Goal: Information Seeking & Learning: Learn about a topic

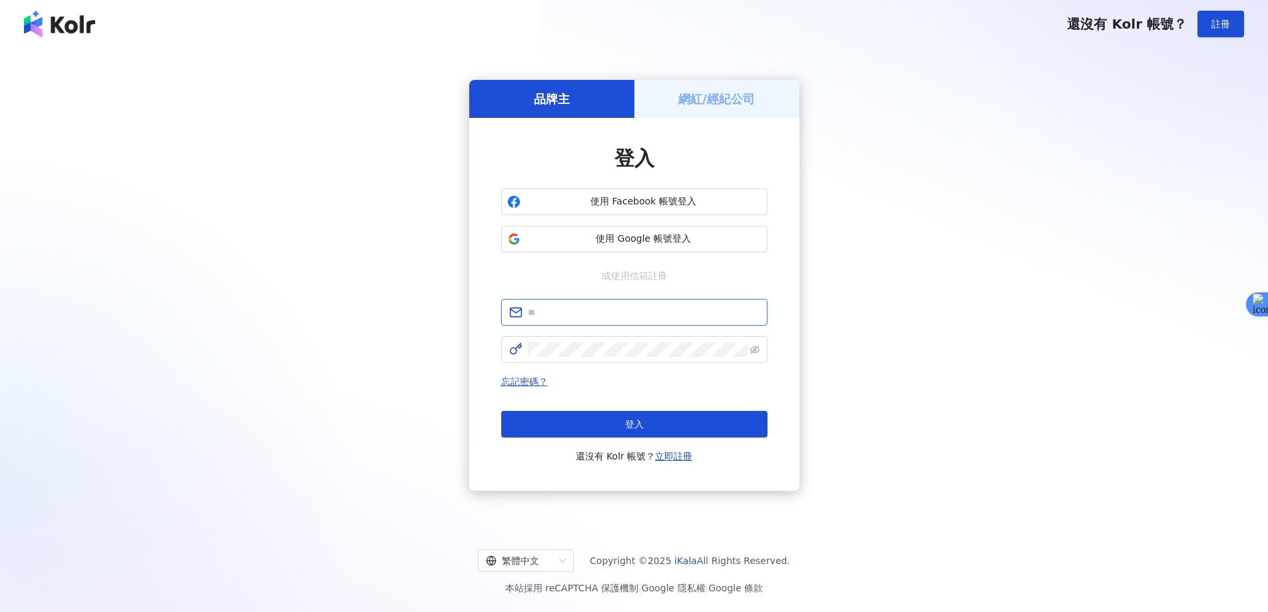
click at [610, 310] on input "text" at bounding box center [644, 312] width 232 height 15
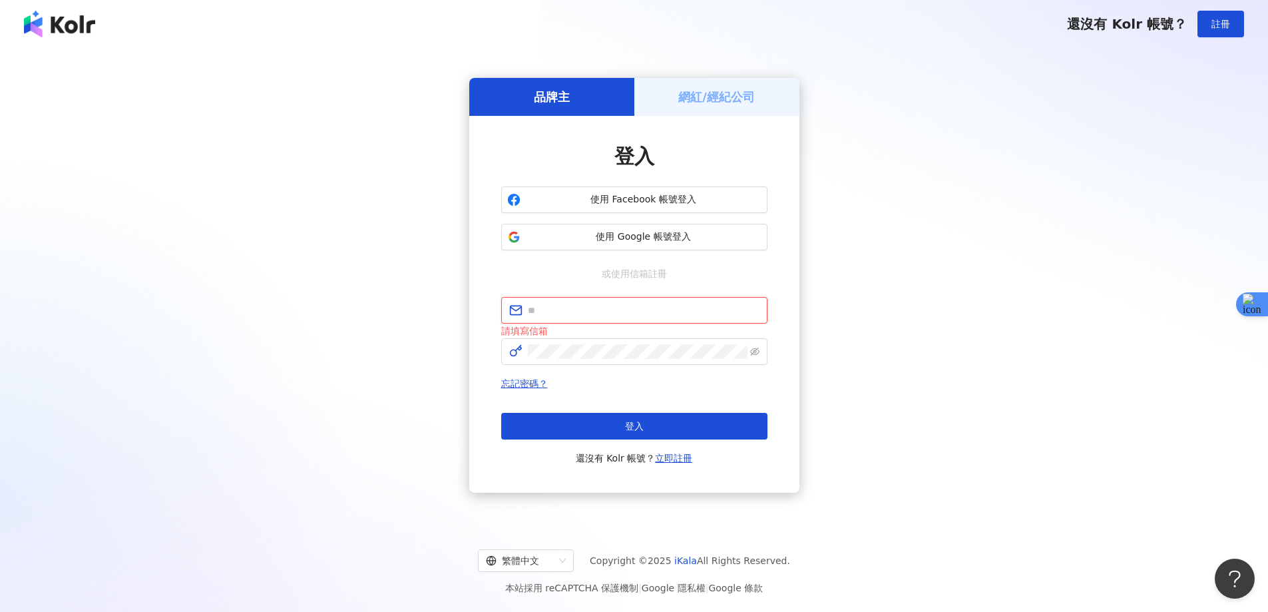
type input "**********"
click at [615, 428] on button "登入" at bounding box center [634, 426] width 266 height 27
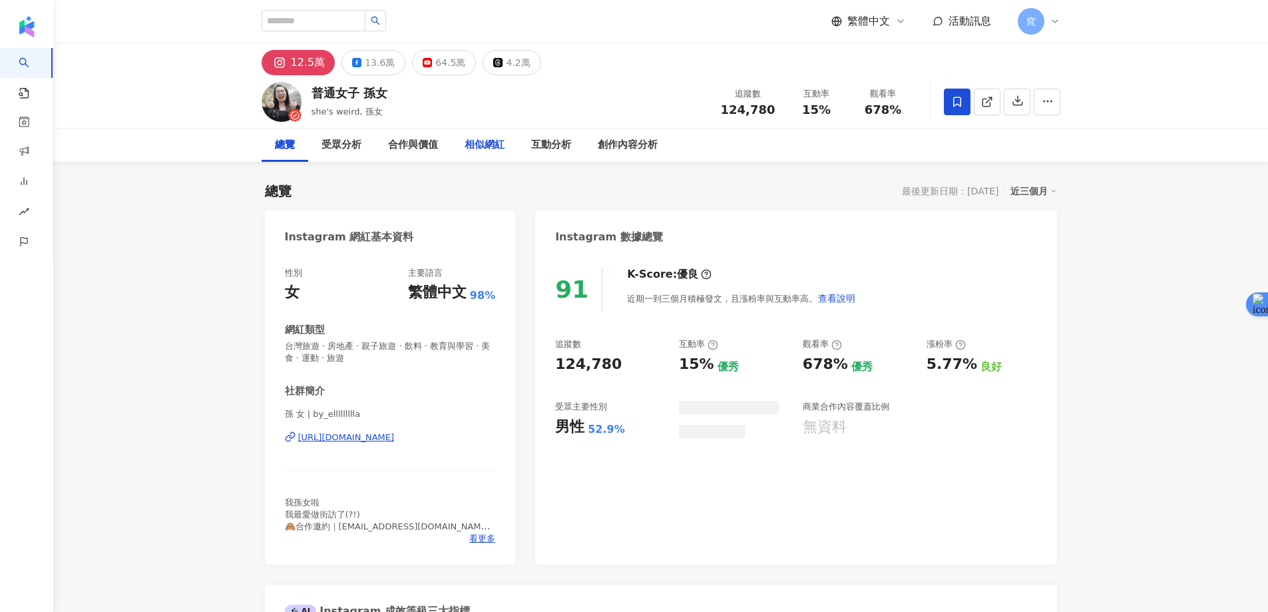
click at [486, 141] on div "相似網紅" at bounding box center [485, 145] width 40 height 16
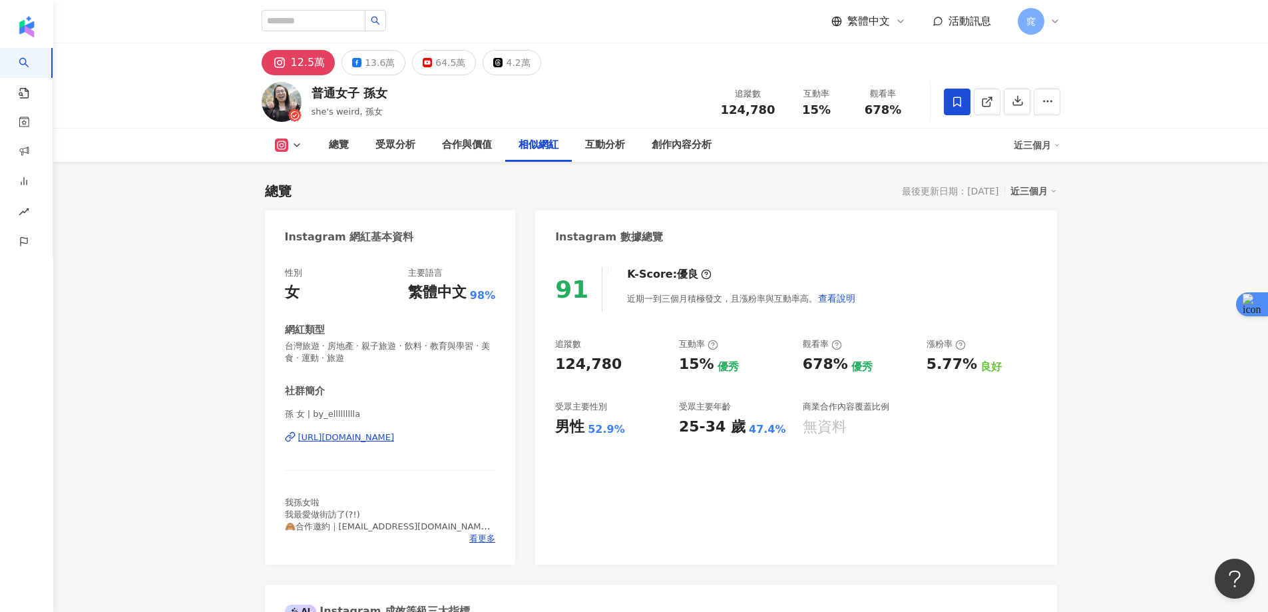
scroll to position [2117, 0]
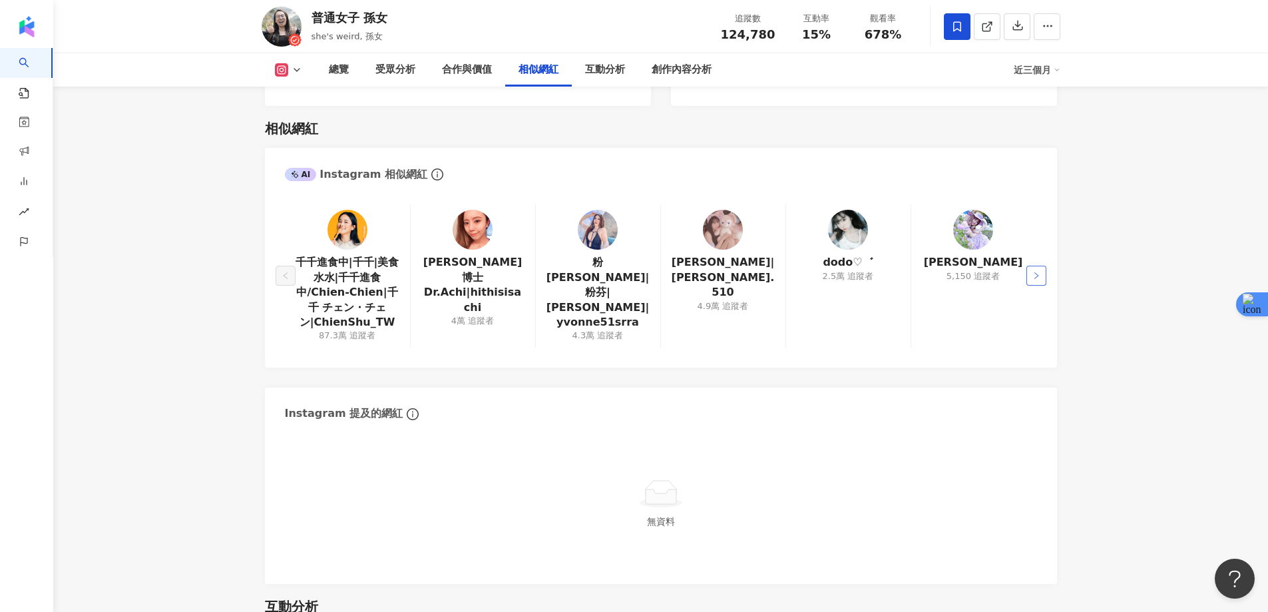
click at [1039, 272] on icon "right" at bounding box center [1037, 276] width 8 height 8
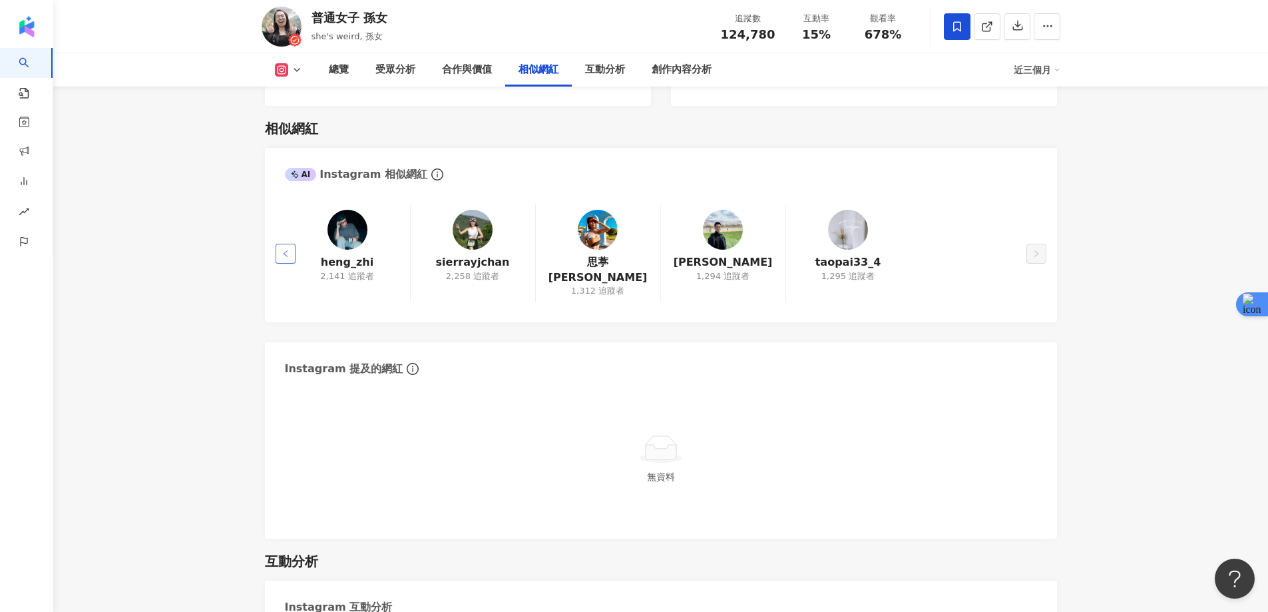
click at [290, 244] on button "button" at bounding box center [286, 254] width 20 height 20
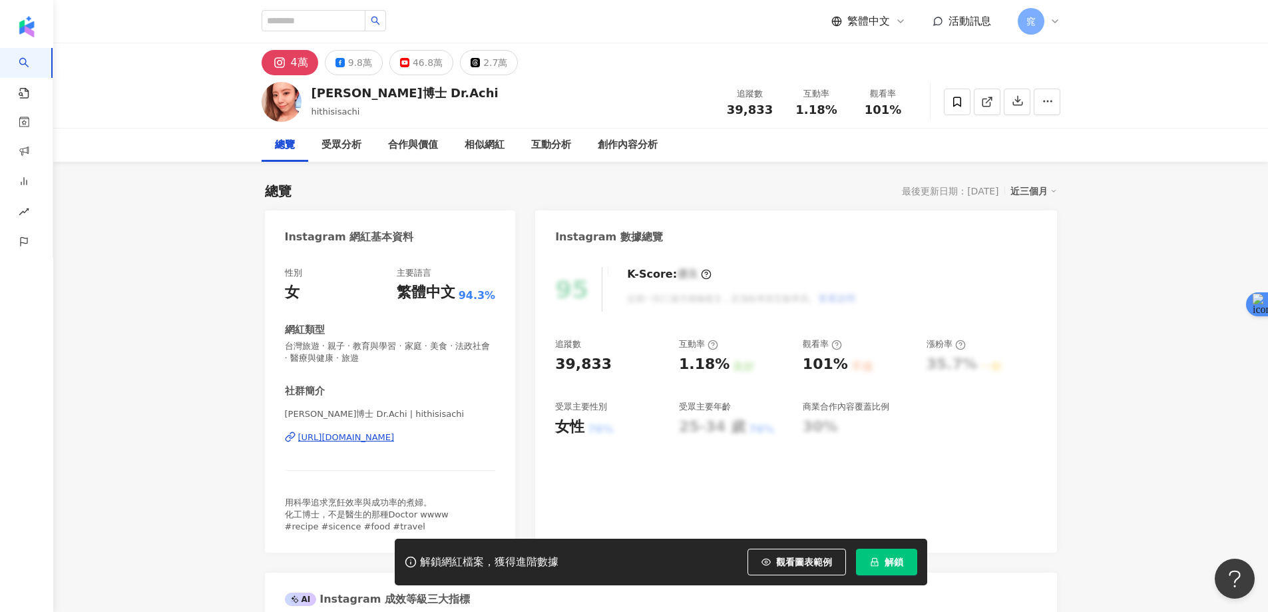
click at [888, 563] on span "解鎖" at bounding box center [894, 562] width 19 height 11
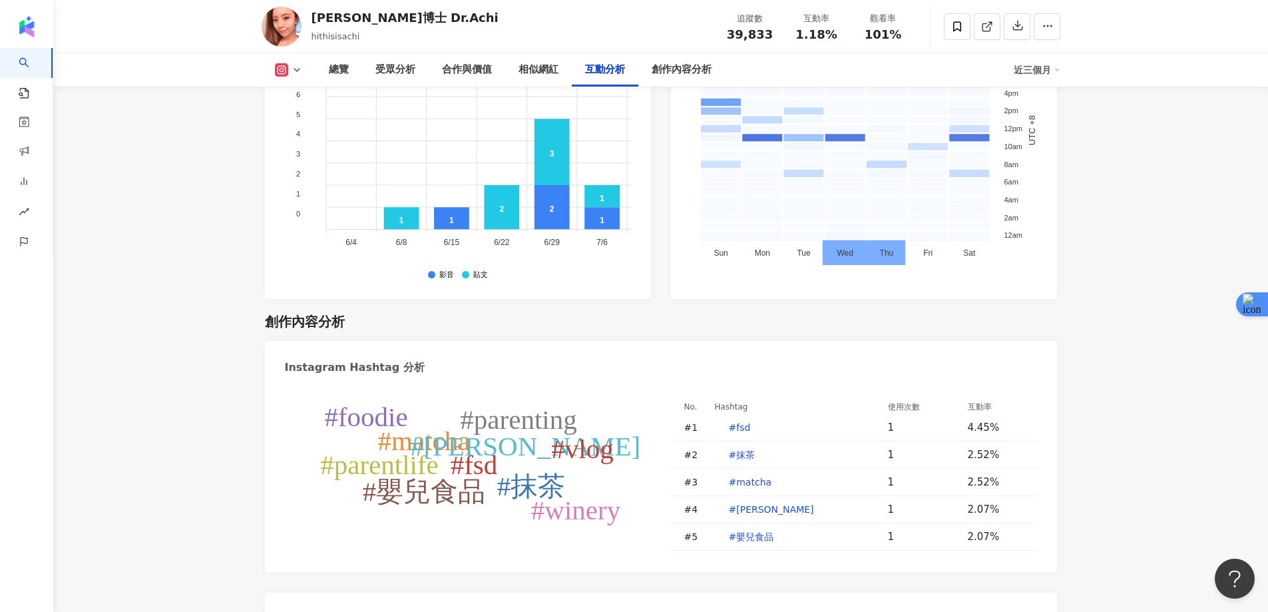
scroll to position [4062, 0]
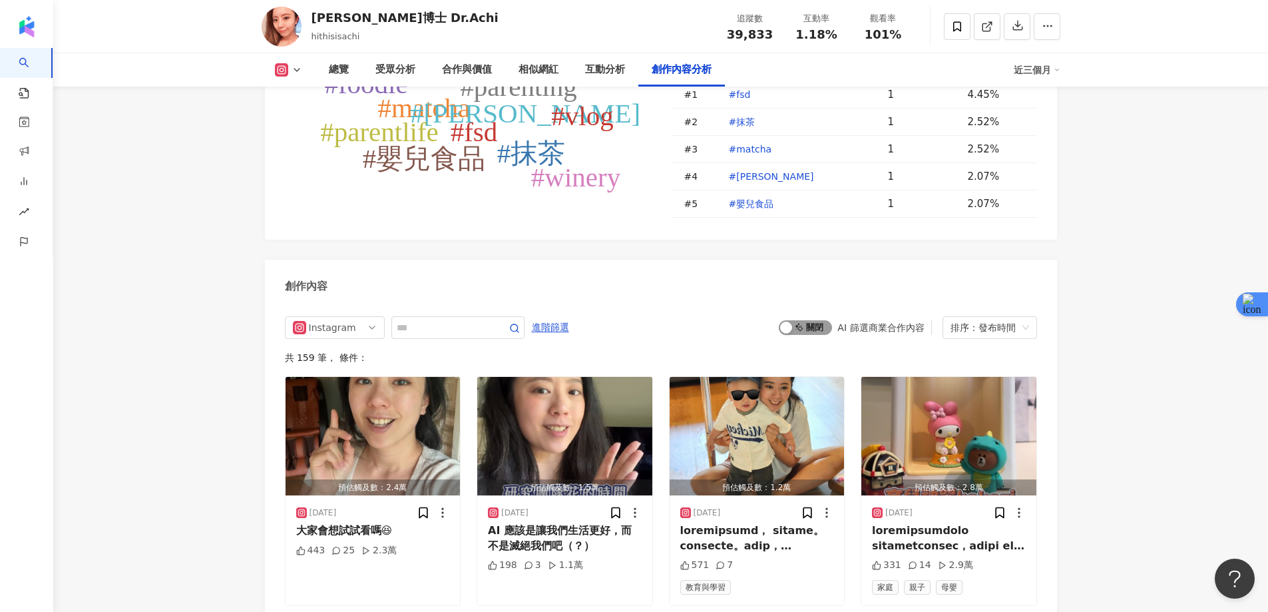
click at [795, 320] on button "啟動 關閉" at bounding box center [805, 327] width 53 height 15
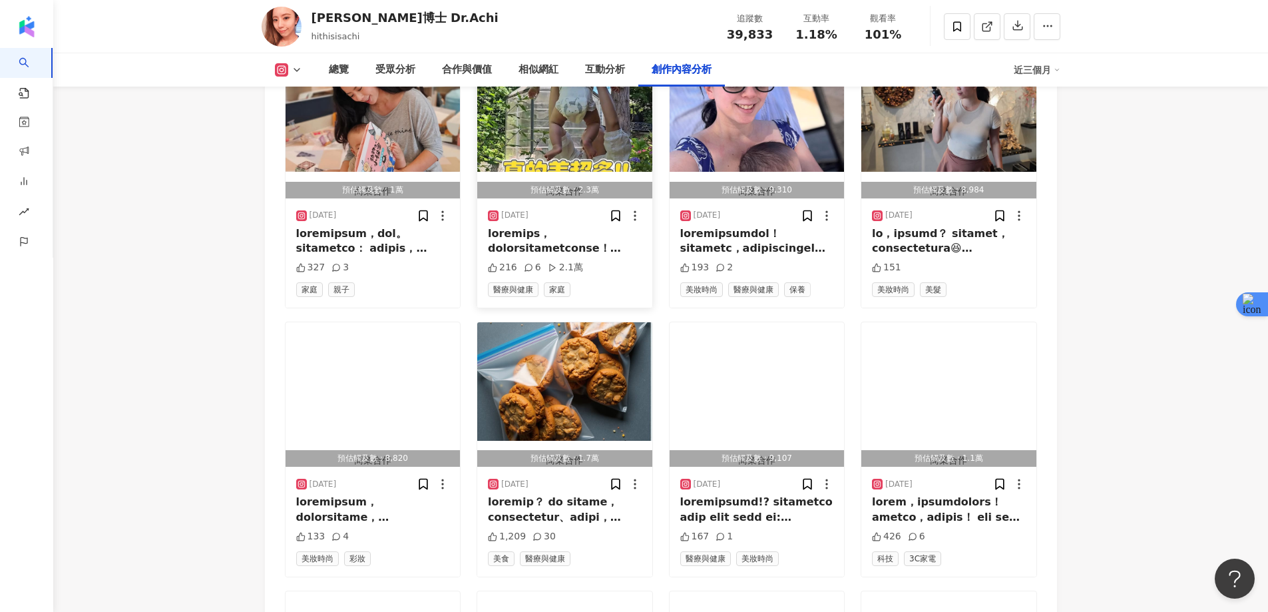
scroll to position [4322, 0]
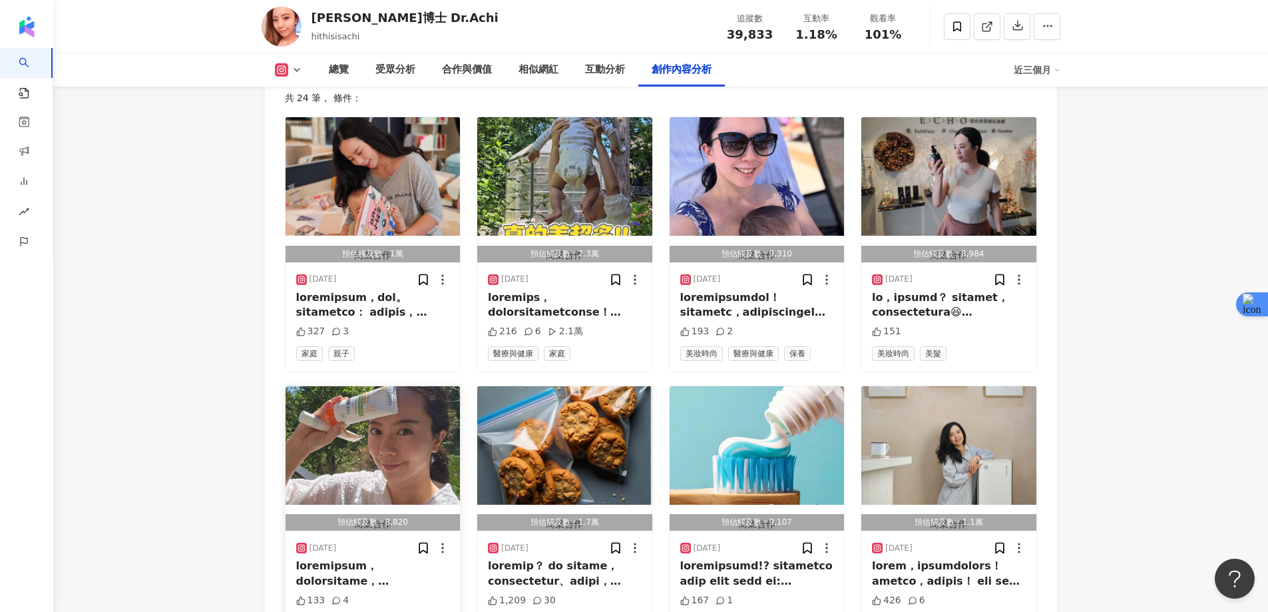
click at [384, 386] on img "button" at bounding box center [373, 445] width 175 height 119
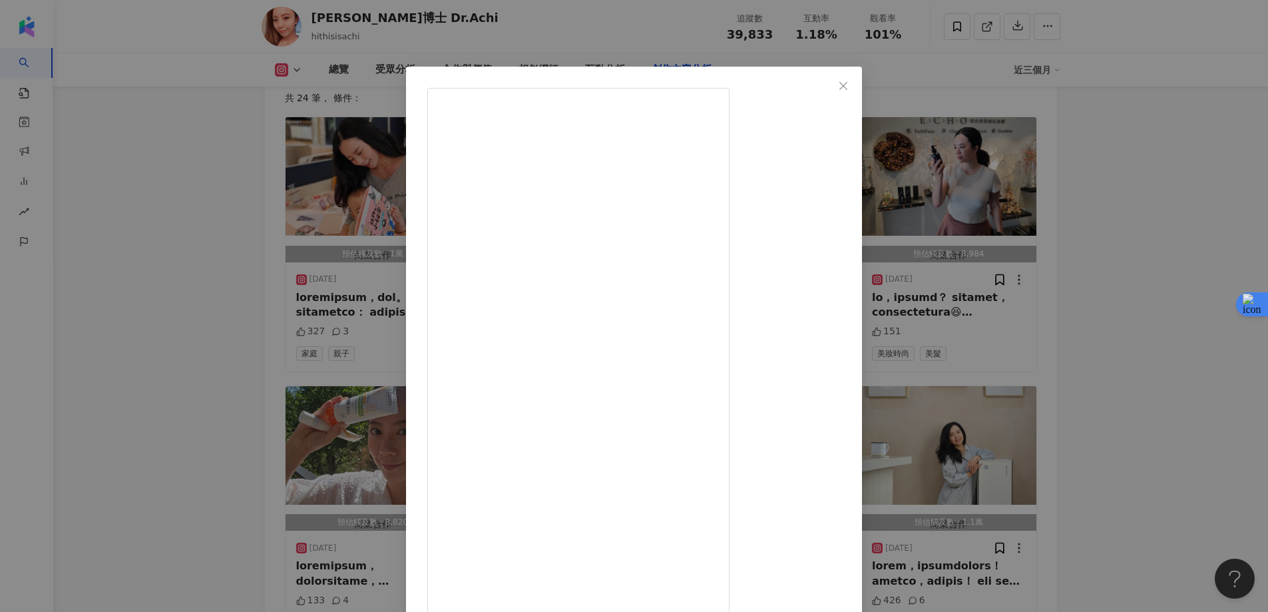
scroll to position [380, 0]
click at [1139, 213] on div "阿淇博士 Dr.Achi 2025/6/13 133 4 查看原始貼文" at bounding box center [634, 306] width 1268 height 612
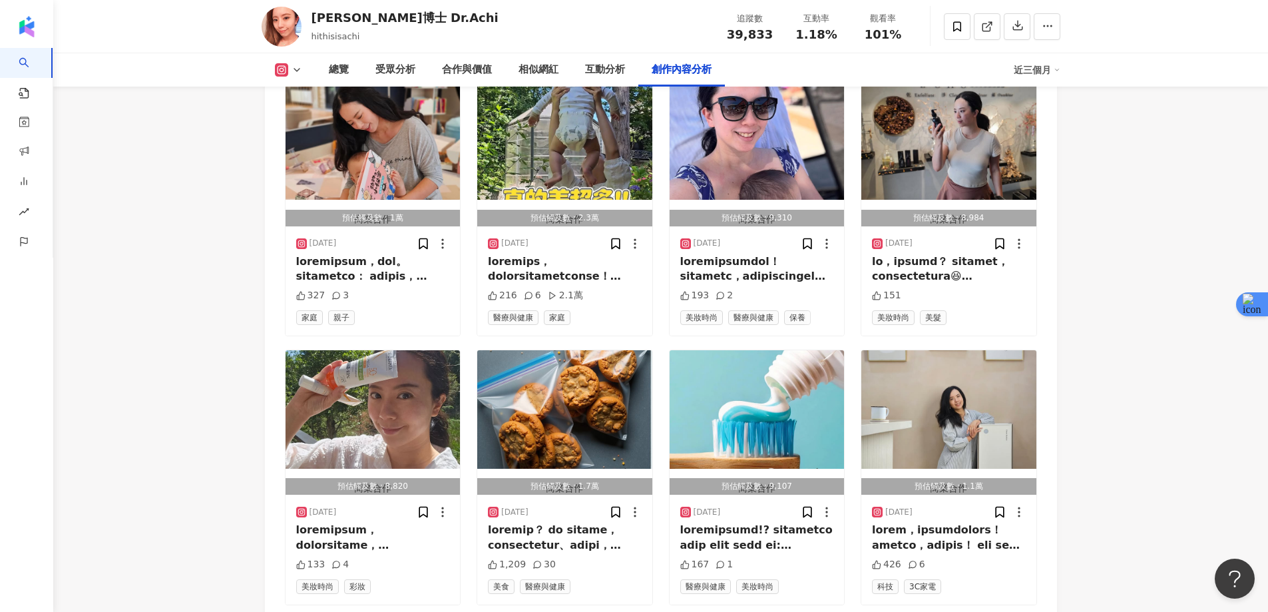
scroll to position [4388, 0]
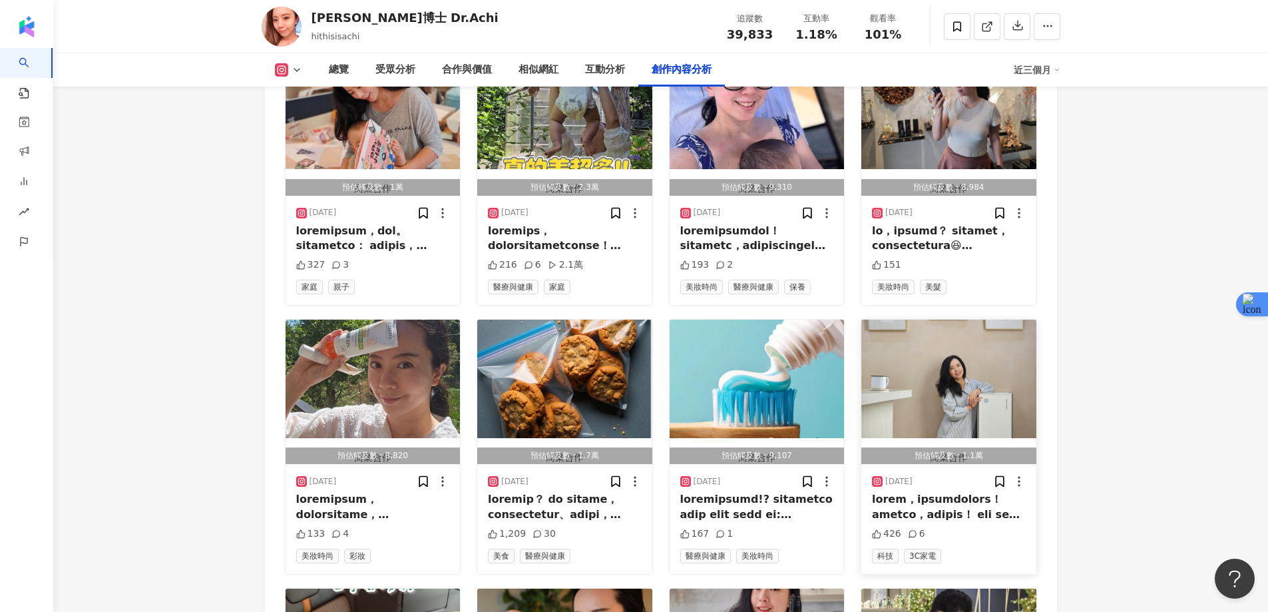
click at [963, 320] on img "button" at bounding box center [949, 379] width 175 height 119
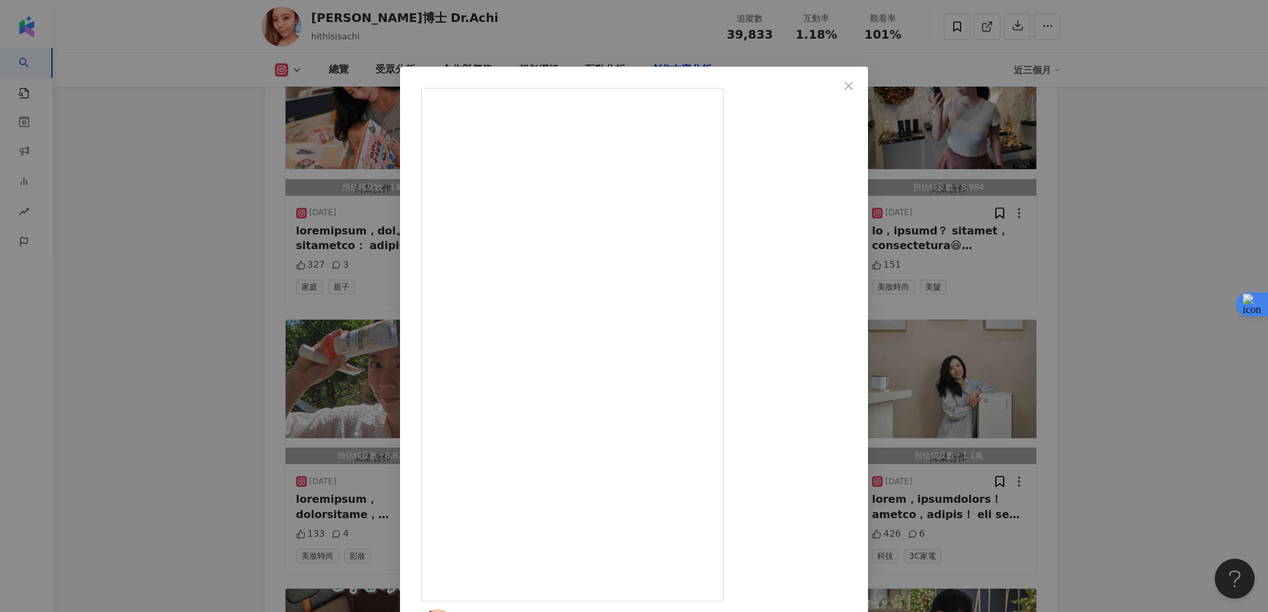
click at [1098, 141] on div "阿淇博士 Dr.Achi 2025/3/20 426 6 查看原始貼文" at bounding box center [634, 306] width 1268 height 612
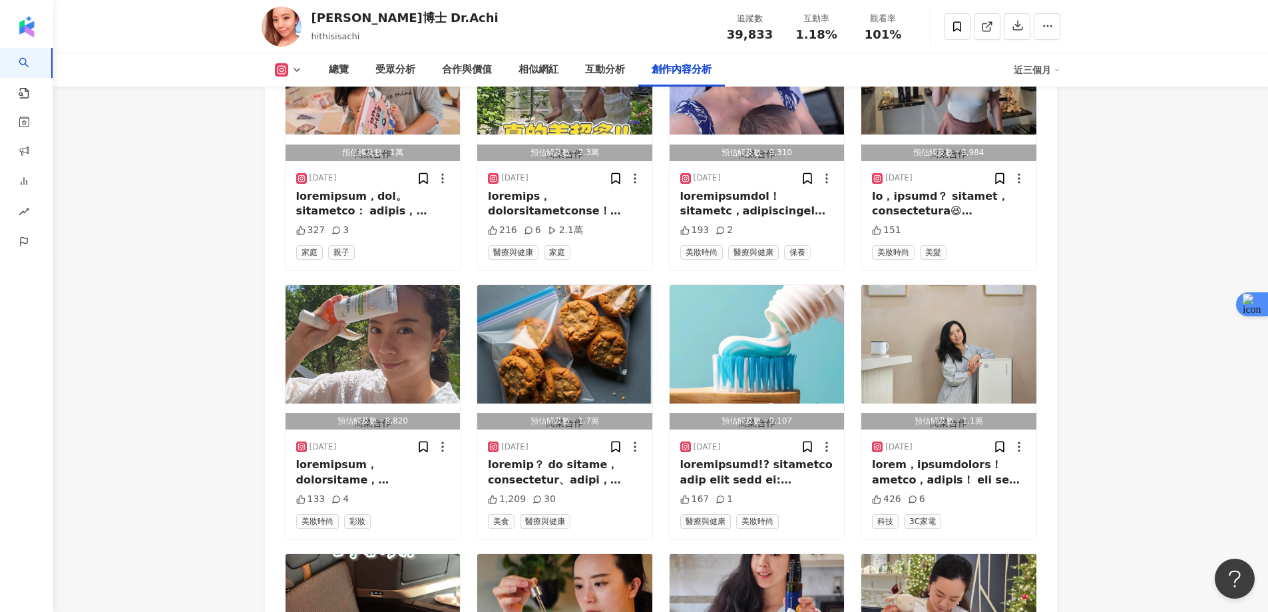
scroll to position [4455, 0]
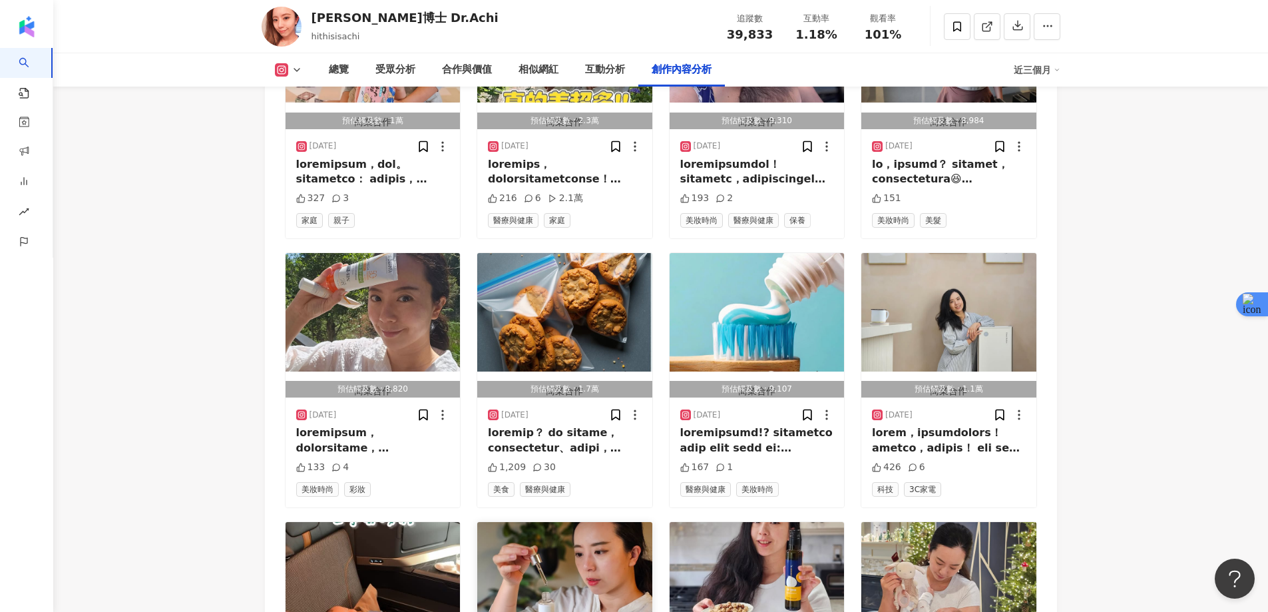
click at [564, 522] on img "button" at bounding box center [564, 581] width 175 height 119
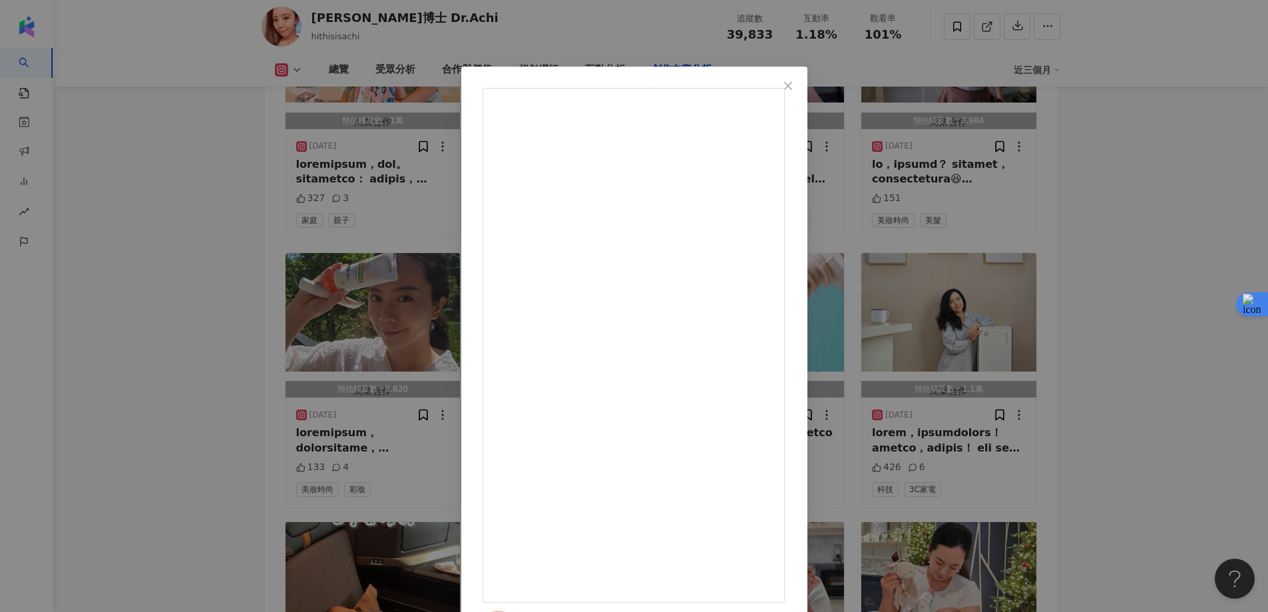
scroll to position [98, 0]
click at [1123, 226] on div "阿淇博士 Dr.Achi 2025/2/20 94 1 查看原始貼文" at bounding box center [634, 306] width 1268 height 612
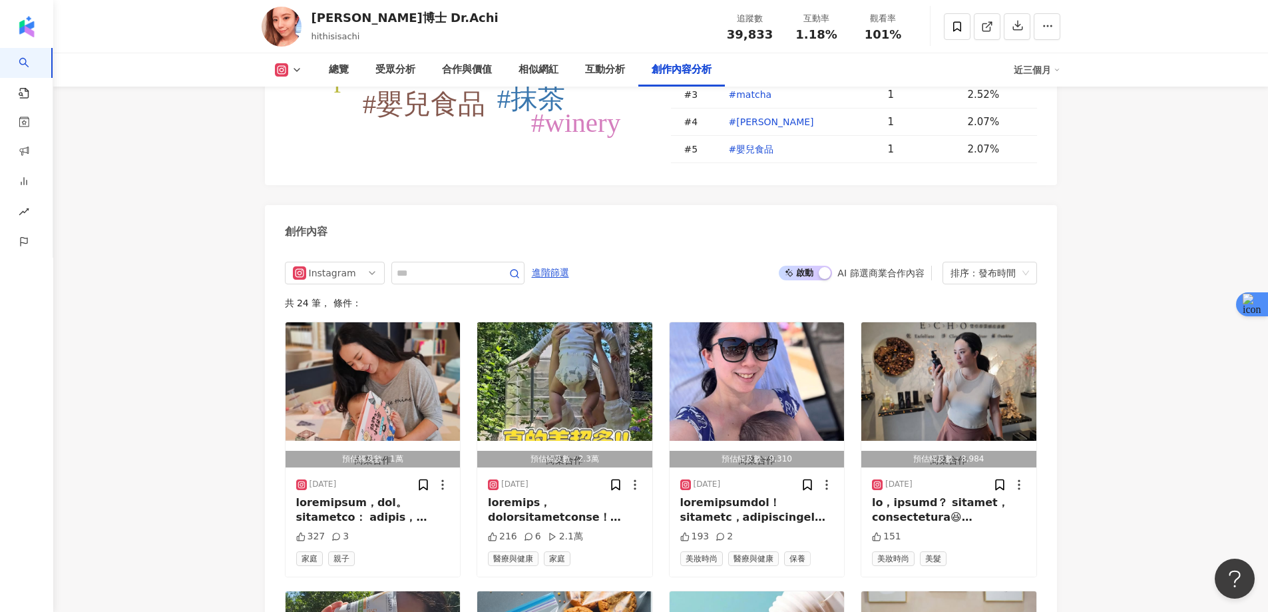
scroll to position [3922, 0]
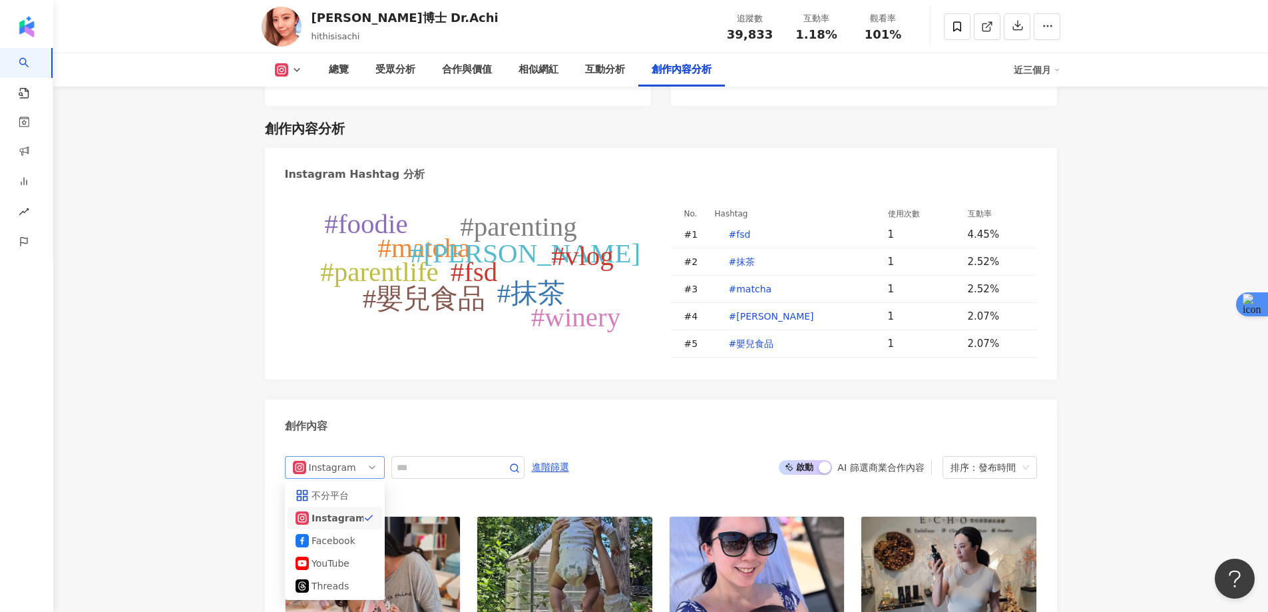
click at [360, 457] on span "Instagram" at bounding box center [335, 467] width 84 height 21
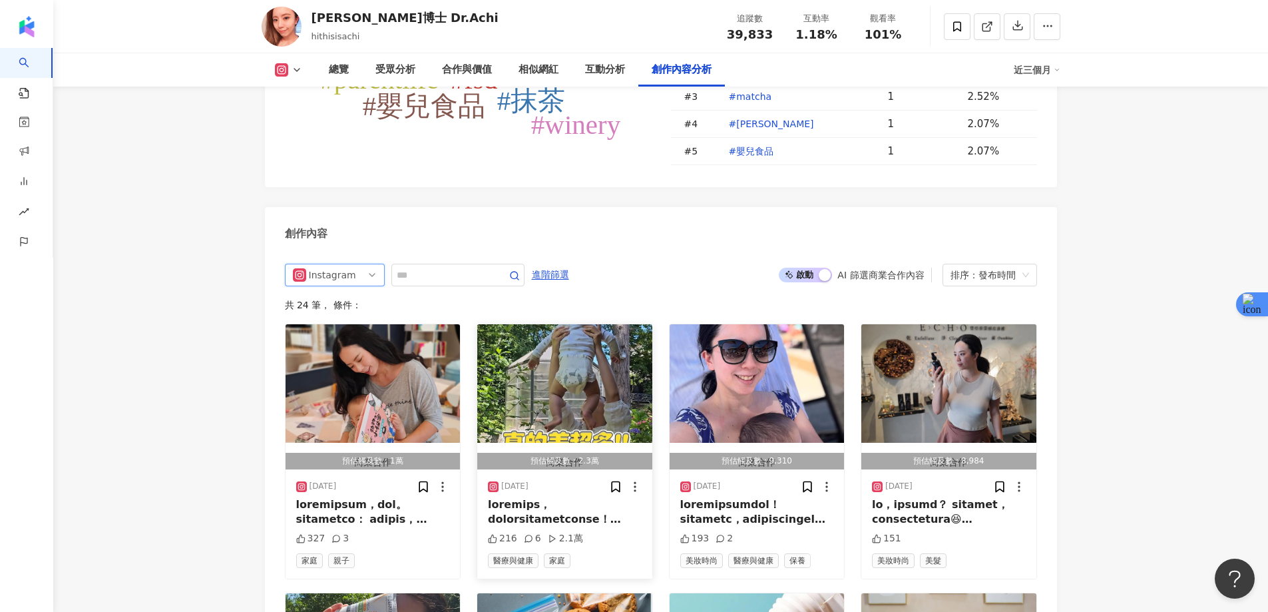
scroll to position [4122, 0]
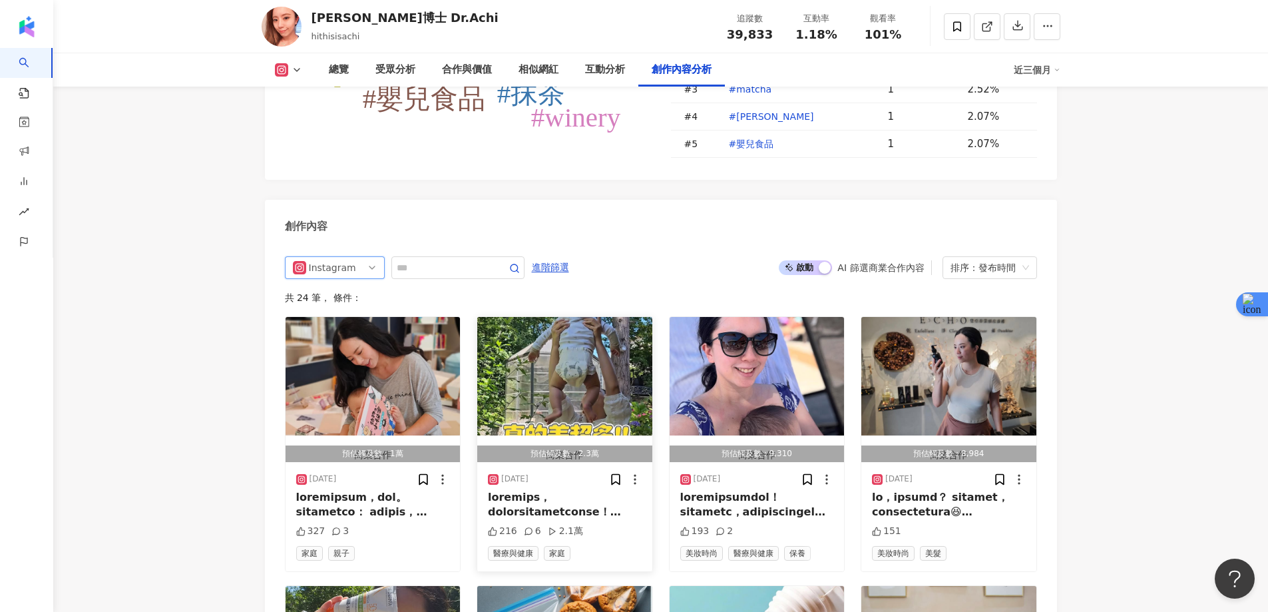
click at [590, 317] on img "button" at bounding box center [564, 376] width 175 height 119
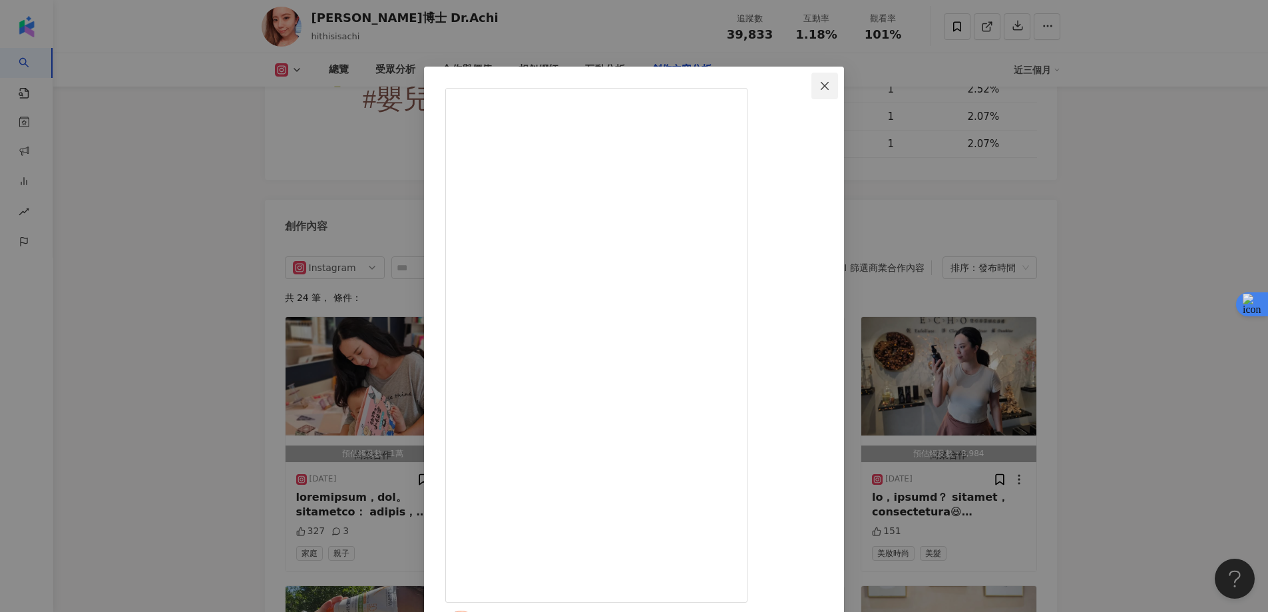
click at [829, 85] on icon "close" at bounding box center [825, 85] width 8 height 8
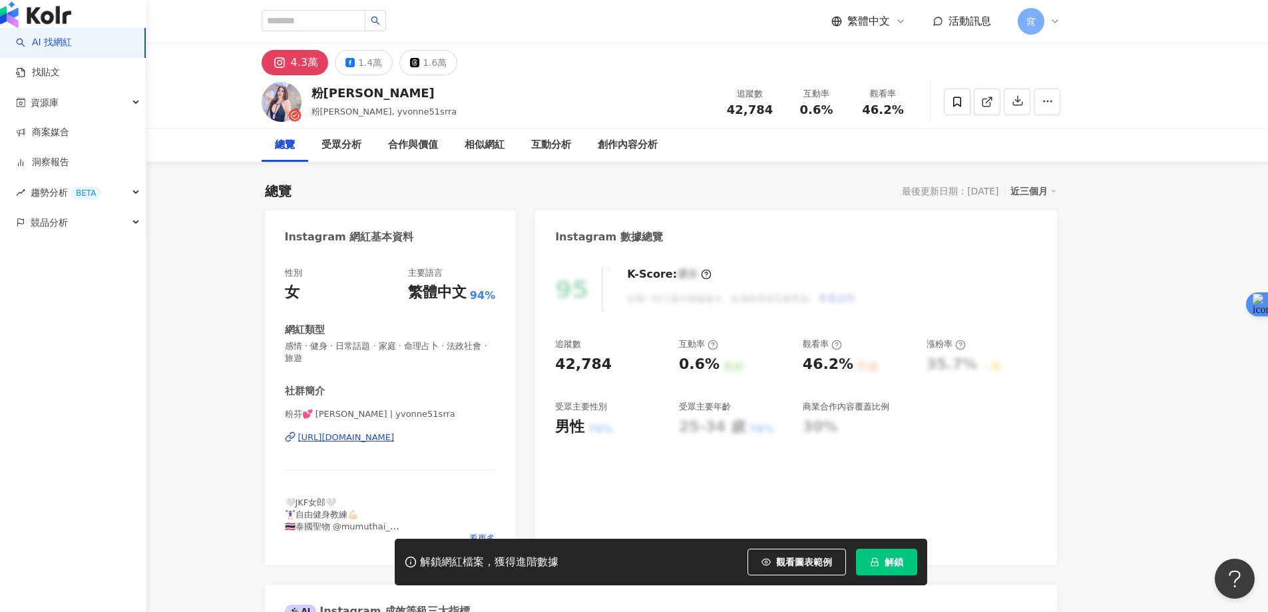
click at [72, 49] on link "AI 找網紅" at bounding box center [44, 42] width 56 height 13
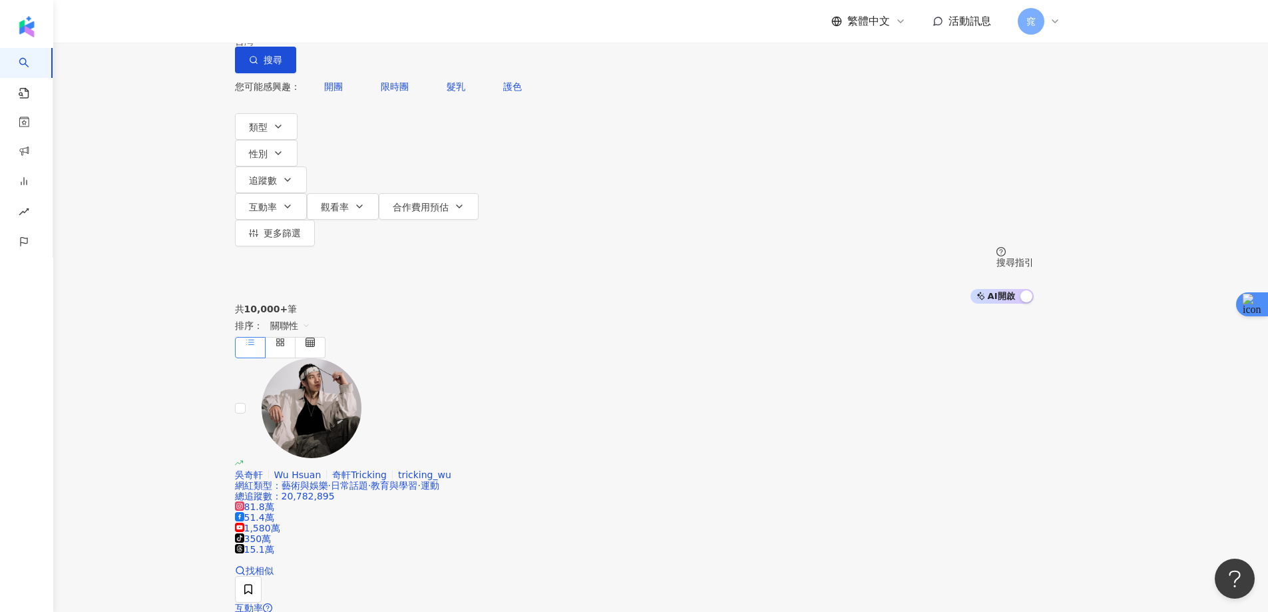
click at [429, 25] on input "search" at bounding box center [375, 12] width 108 height 25
type input "*"
click at [282, 65] on span "搜尋" at bounding box center [273, 60] width 19 height 11
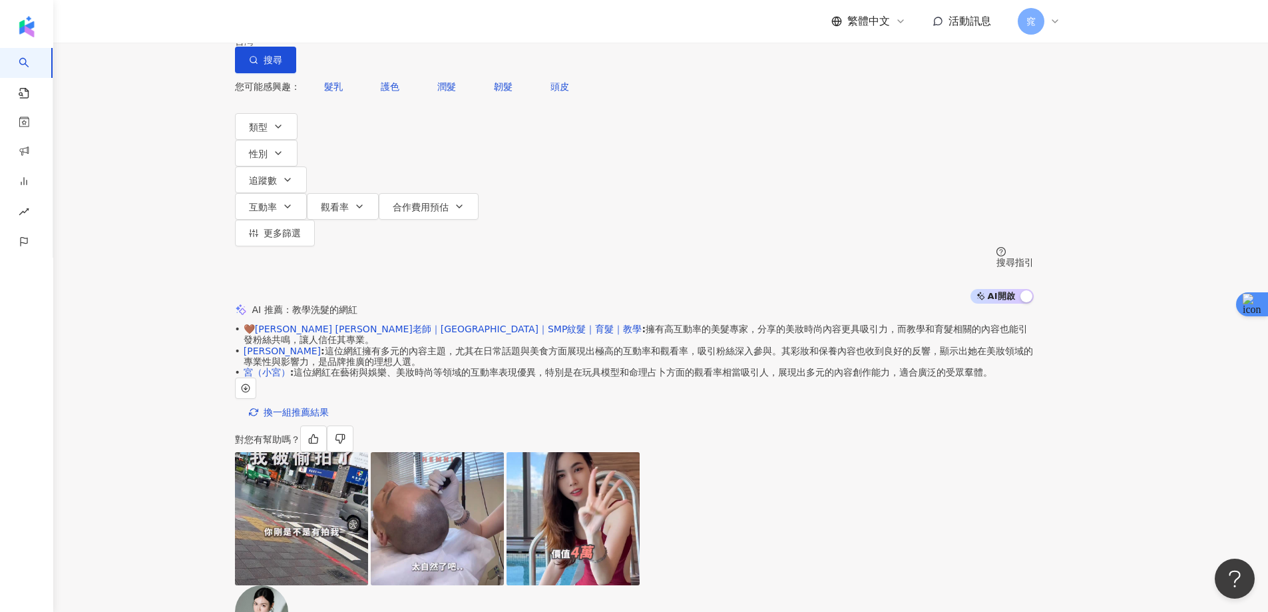
drag, startPoint x: 1208, startPoint y: 210, endPoint x: 1113, endPoint y: 204, distance: 94.8
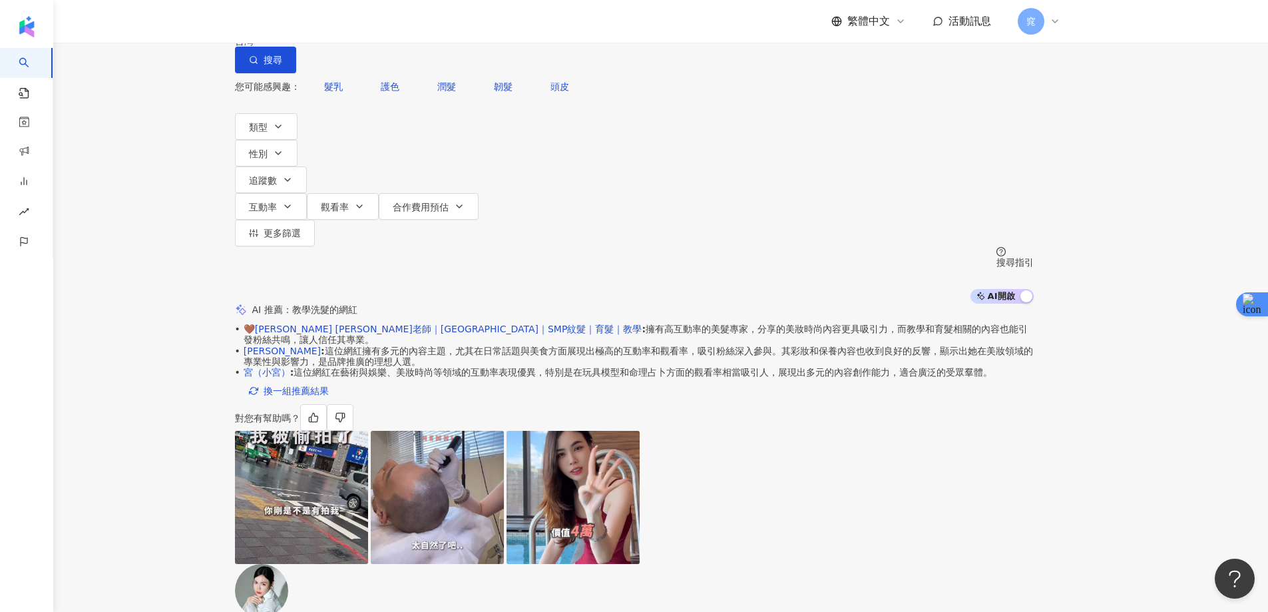
click at [437, 67] on div "不分平台 ** 台灣 搜尋 0a5a524b-efb2-4980-871e-9b9455a43b63 7380020a-7302-43a5-9dca-570a…" at bounding box center [634, 36] width 799 height 73
click at [429, 25] on input "**" at bounding box center [375, 12] width 108 height 25
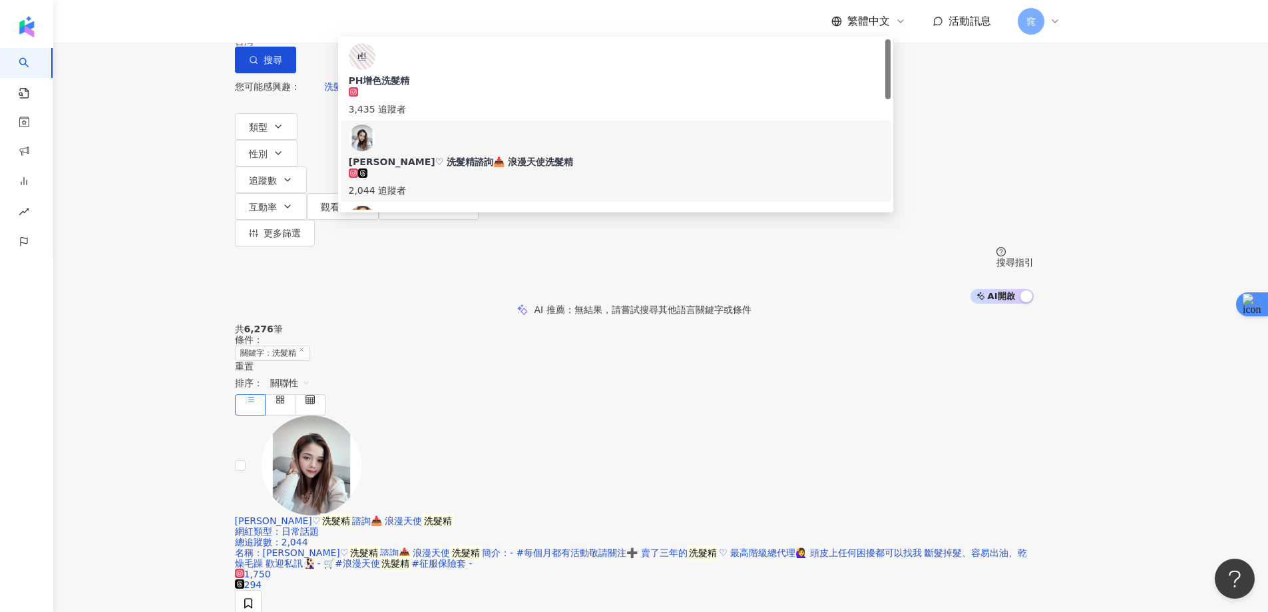
type input "***"
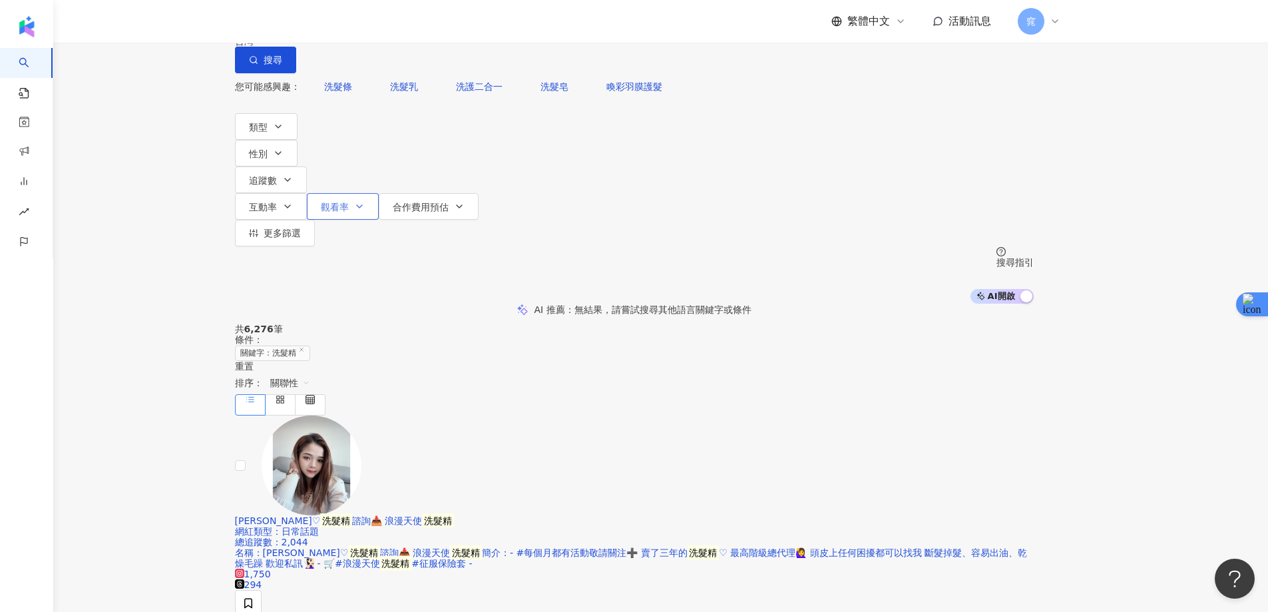
click at [349, 202] on span "觀看率" at bounding box center [335, 207] width 28 height 11
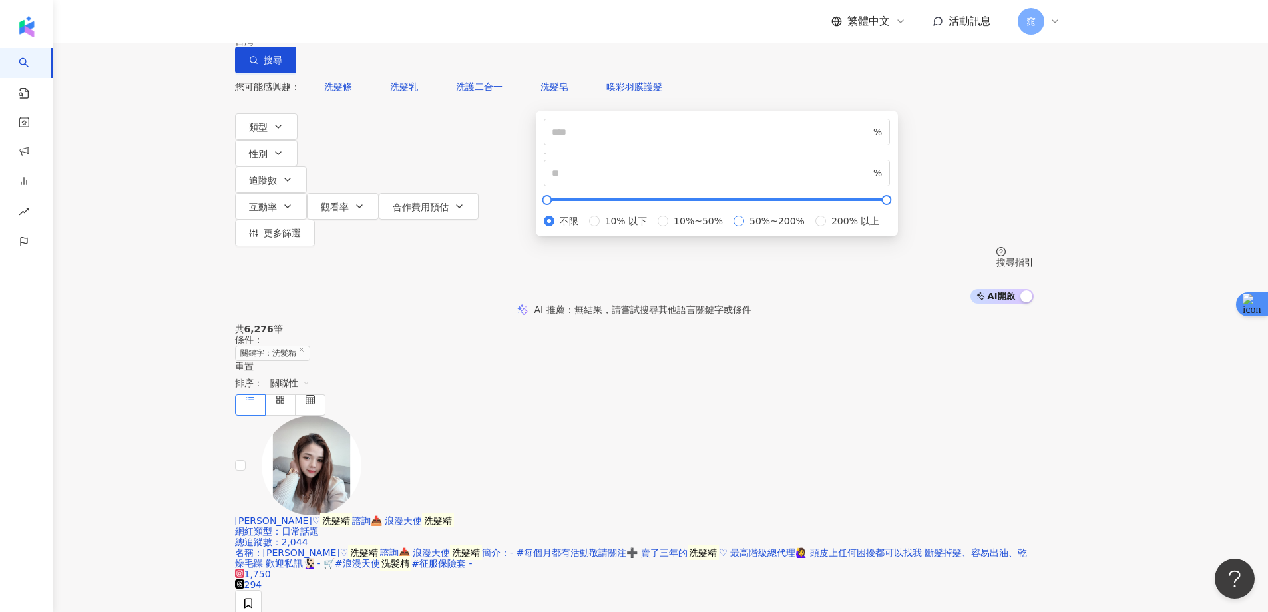
click at [744, 228] on span "50%~200%" at bounding box center [777, 221] width 66 height 15
type input "**"
type input "***"
click at [603, 139] on input "**" at bounding box center [712, 132] width 320 height 15
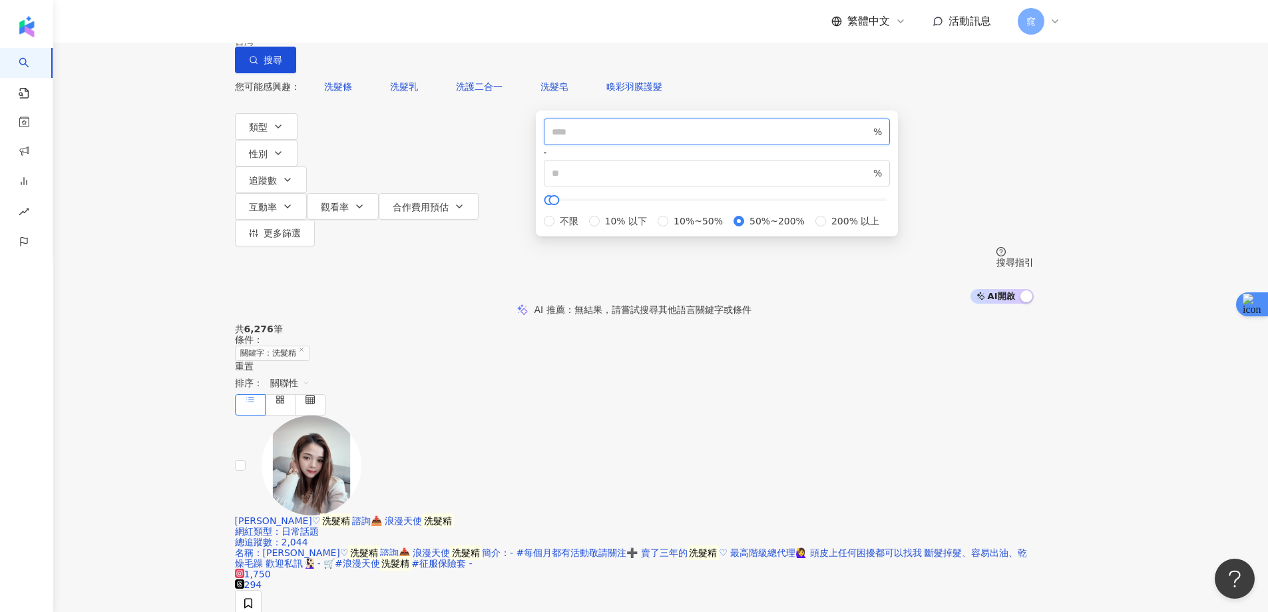
click at [603, 139] on input "**" at bounding box center [712, 132] width 320 height 15
type input "**"
click at [742, 180] on input "***" at bounding box center [712, 173] width 320 height 15
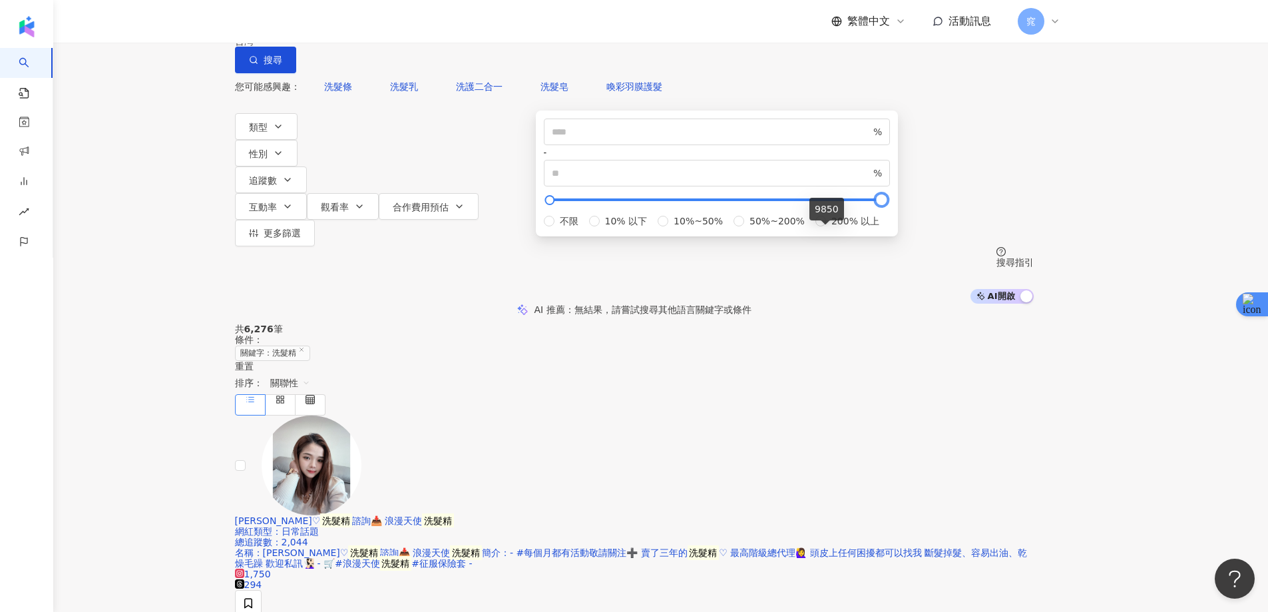
type input "*****"
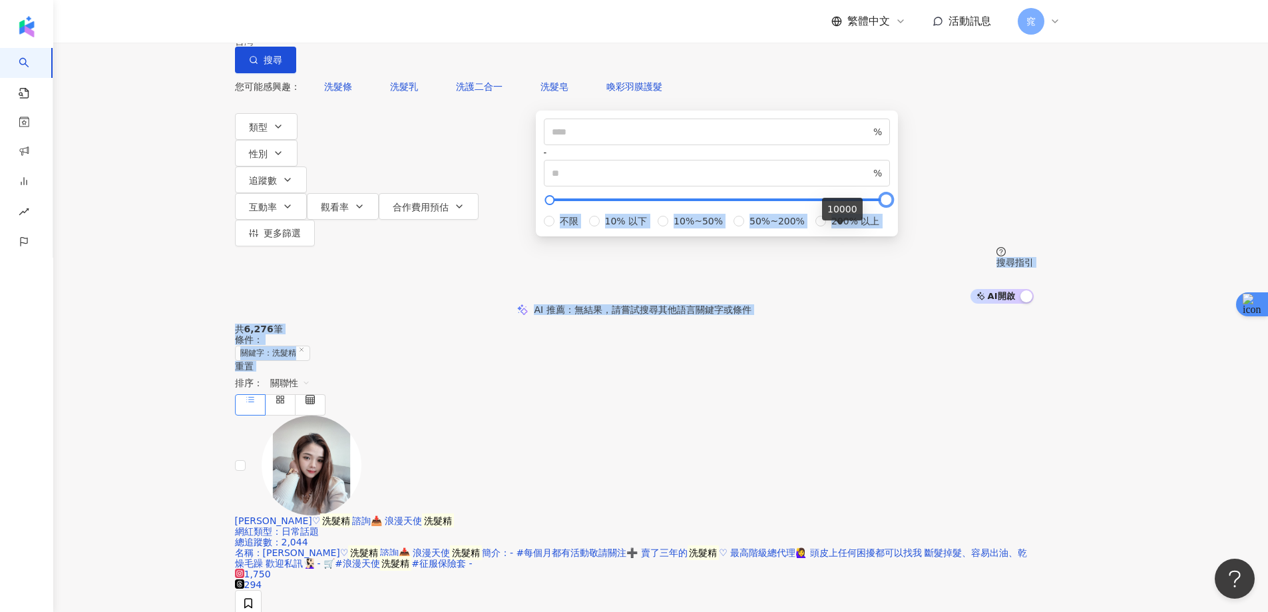
drag, startPoint x: 584, startPoint y: 235, endPoint x: 886, endPoint y: 236, distance: 302.3
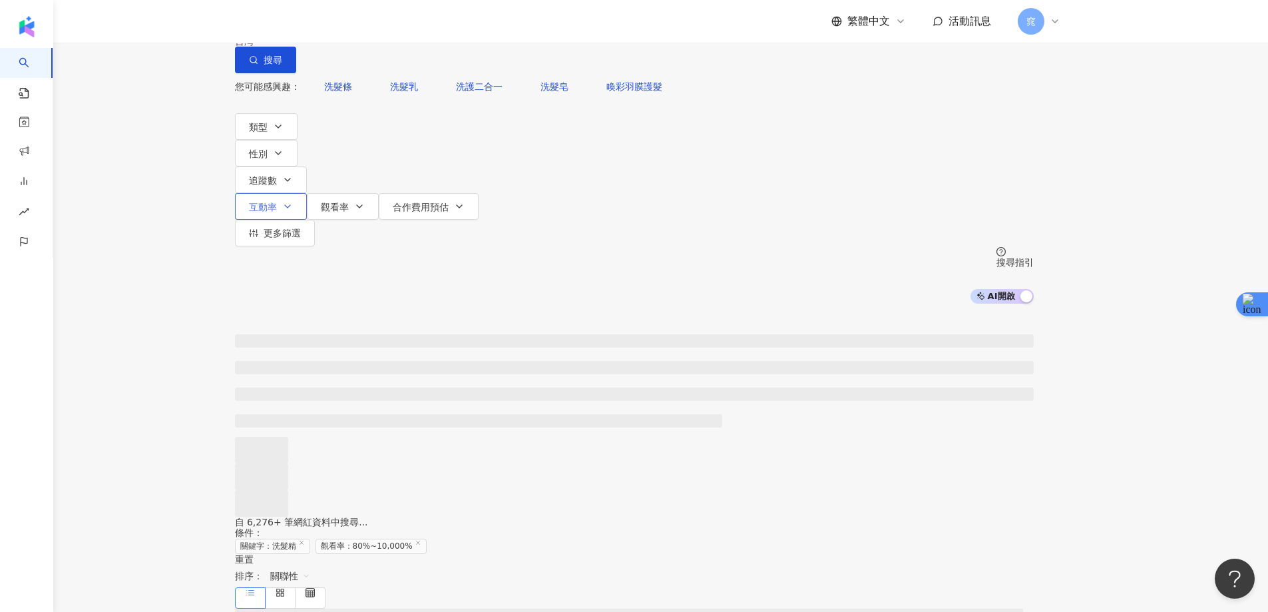
click at [277, 202] on span "互動率" at bounding box center [263, 207] width 28 height 11
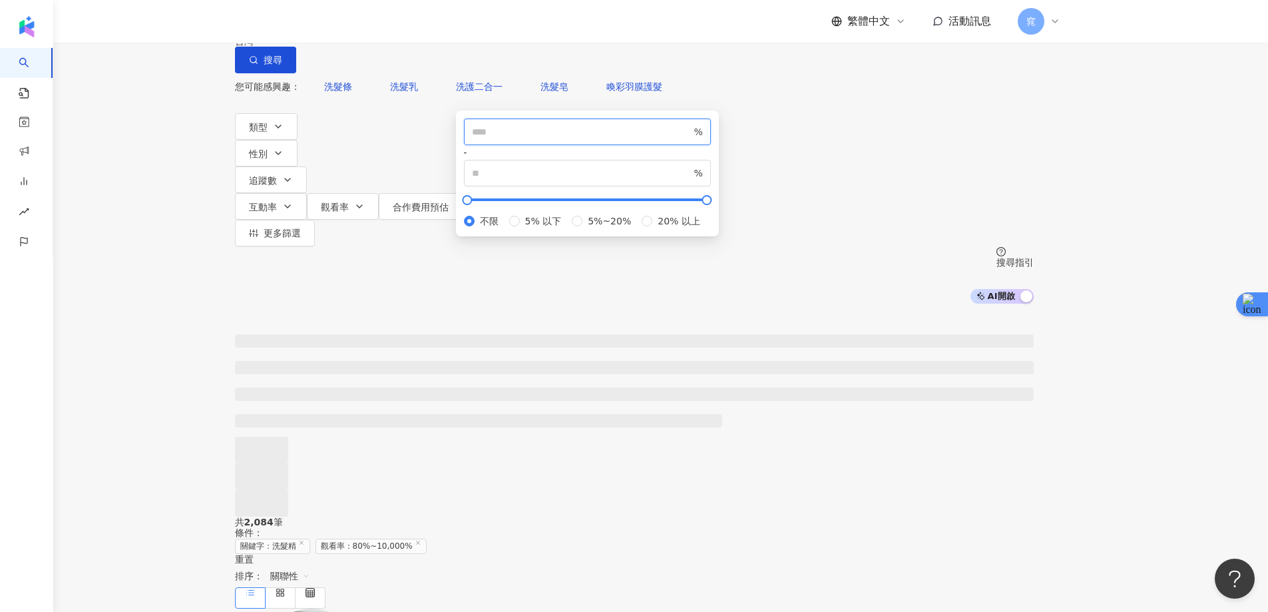
click at [553, 139] on input "number" at bounding box center [582, 132] width 220 height 15
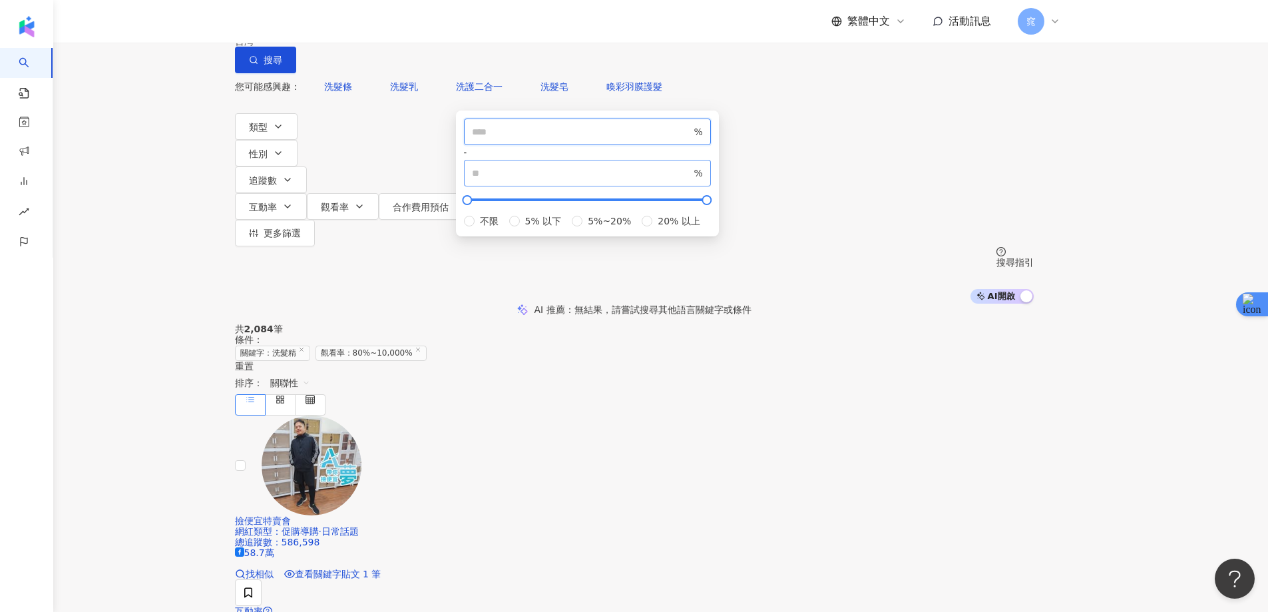
type input "*"
click at [667, 180] on input "number" at bounding box center [582, 173] width 220 height 15
type input "***"
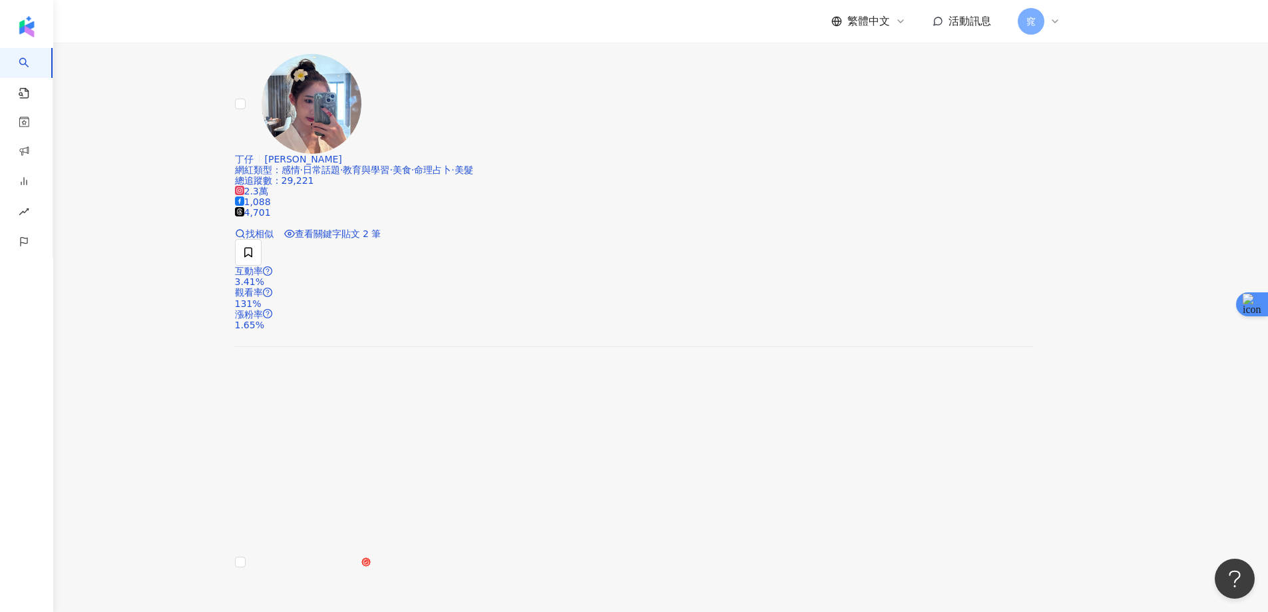
scroll to position [732, 0]
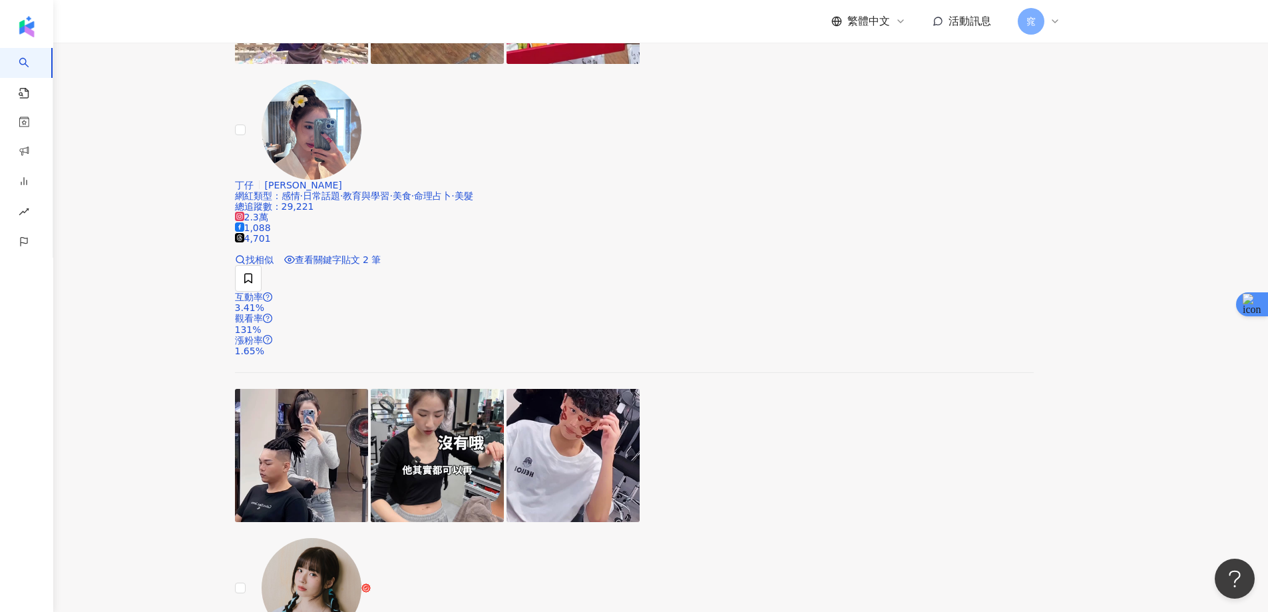
drag, startPoint x: 1230, startPoint y: 119, endPoint x: 1222, endPoint y: 126, distance: 10.4
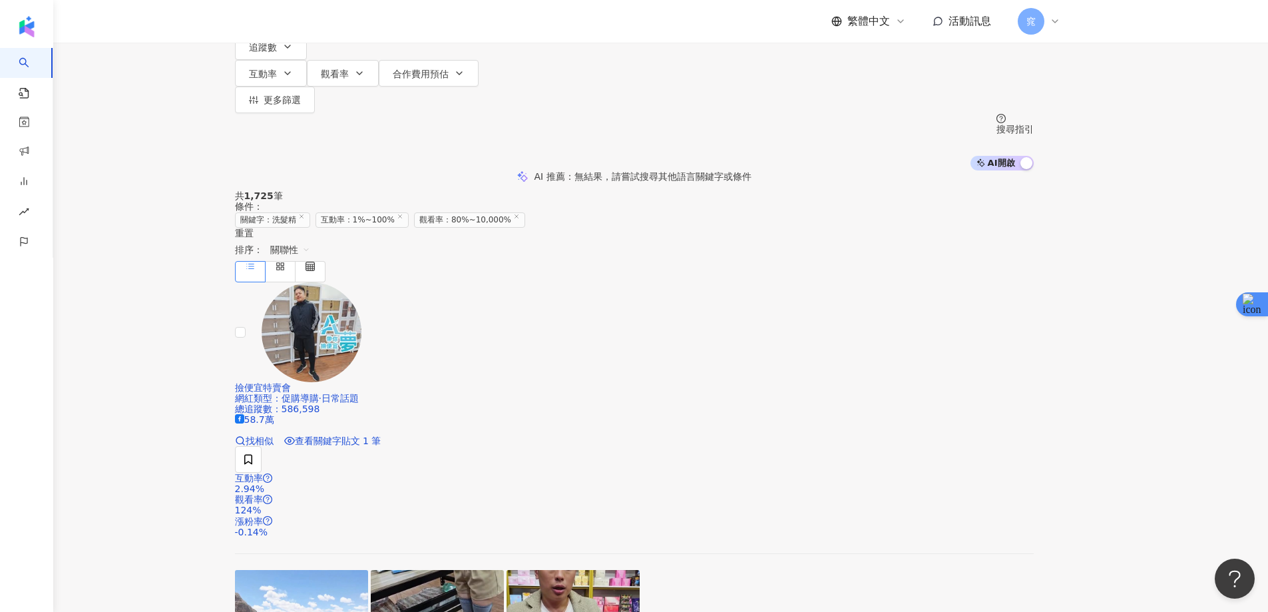
scroll to position [0, 0]
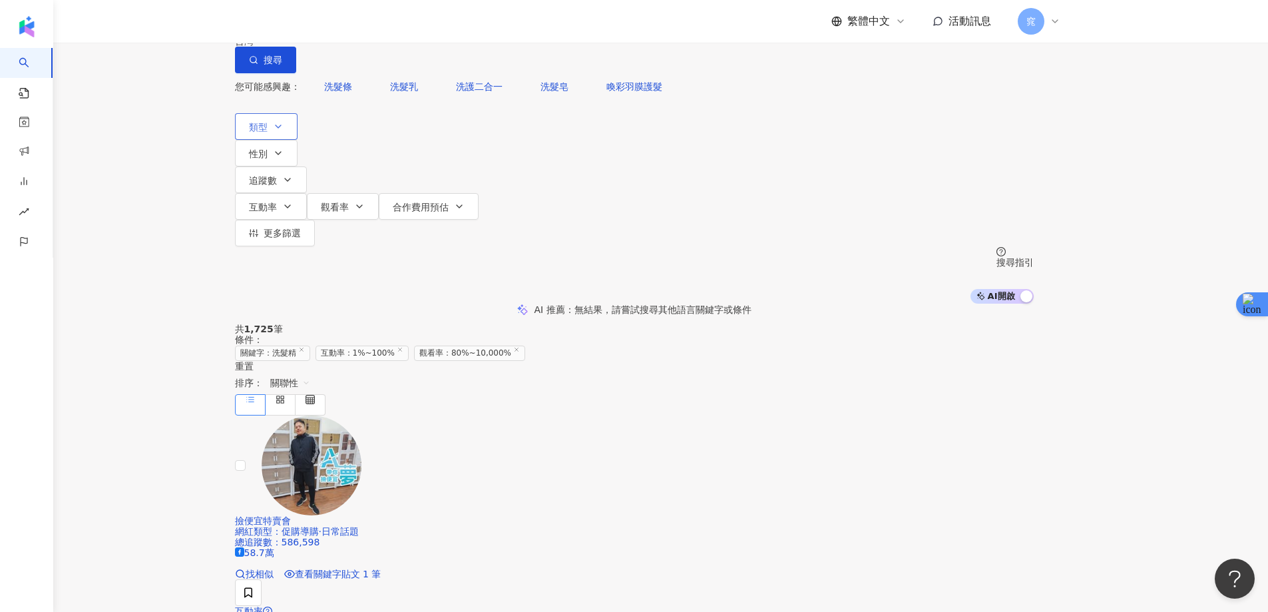
click at [296, 140] on button "類型" at bounding box center [266, 126] width 63 height 27
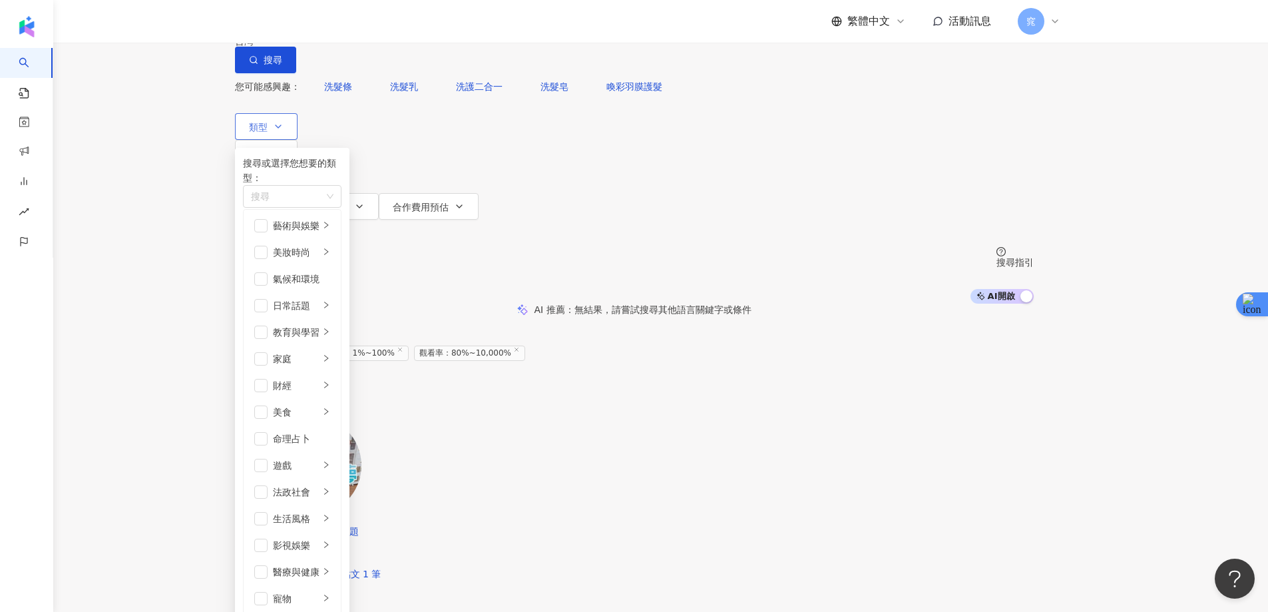
click at [297, 140] on button "類型 搜尋或選擇您想要的類型： 搜尋 藝術與娛樂 美妝時尚 氣候和環境 日常話題 教育與學習 家庭 財經 美食 命理占卜 遊戲 法政社會 生活風格 影視娛樂 …" at bounding box center [266, 126] width 63 height 27
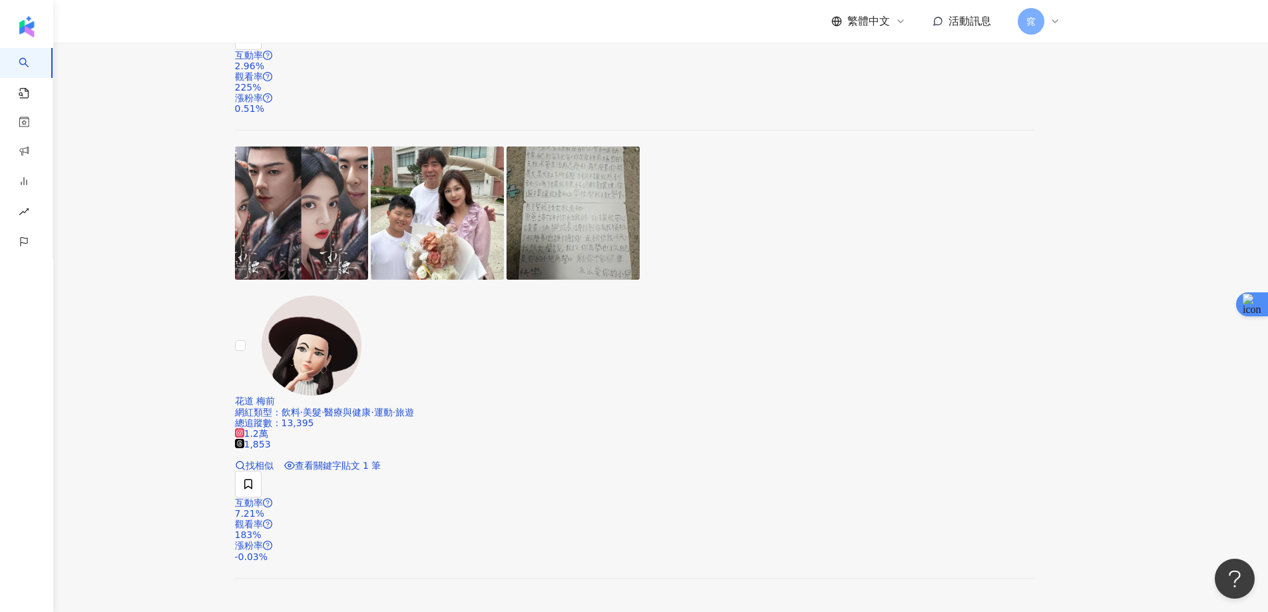
scroll to position [2385, 0]
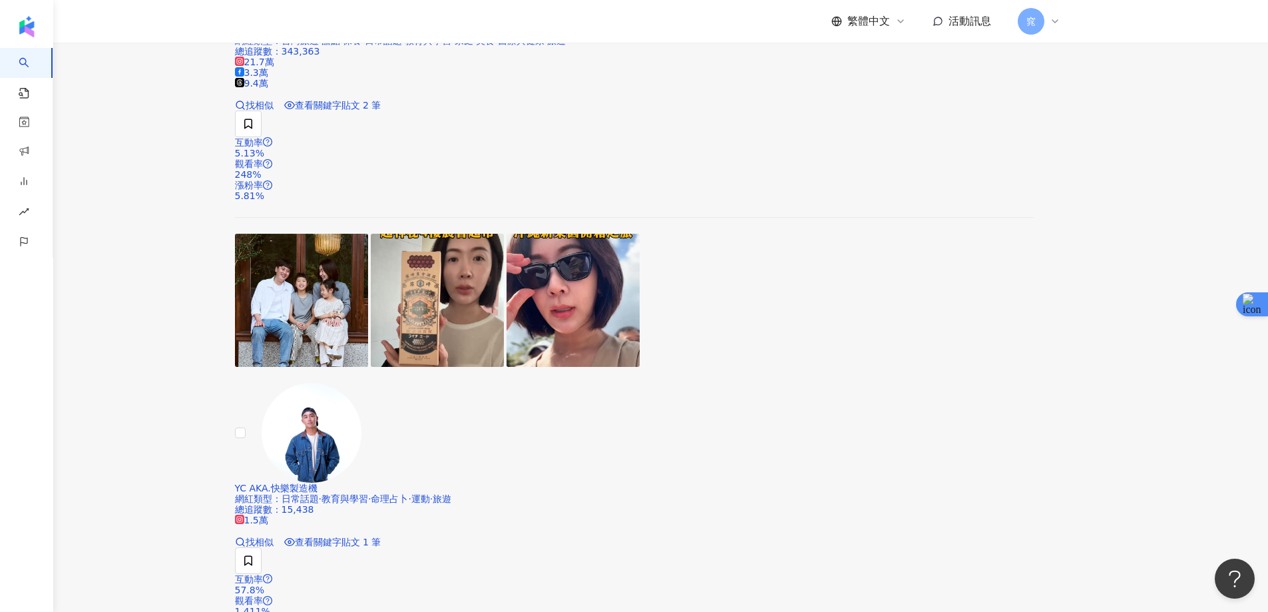
scroll to position [2388, 0]
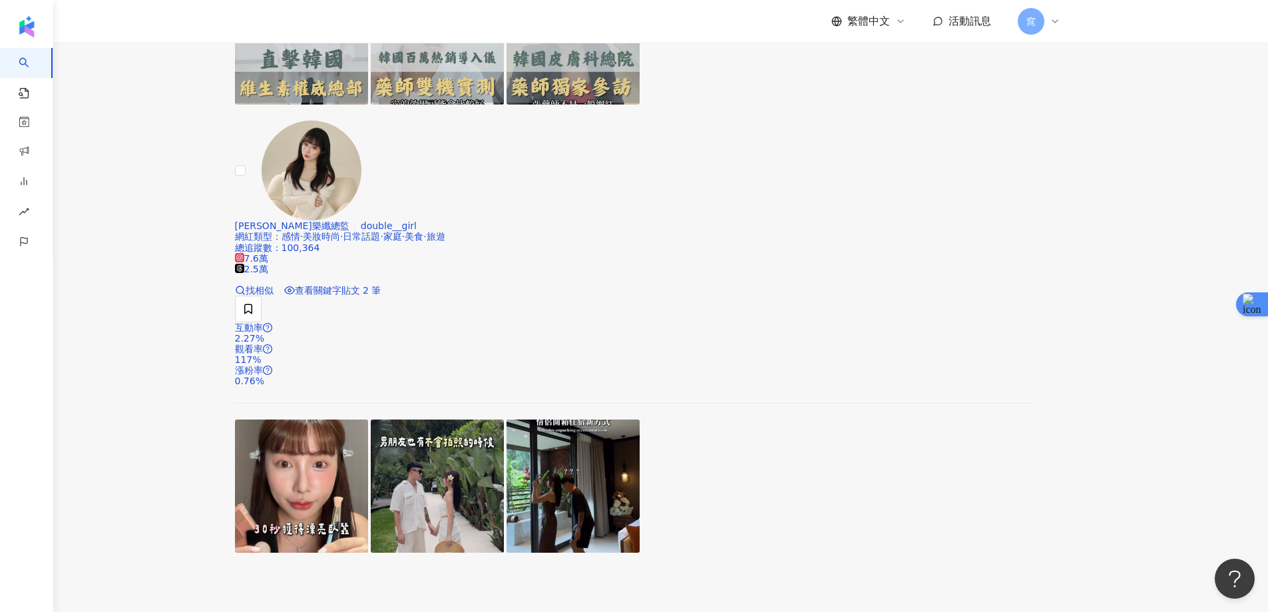
scroll to position [2588, 0]
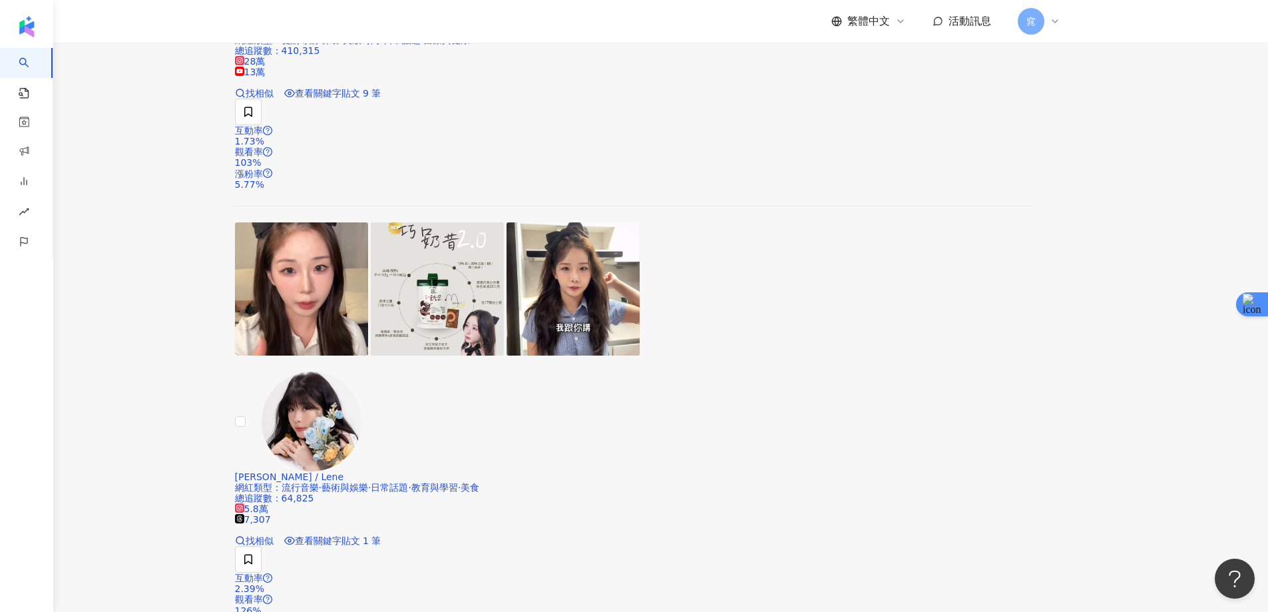
scroll to position [466, 0]
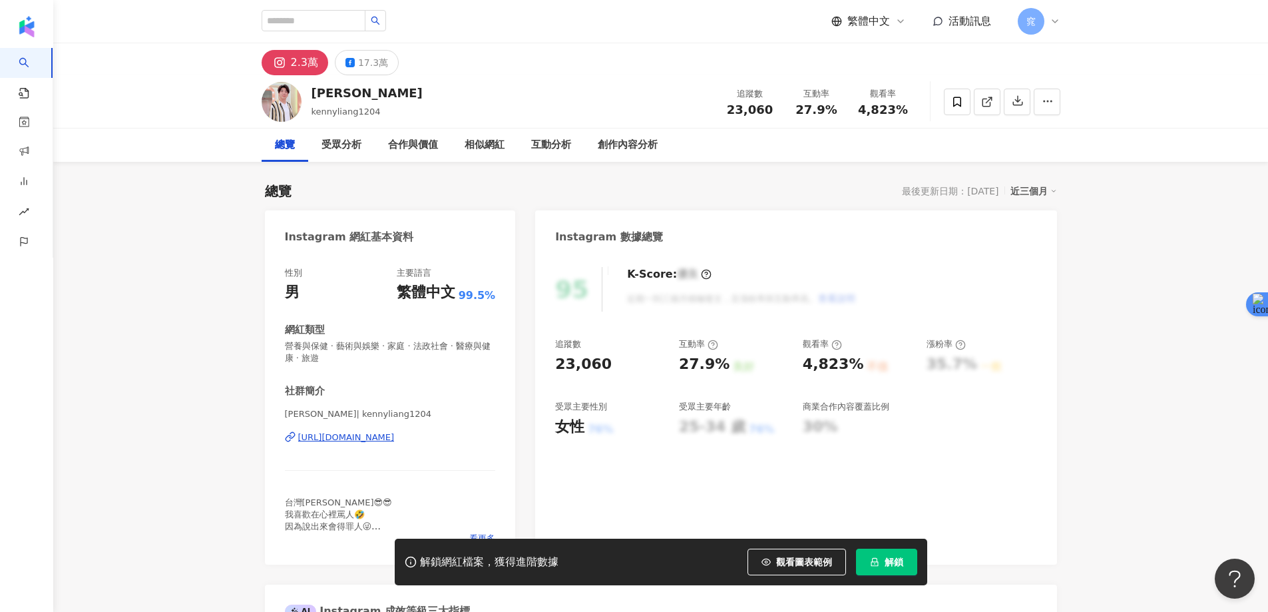
click at [1163, 146] on div "總覽 受眾分析 合作與價值 相似網紅 互動分析 創作內容分析" at bounding box center [660, 145] width 1215 height 33
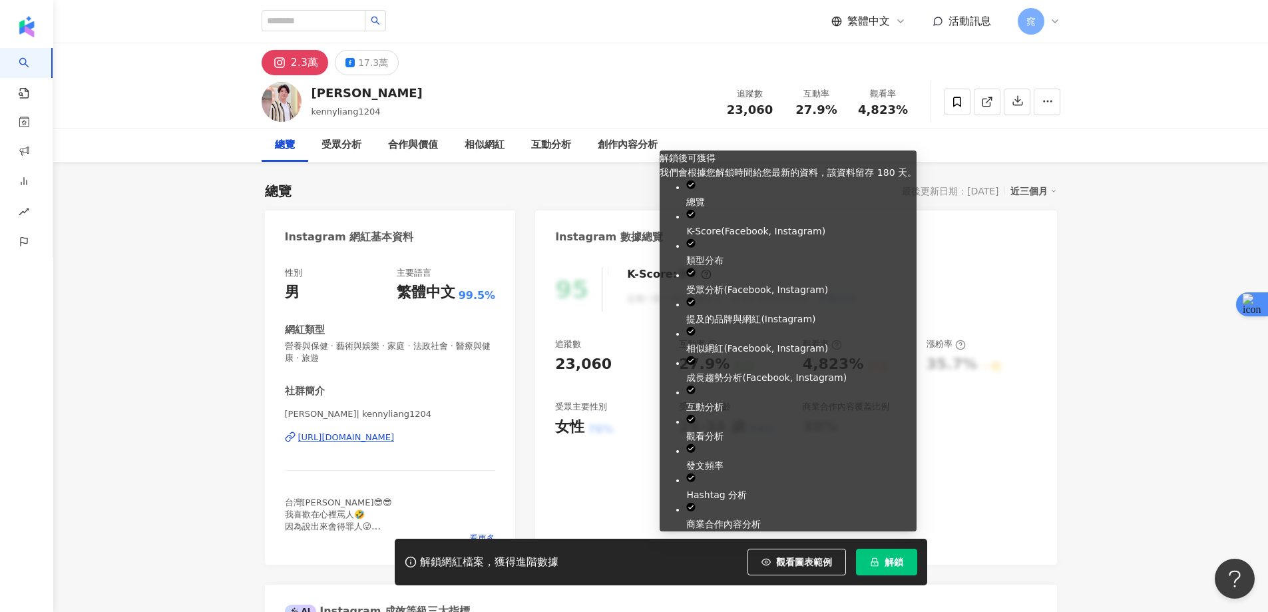
click at [886, 558] on span "解鎖" at bounding box center [894, 562] width 19 height 11
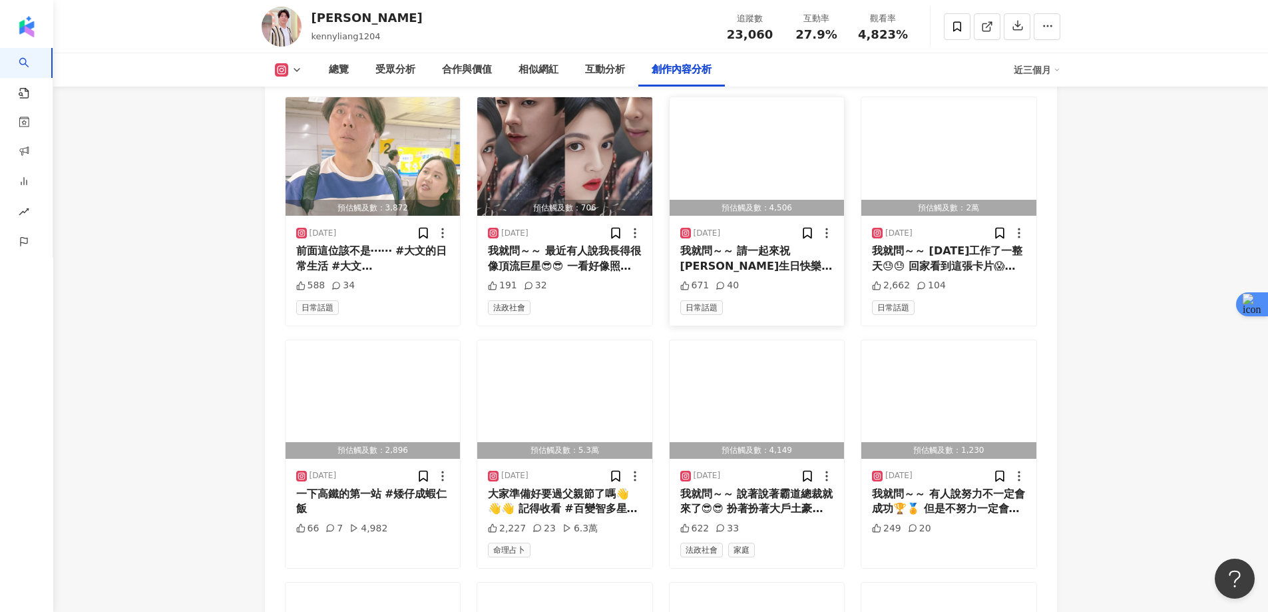
scroll to position [3995, 0]
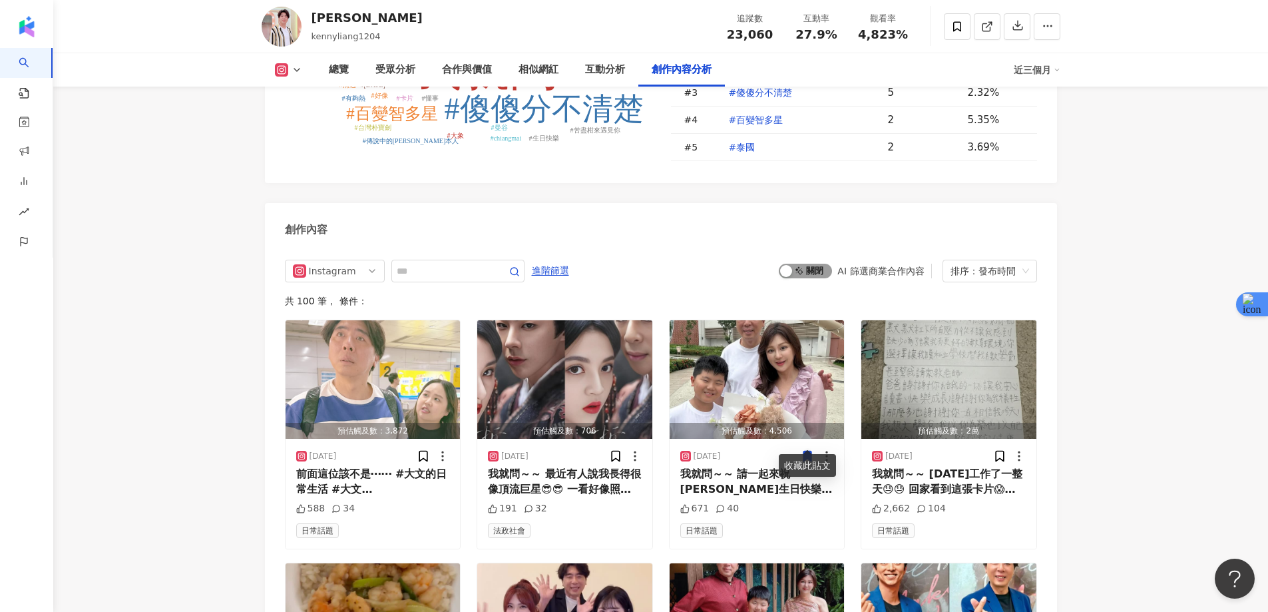
click at [812, 264] on span "啟動 關閉" at bounding box center [805, 271] width 53 height 15
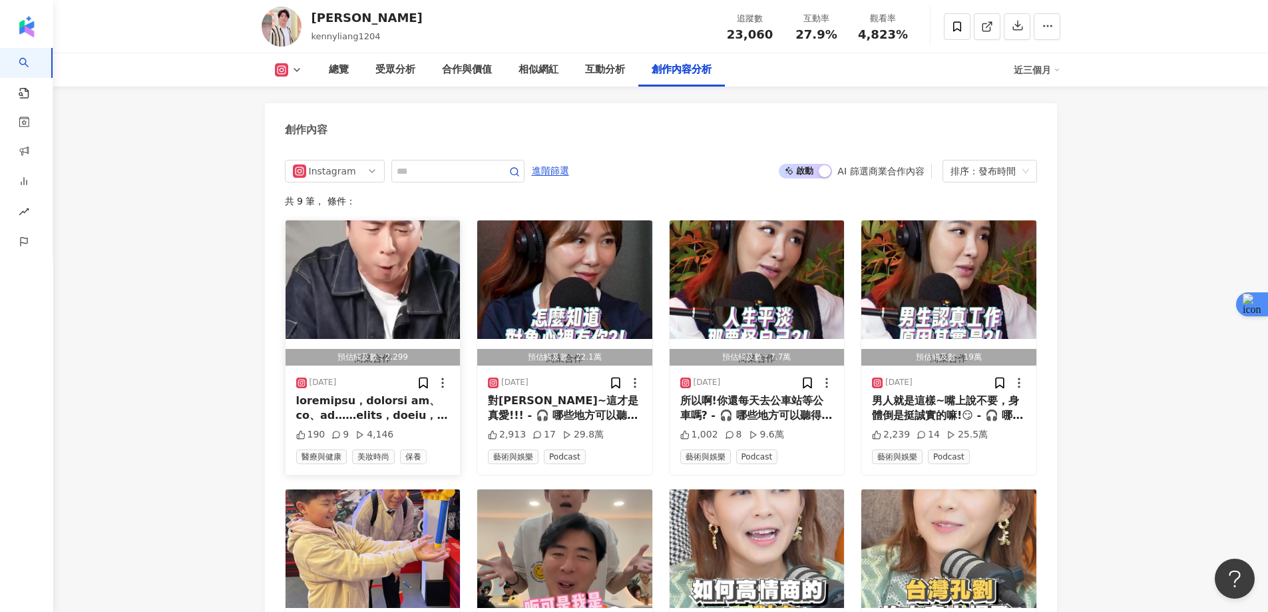
click at [373, 282] on img "button" at bounding box center [373, 279] width 175 height 119
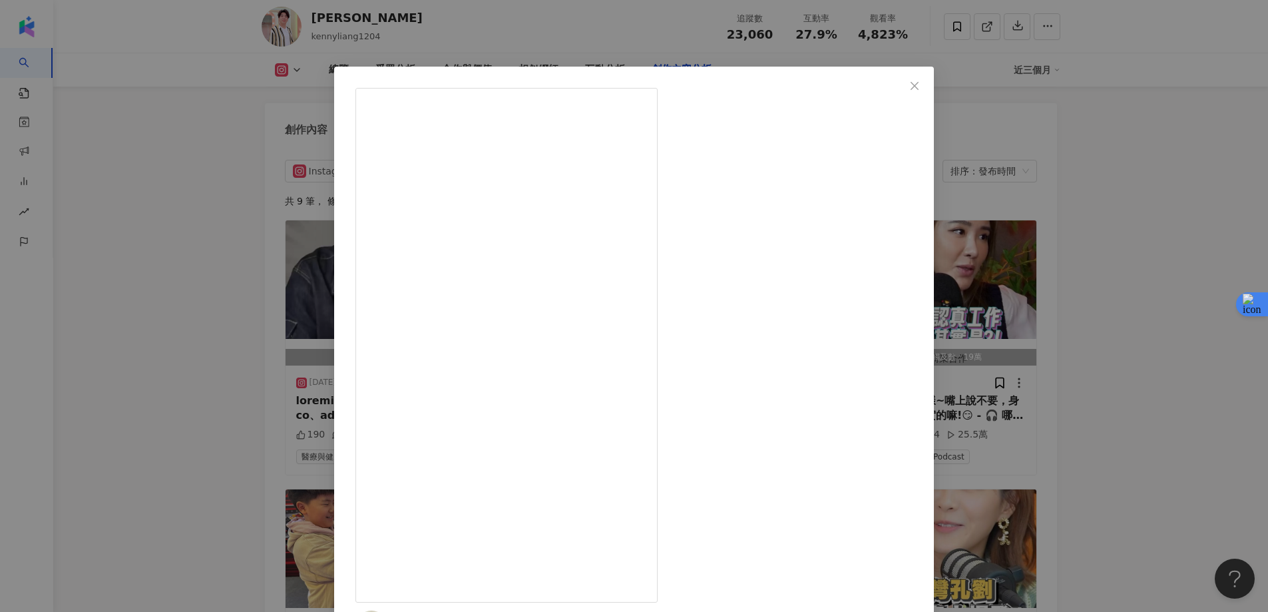
click at [1075, 196] on div "梁赫群 2025/4/29 190 9 4,146 查看原始貼文" at bounding box center [634, 306] width 1268 height 612
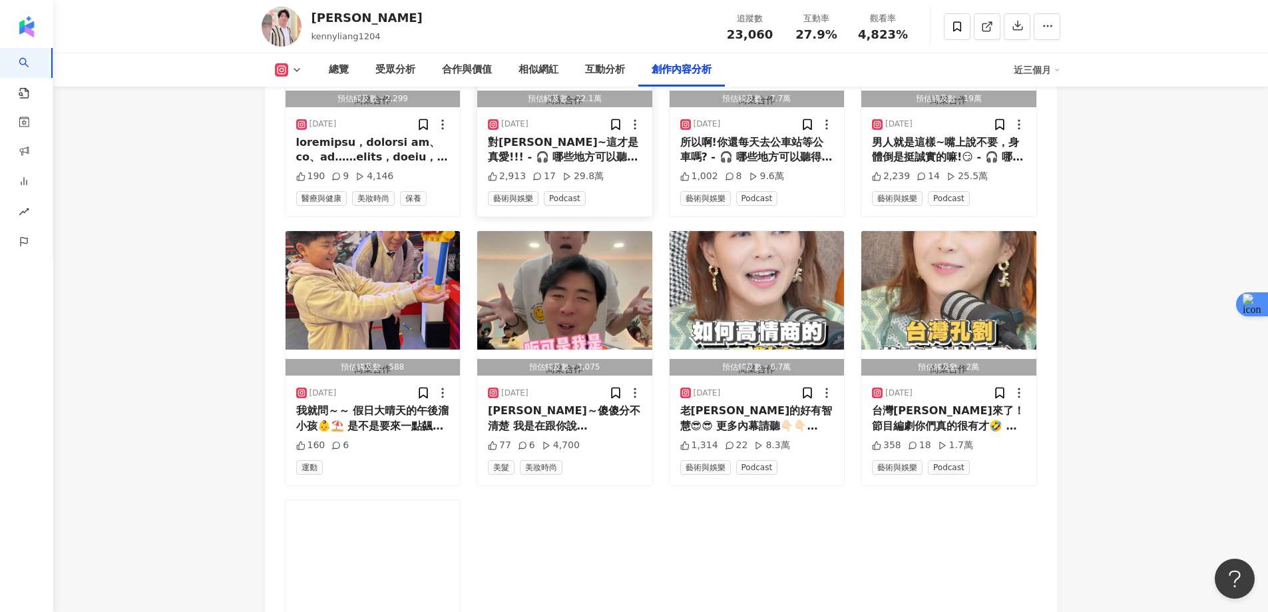
scroll to position [4361, 0]
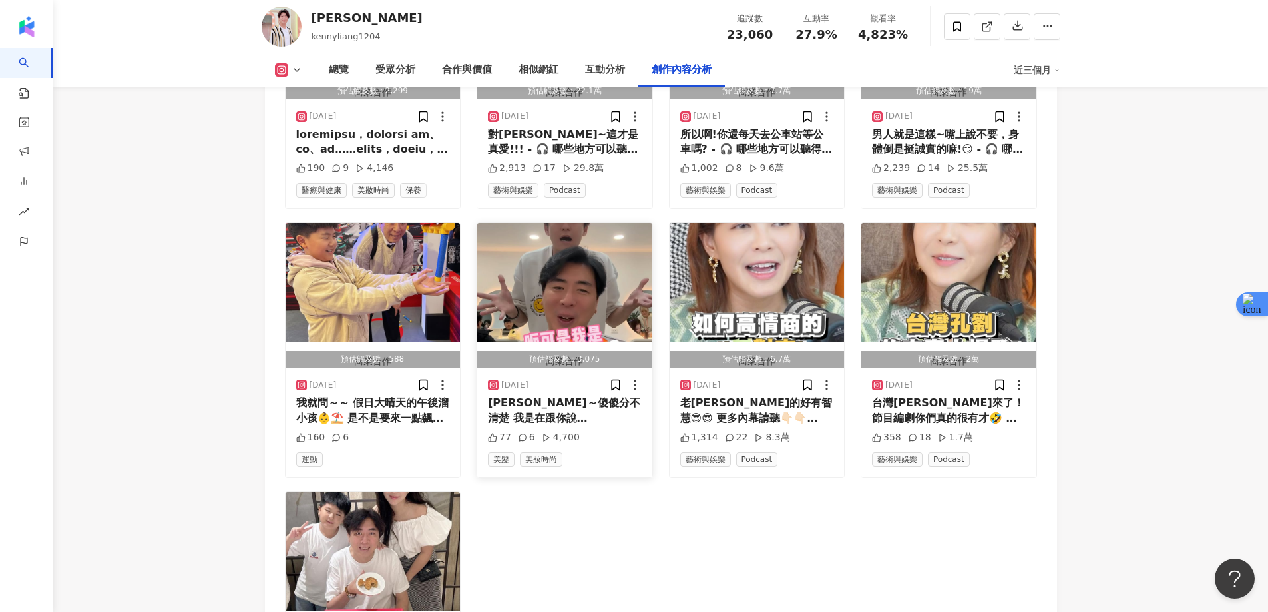
click at [580, 250] on img "button" at bounding box center [564, 282] width 175 height 119
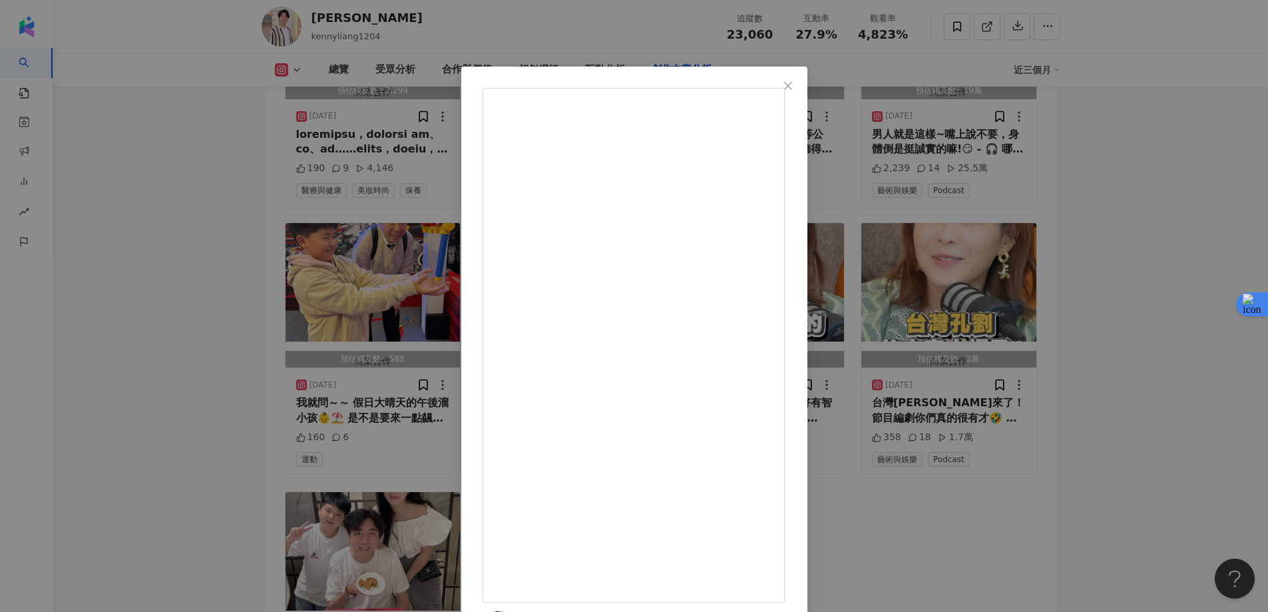
scroll to position [39, 0]
click at [1123, 256] on div "CADO ✖️stanley史丹利 2024/12/22 孔明孔劉～傻傻分不清楚 我是在跟你說孔明跟孔劉的事嗎？ 我是在跟你說孔明跟孔劉的事嗎？ ⋯⋯⋯ @s…" at bounding box center [634, 306] width 1268 height 612
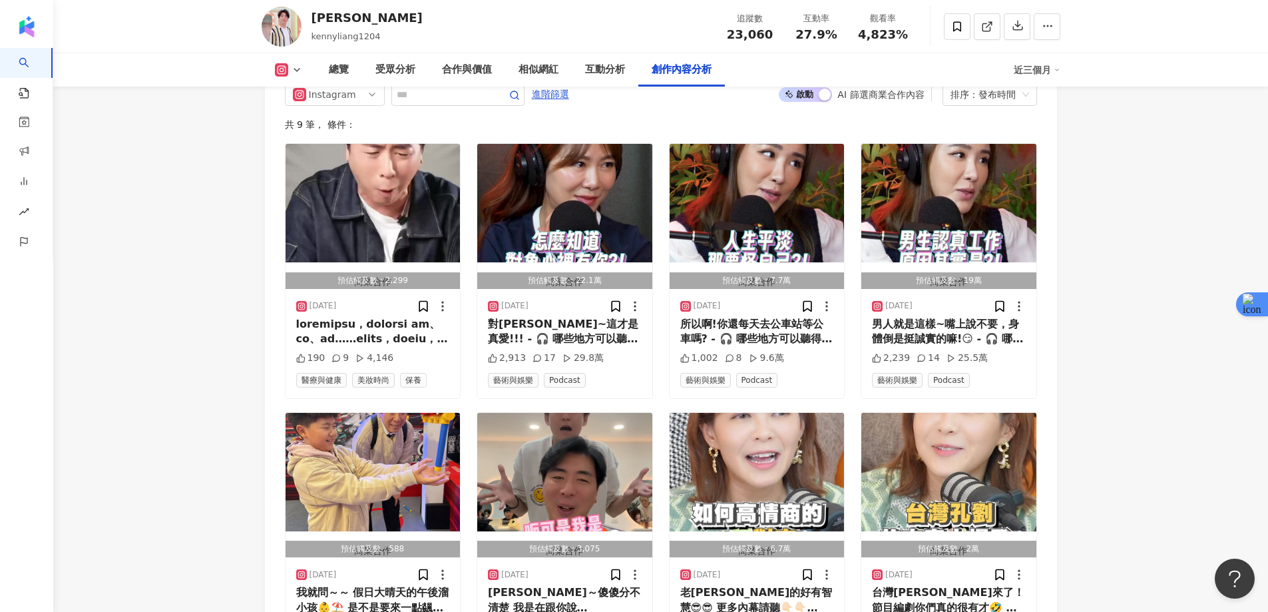
scroll to position [4095, 0]
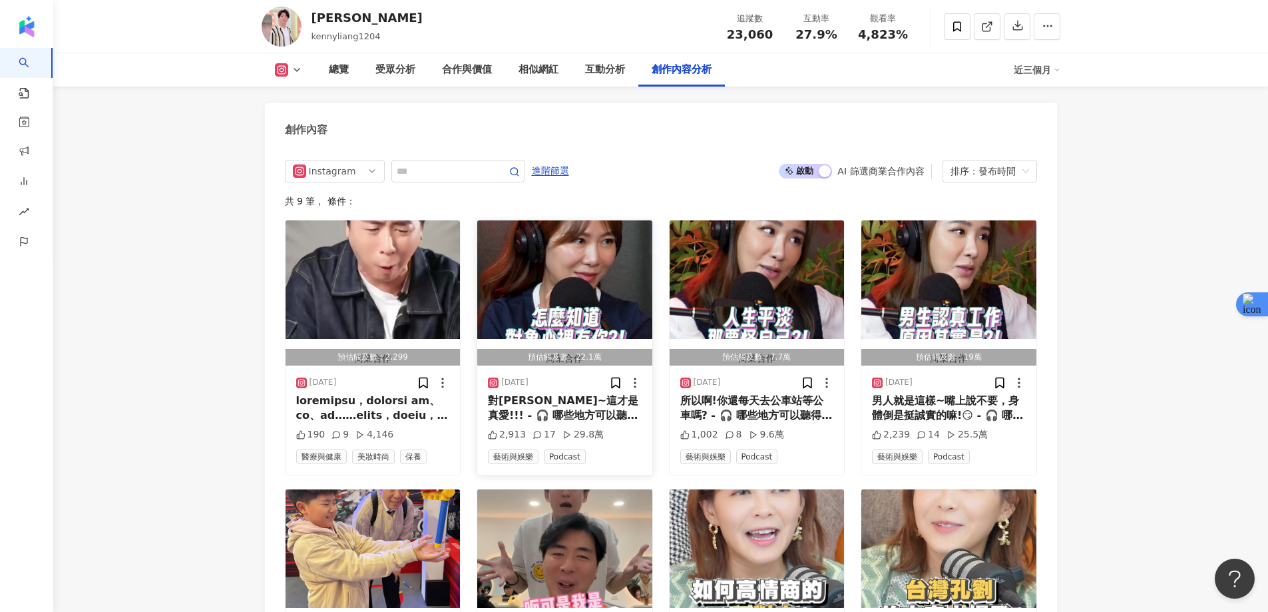
click at [605, 252] on img "button" at bounding box center [564, 279] width 175 height 119
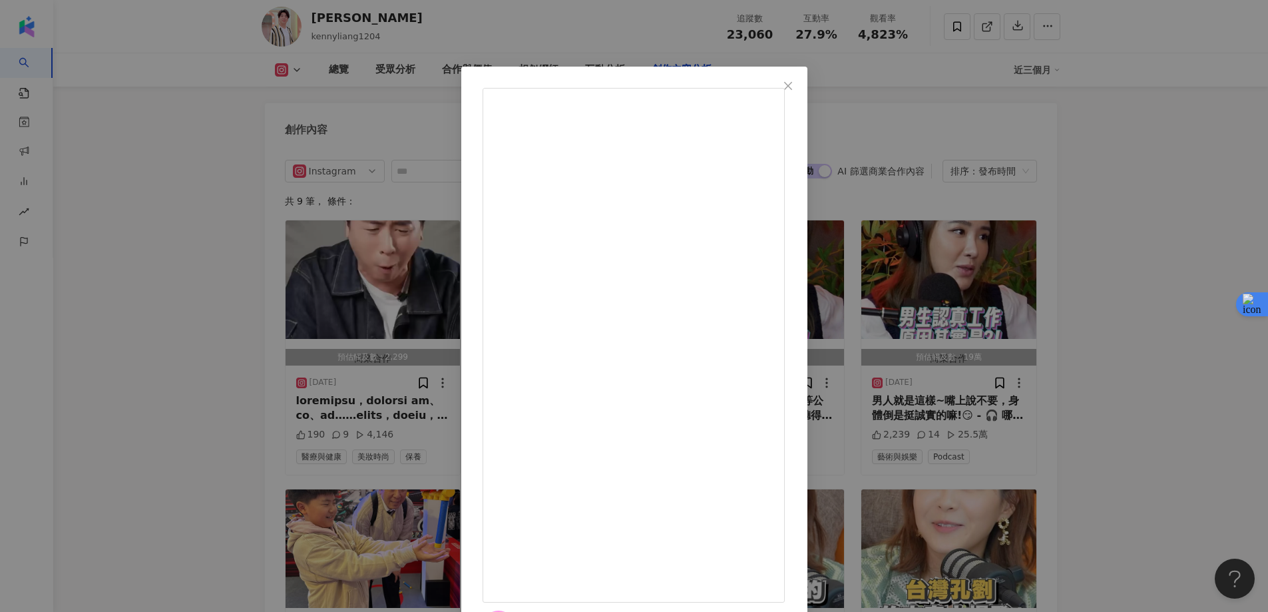
click at [1179, 146] on div "禎甄要chat內 2025/4/8 對嘛~這才是真愛!!! - 🎧 哪些地方可以聽得到 ? 🎧 Apple Podcast 、Spotify 、Sound O…" at bounding box center [634, 306] width 1268 height 612
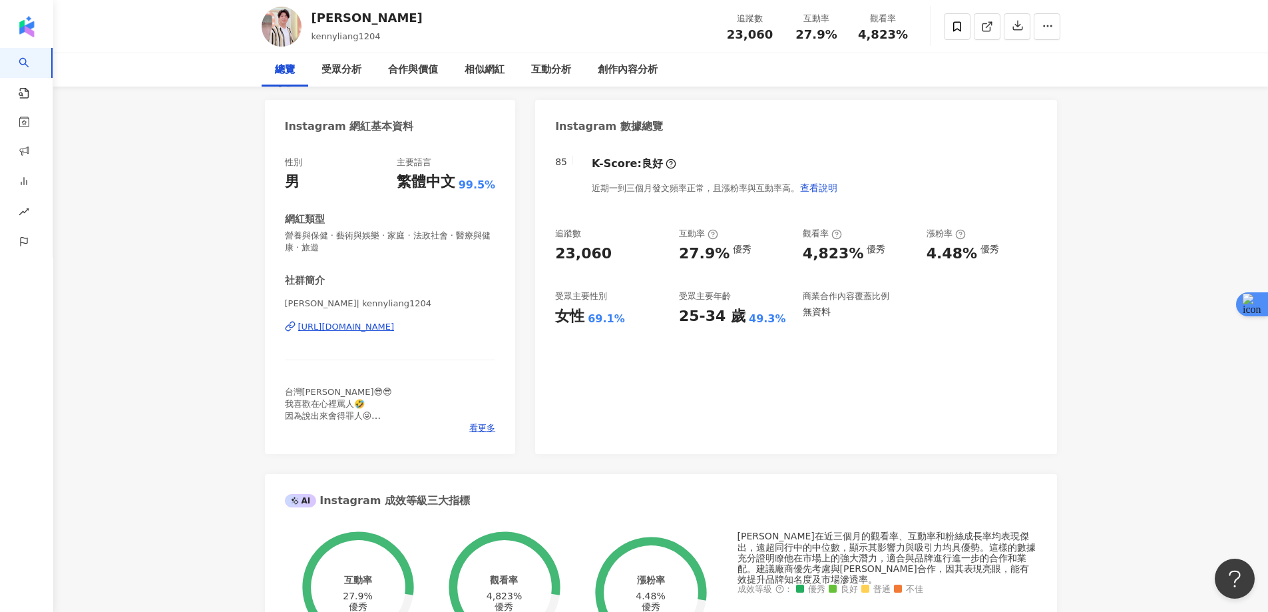
scroll to position [0, 0]
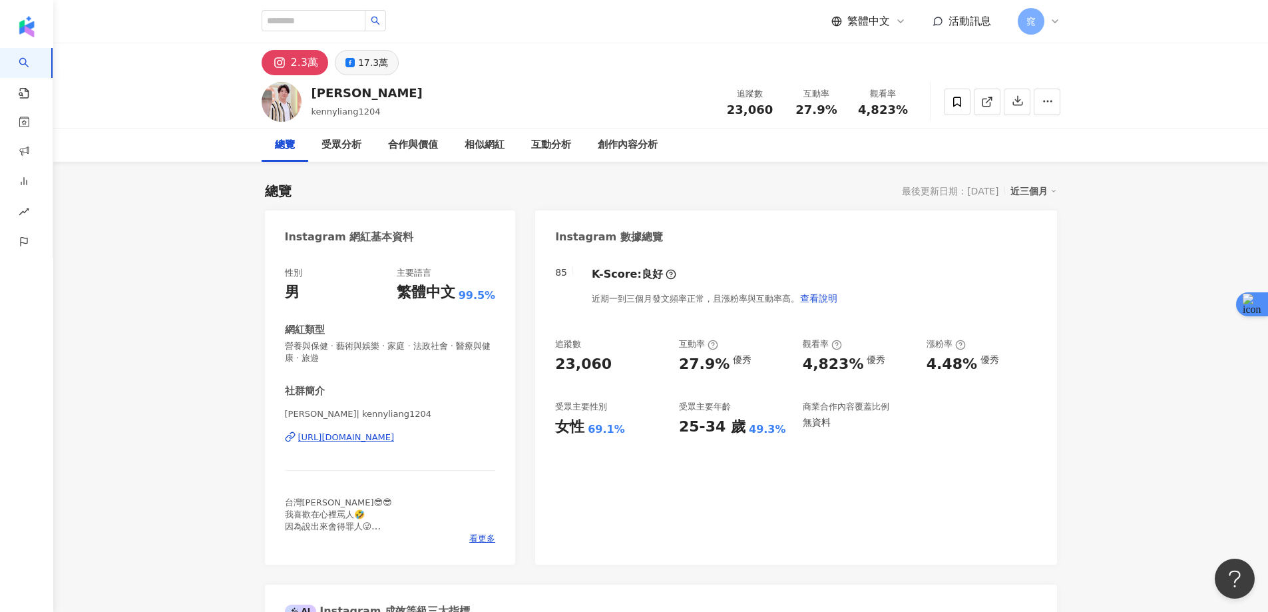
click at [360, 63] on div "17.3萬" at bounding box center [373, 62] width 30 height 19
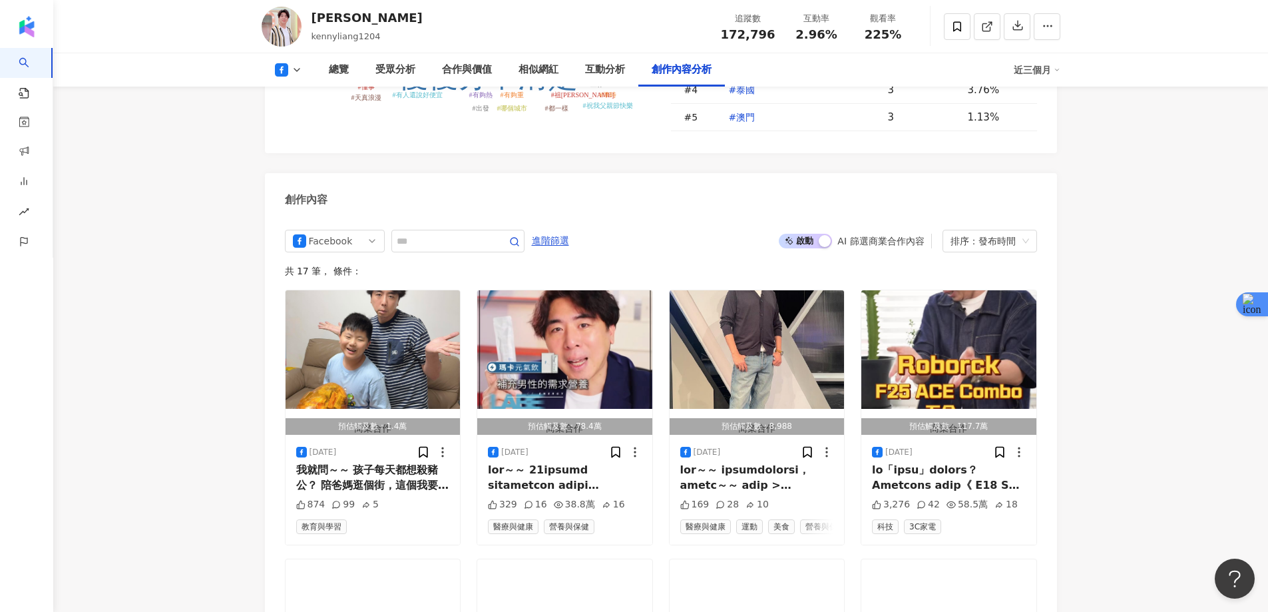
scroll to position [3556, 0]
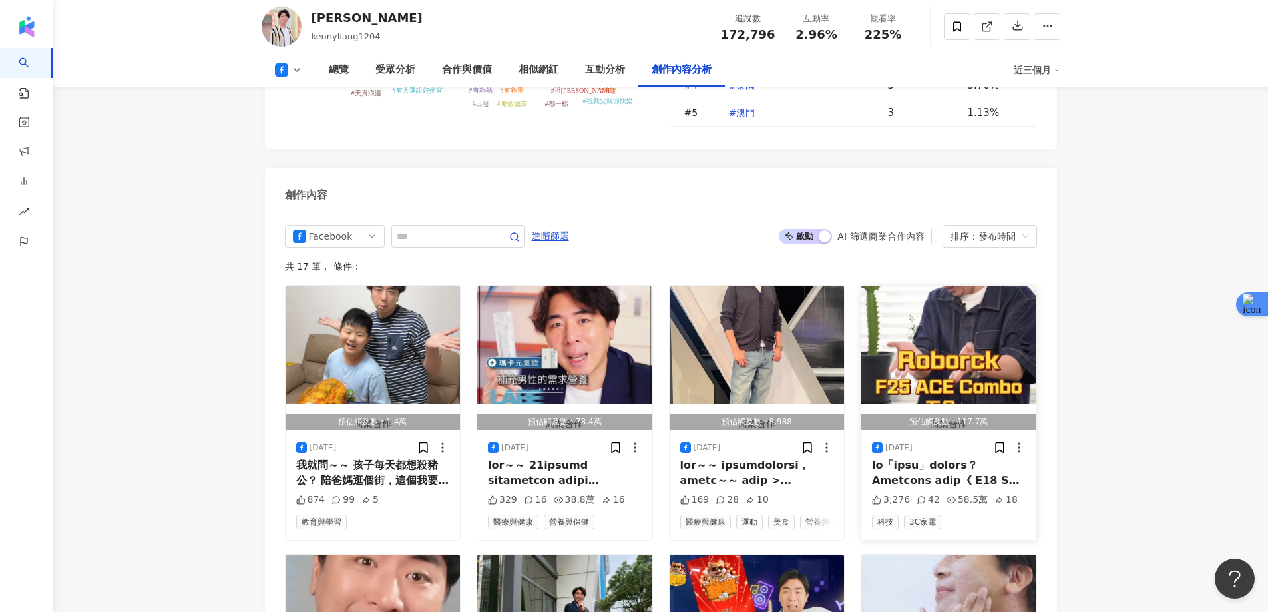
click at [922, 286] on img "button" at bounding box center [949, 345] width 175 height 119
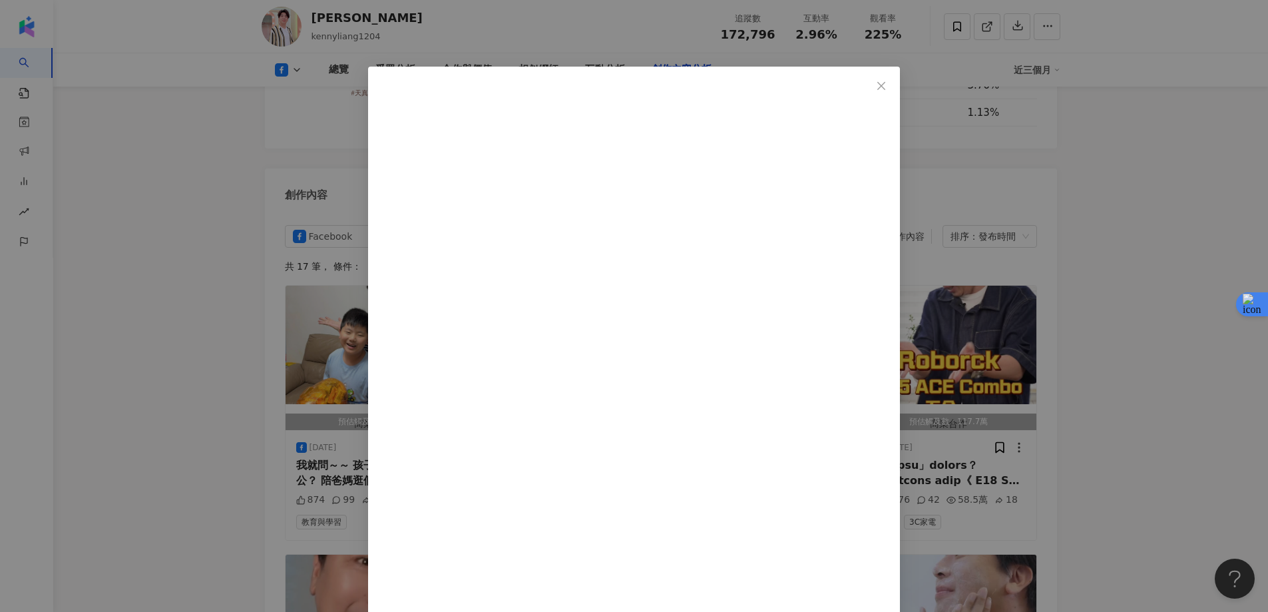
click at [1105, 204] on div "梁赫群 2025/5/5 想跟「台灣孔劉」一起輕鬆打掃？Roborock 石頭科技《 F25 ACE Combo 》五合一 AI 全能吸塵洗地機 3,276 …" at bounding box center [634, 306] width 1268 height 612
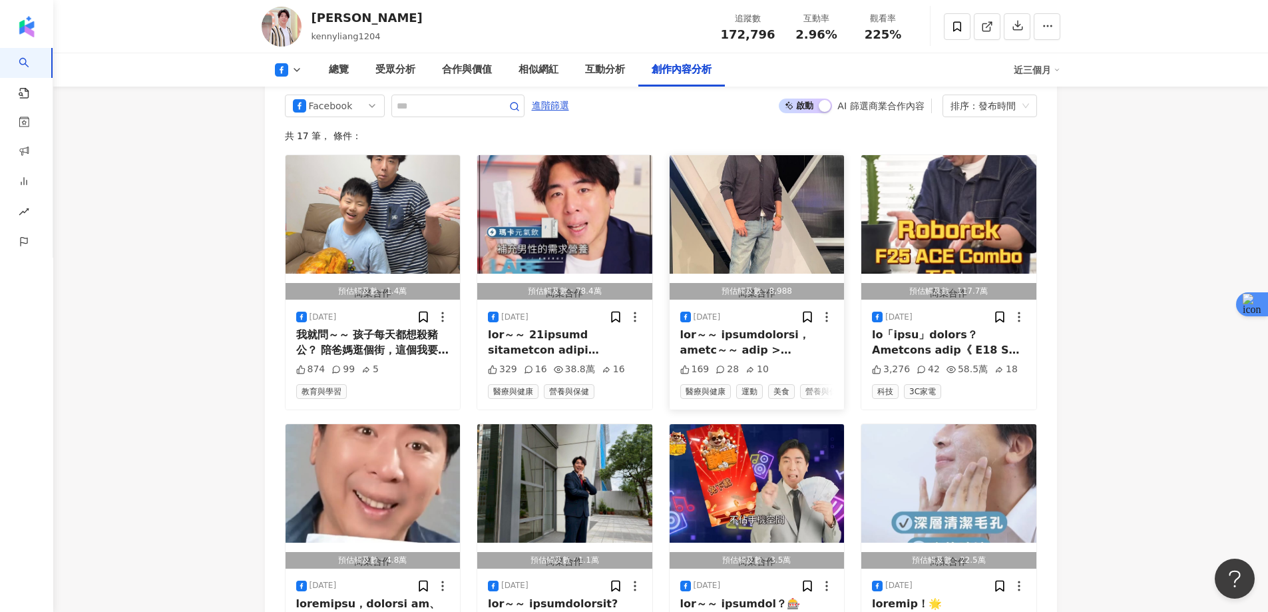
scroll to position [3690, 0]
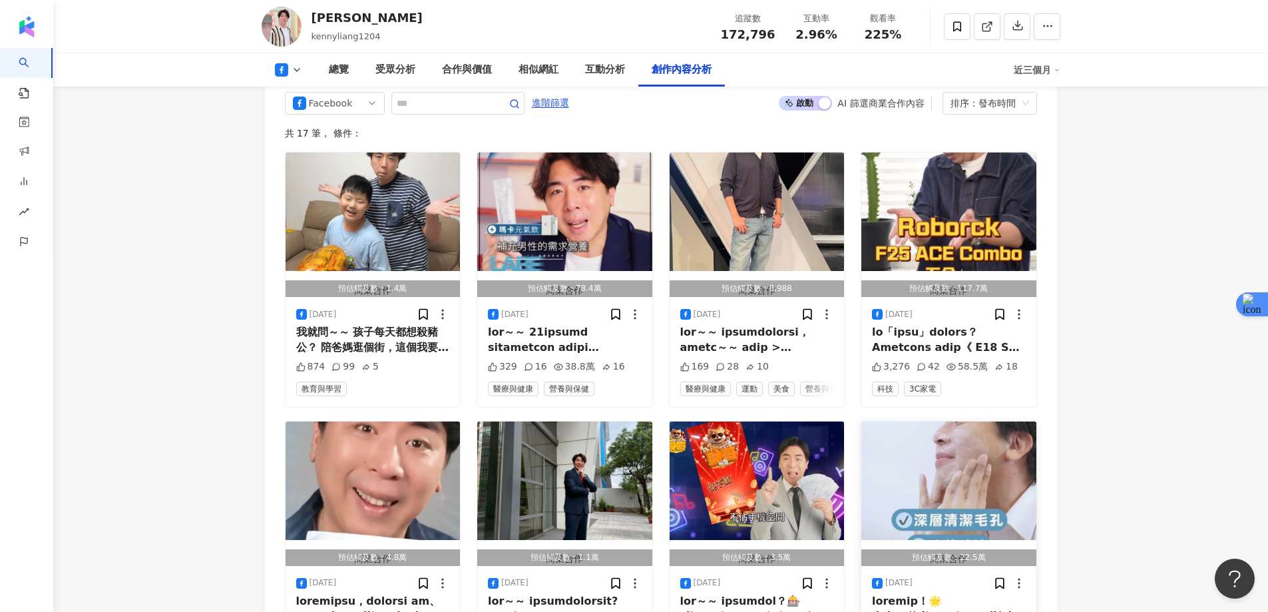
click at [964, 421] on img "button" at bounding box center [949, 480] width 175 height 119
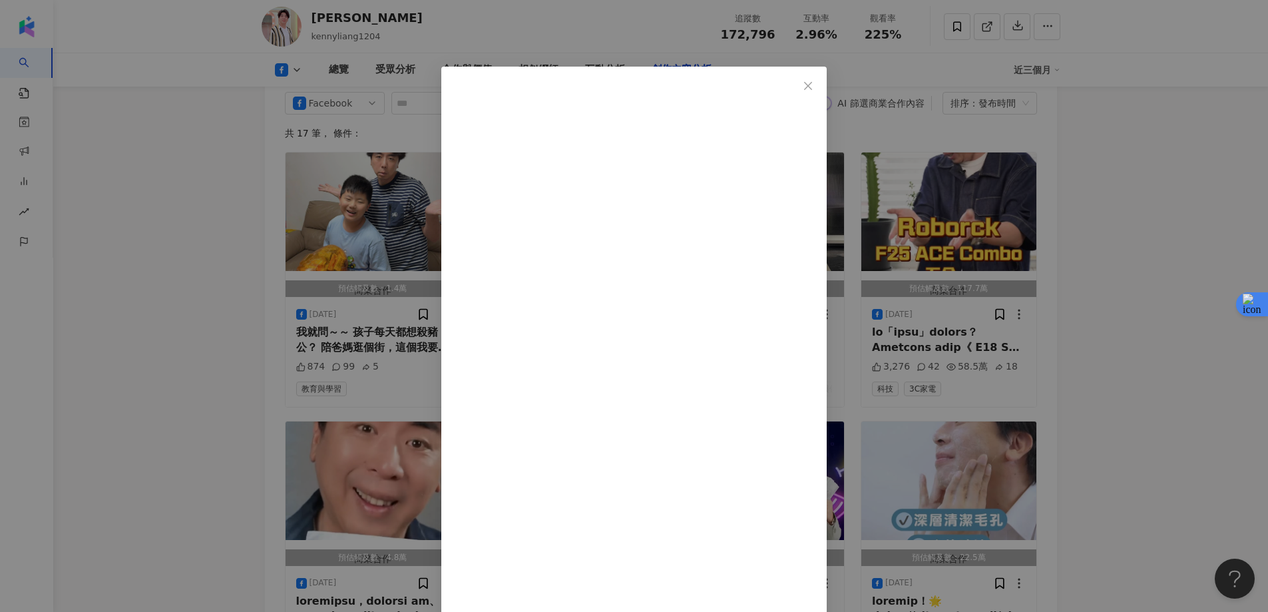
scroll to position [134, 0]
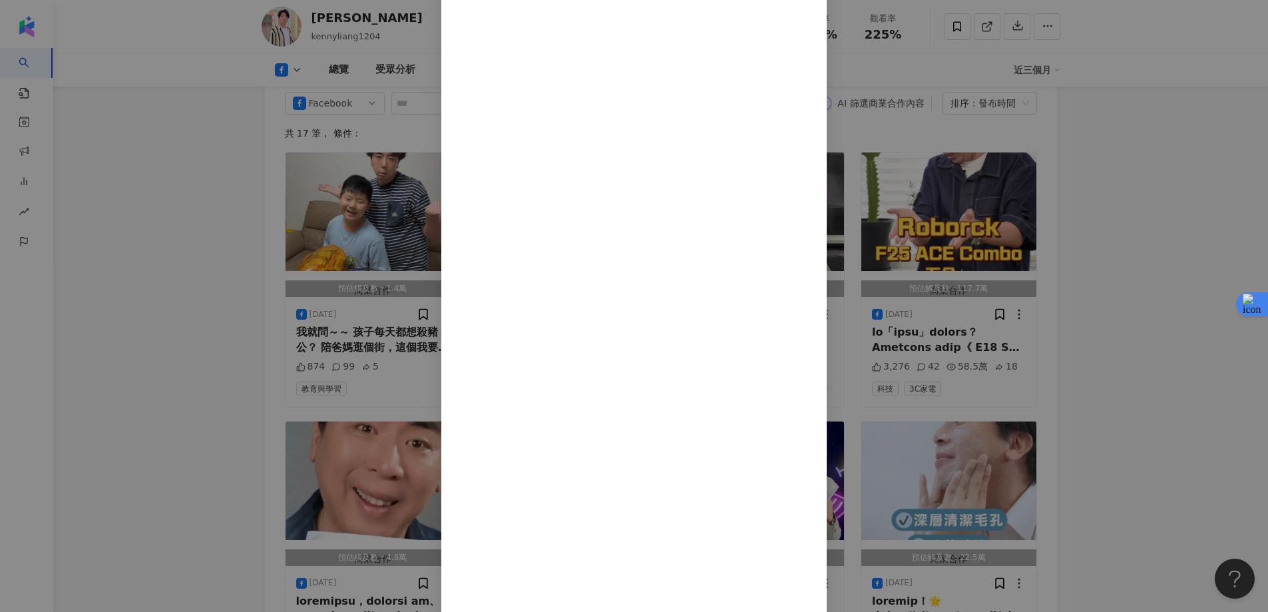
click at [1082, 310] on div "梁赫群 2025/3/14 台灣孔劉的秘密！🌟 https://japanwash.com/wx1ab/lhc 我就問~ 想擁有韓國歐巴的清透好膚質？ 唔漾 …" at bounding box center [634, 306] width 1268 height 612
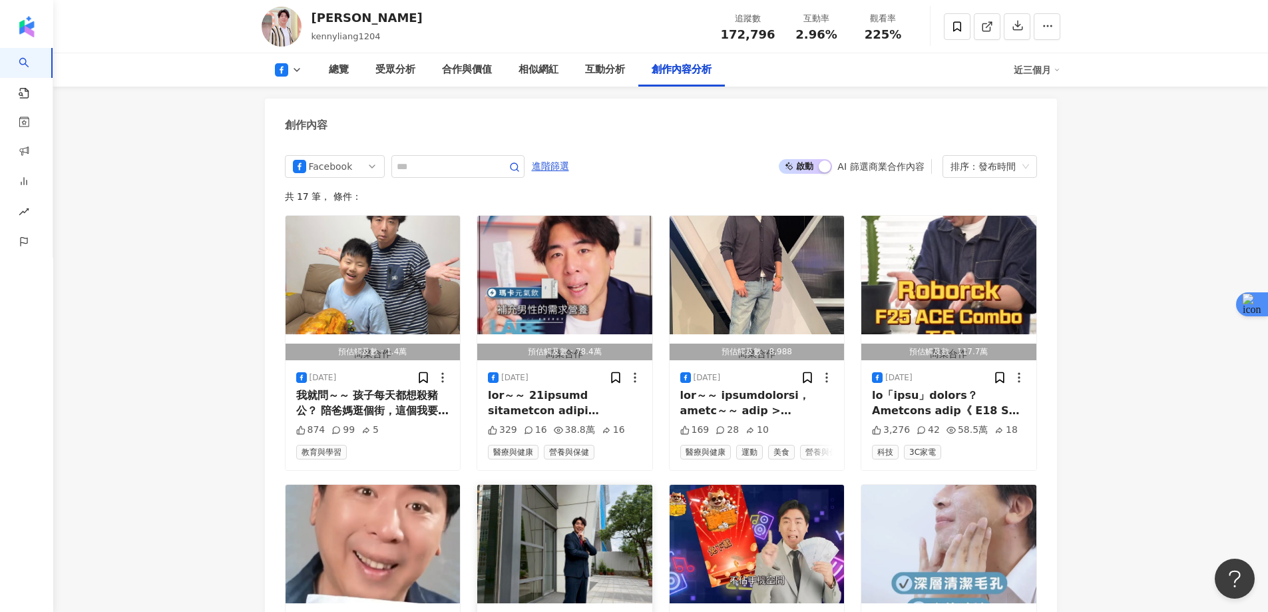
scroll to position [3623, 0]
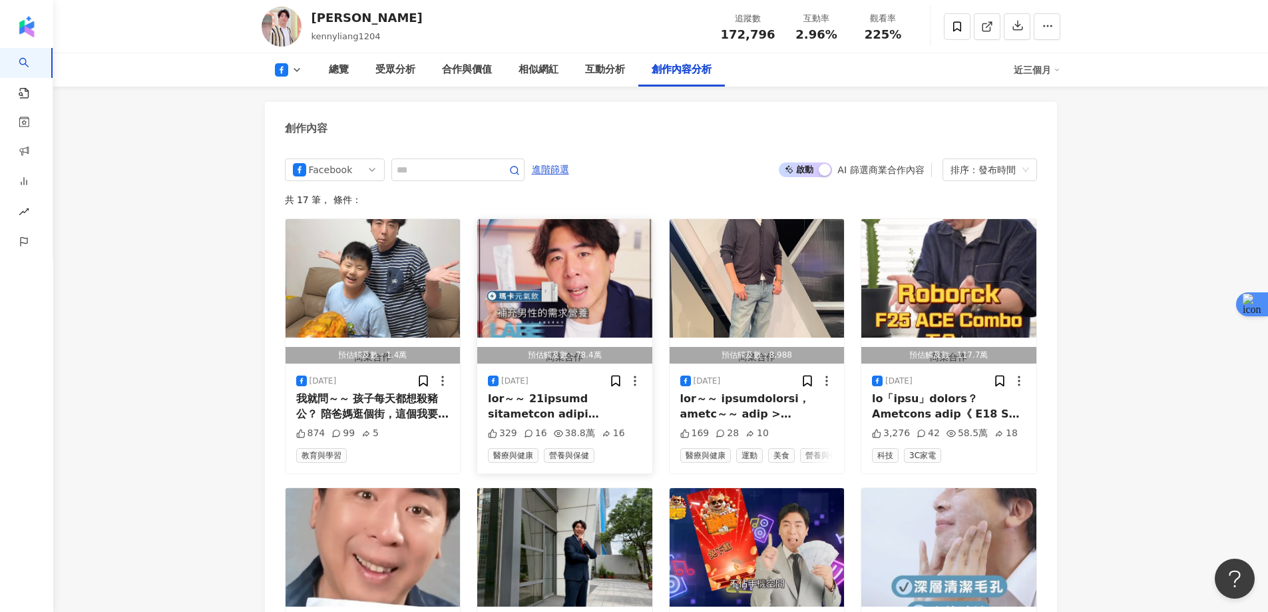
click at [567, 219] on img "button" at bounding box center [564, 278] width 175 height 119
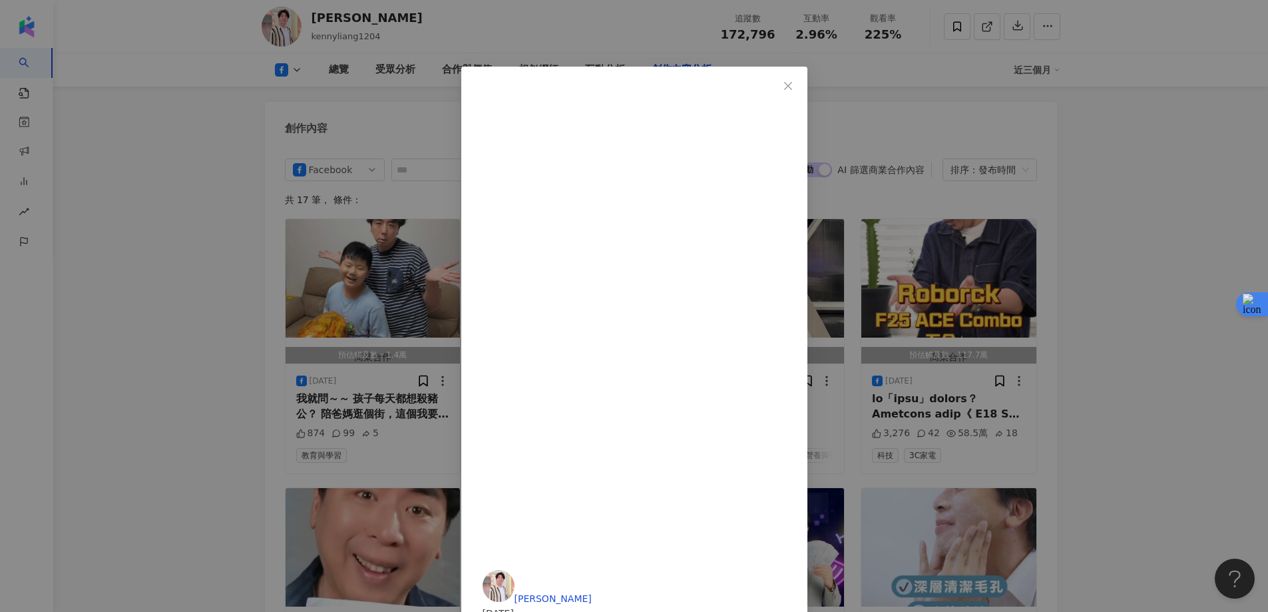
click at [1105, 254] on div "梁赫群 2025/6/27 我就問～～ 40歲之後的男生 只吃瑪卡是不會有用的 你可以使用 #拉蓓瑪卡元氣飲 嚴選漢方植萃 頂級濃縮精華 將中西合併 效能最大…" at bounding box center [634, 306] width 1268 height 612
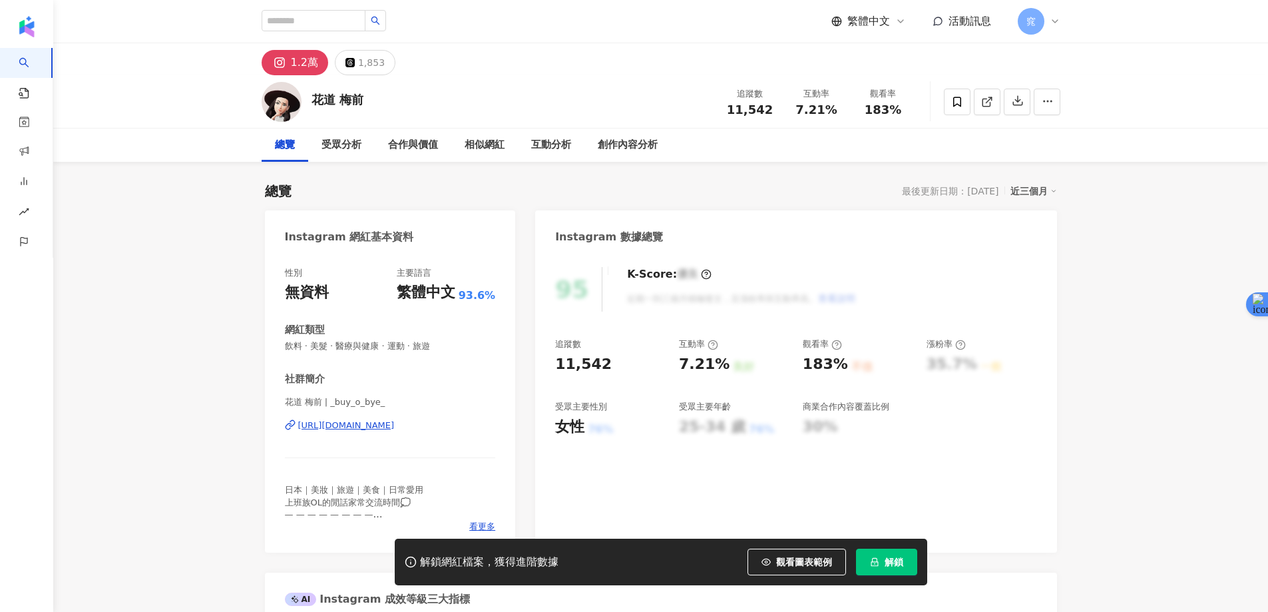
click at [878, 559] on icon "lock" at bounding box center [874, 561] width 9 height 9
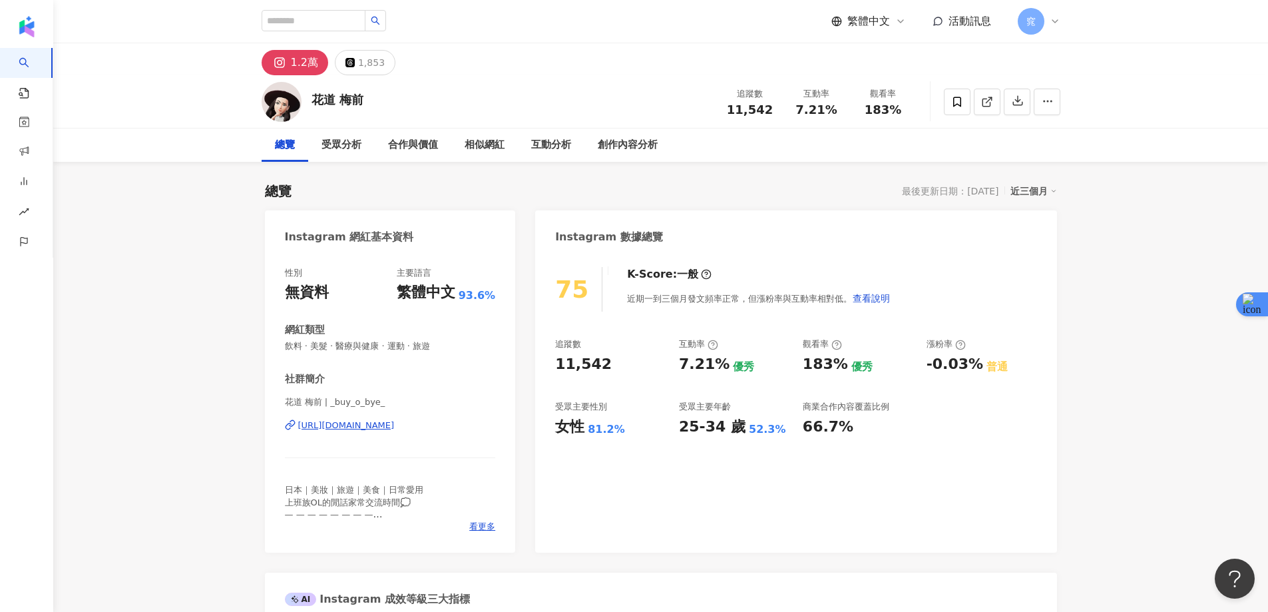
click at [1103, 75] on div "1.2萬 1,853" at bounding box center [660, 59] width 1215 height 32
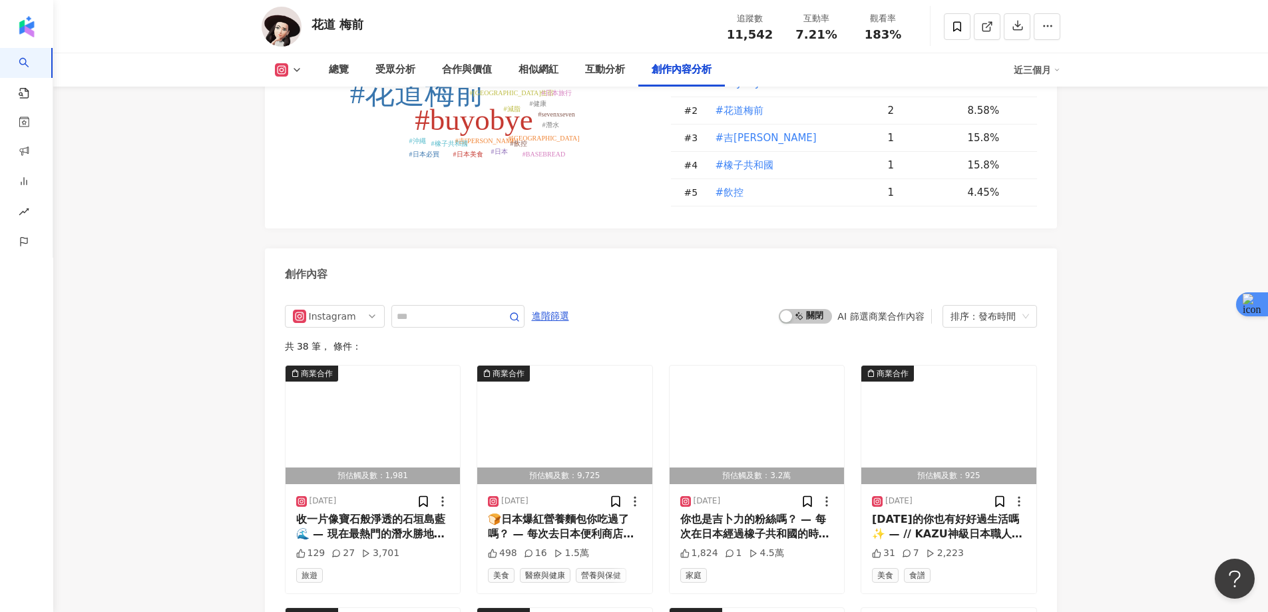
scroll to position [3995, 0]
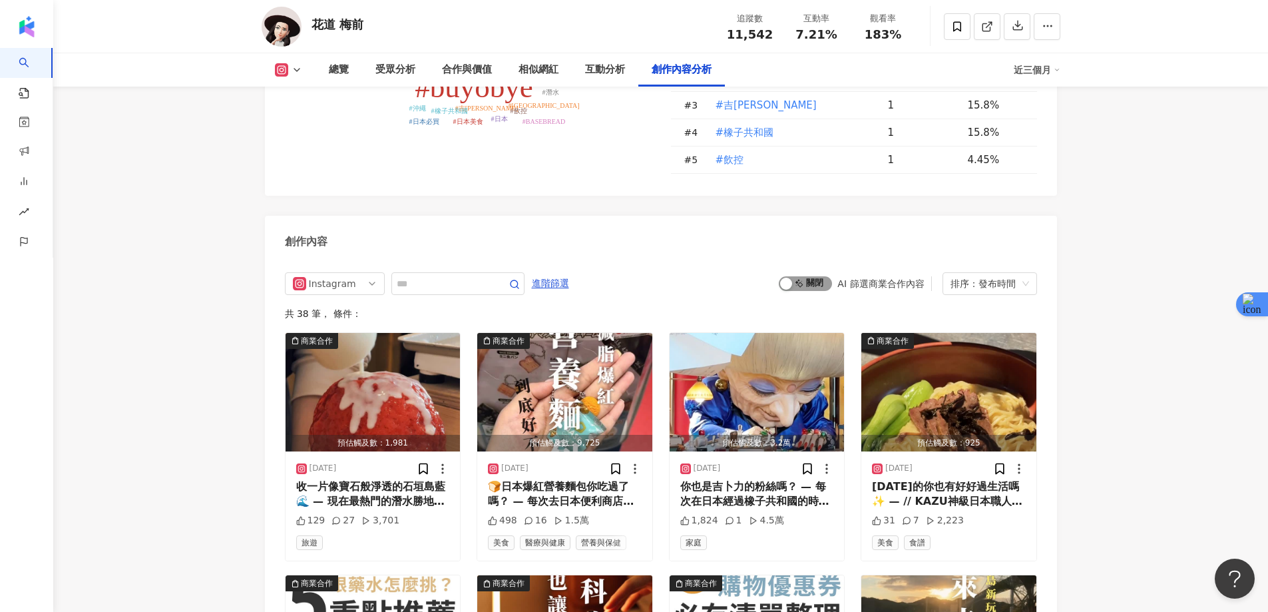
click at [809, 281] on span "啟動 關閉" at bounding box center [805, 283] width 53 height 15
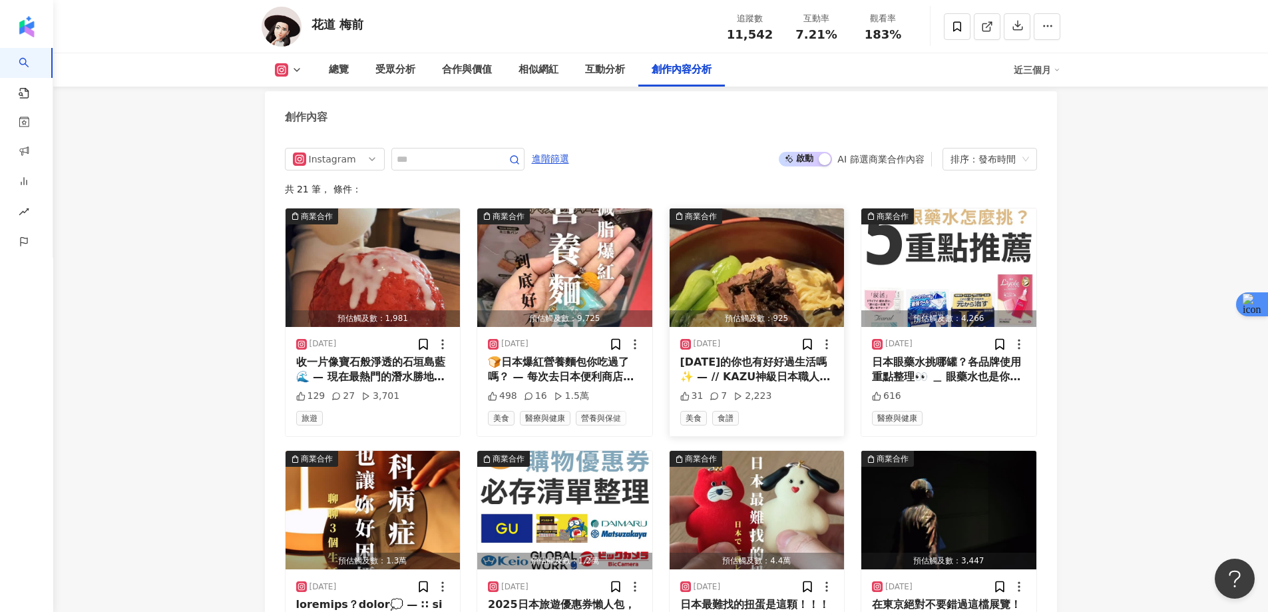
scroll to position [4186, 0]
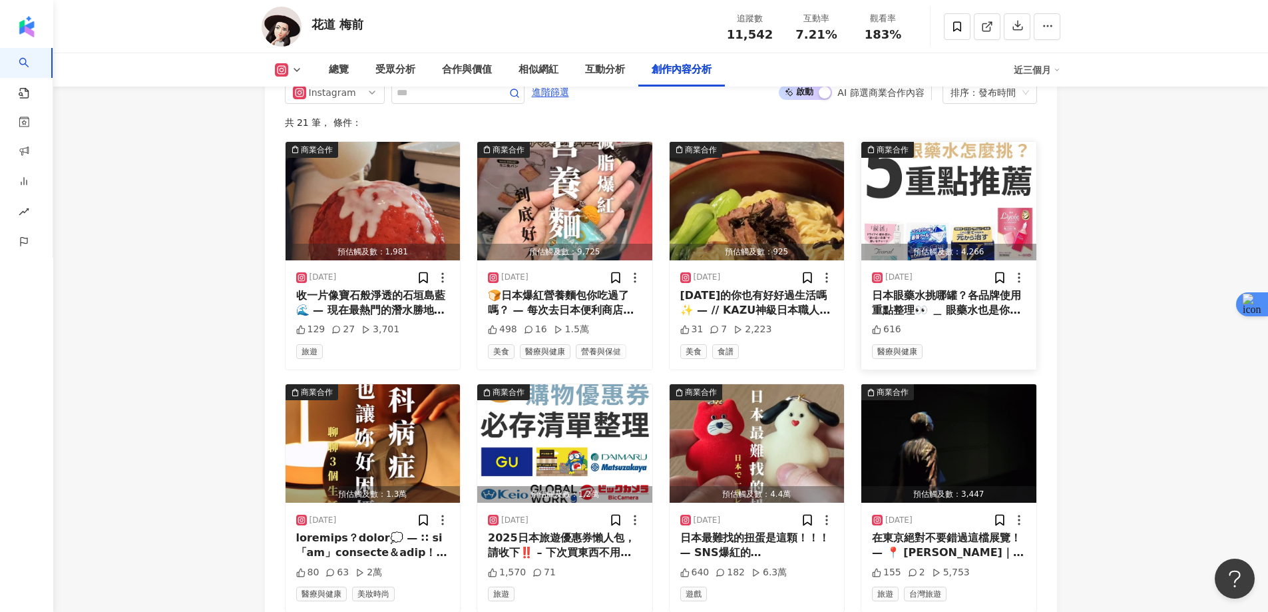
click at [957, 194] on img "button" at bounding box center [949, 201] width 175 height 119
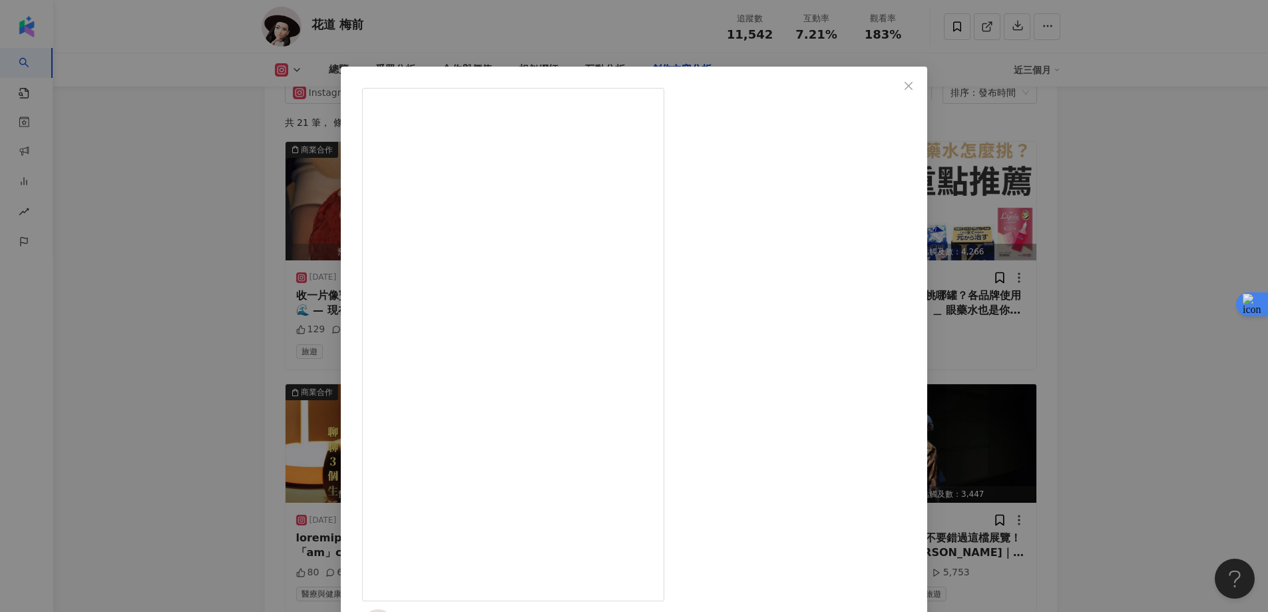
click at [1117, 232] on div "花道 梅前 [DATE] 日本眼藥水挑哪罐？各品牌使用重點整理👀 ＿ 眼藥水也是你的日本藥妝必買清單嗎？必須說[DEMOGRAPHIC_DATA]人真的很會做…" at bounding box center [634, 306] width 1268 height 612
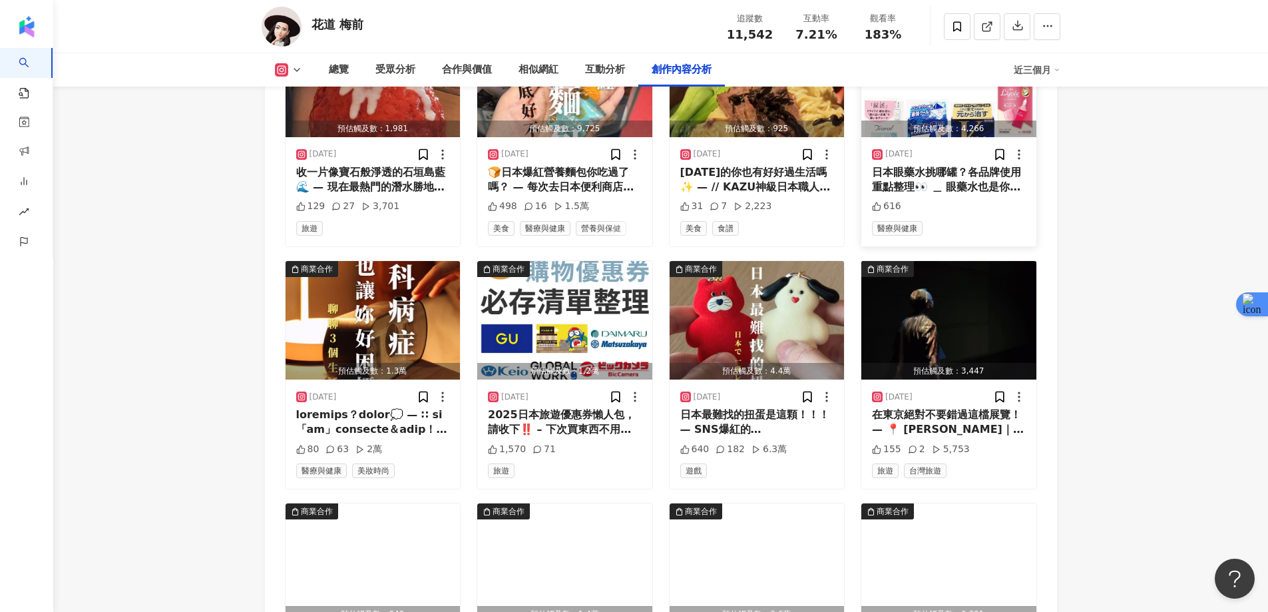
scroll to position [4320, 0]
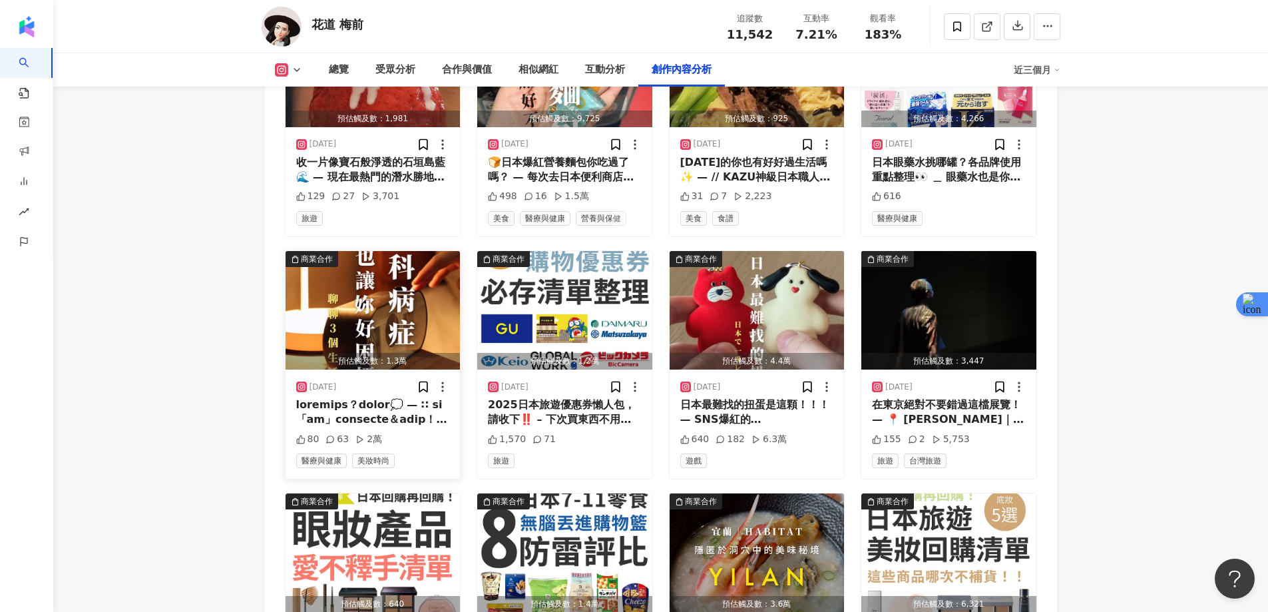
click at [405, 318] on img "button" at bounding box center [373, 310] width 175 height 119
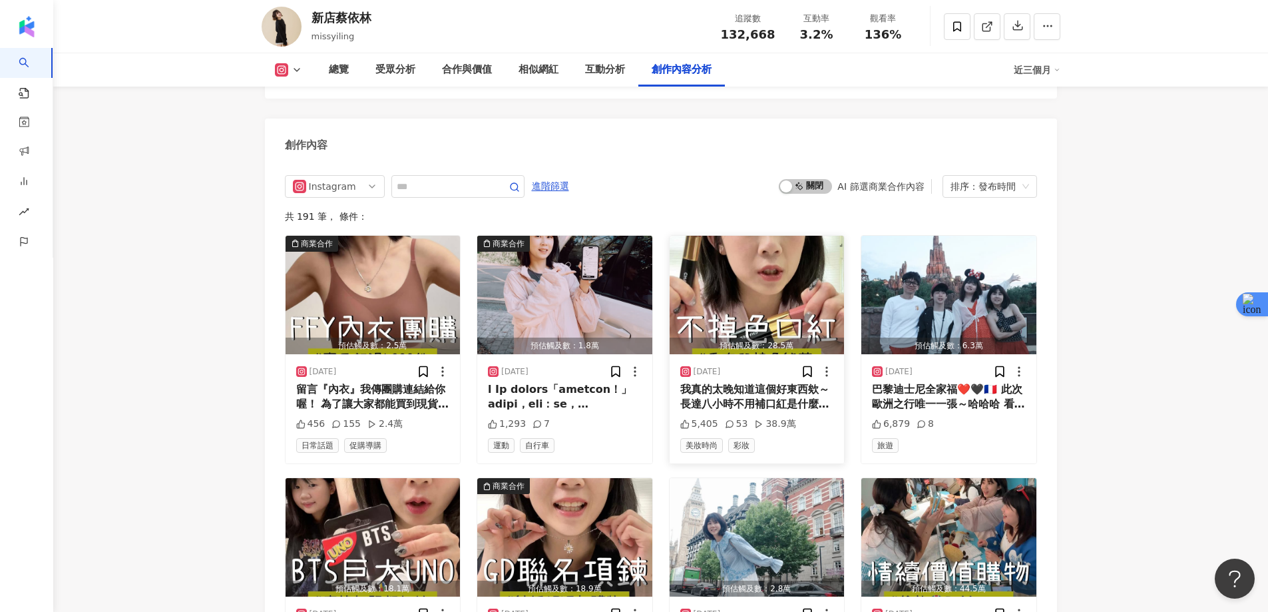
scroll to position [4062, 0]
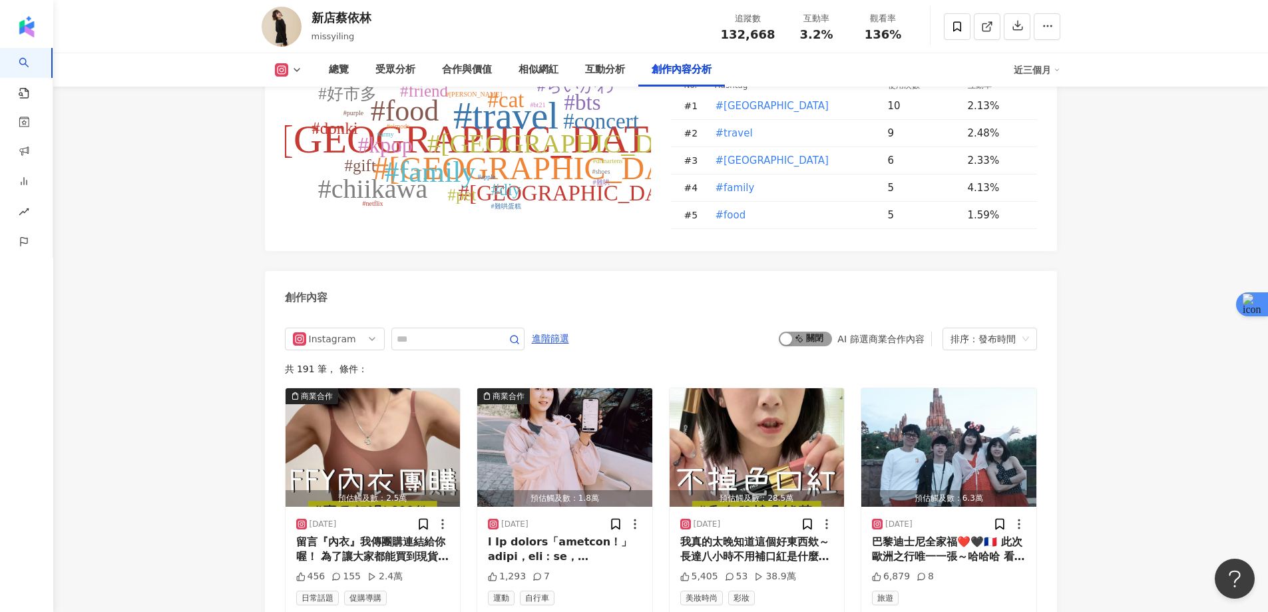
click at [812, 332] on span "啟動 關閉" at bounding box center [805, 339] width 53 height 15
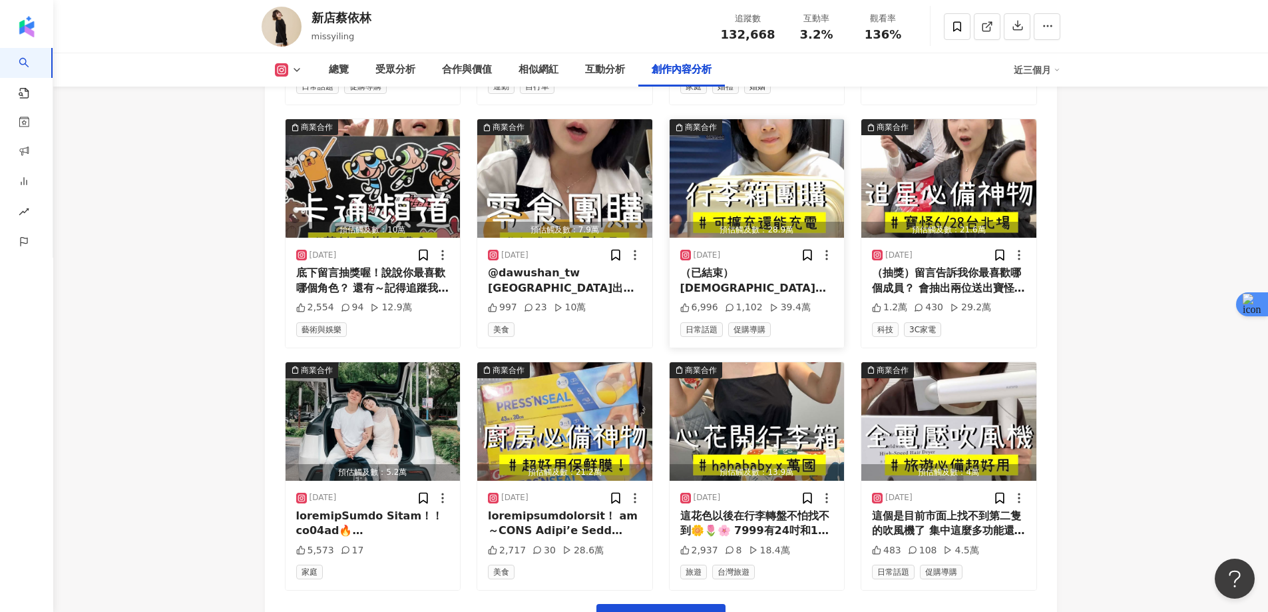
scroll to position [4581, 0]
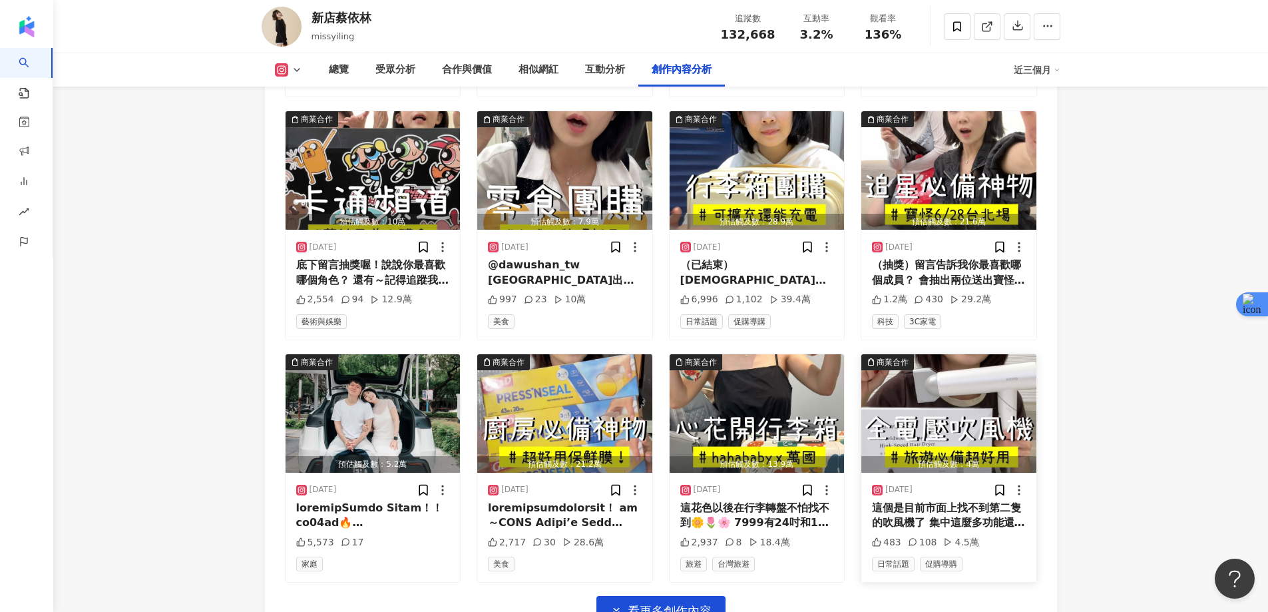
click at [971, 354] on img "button" at bounding box center [949, 413] width 175 height 119
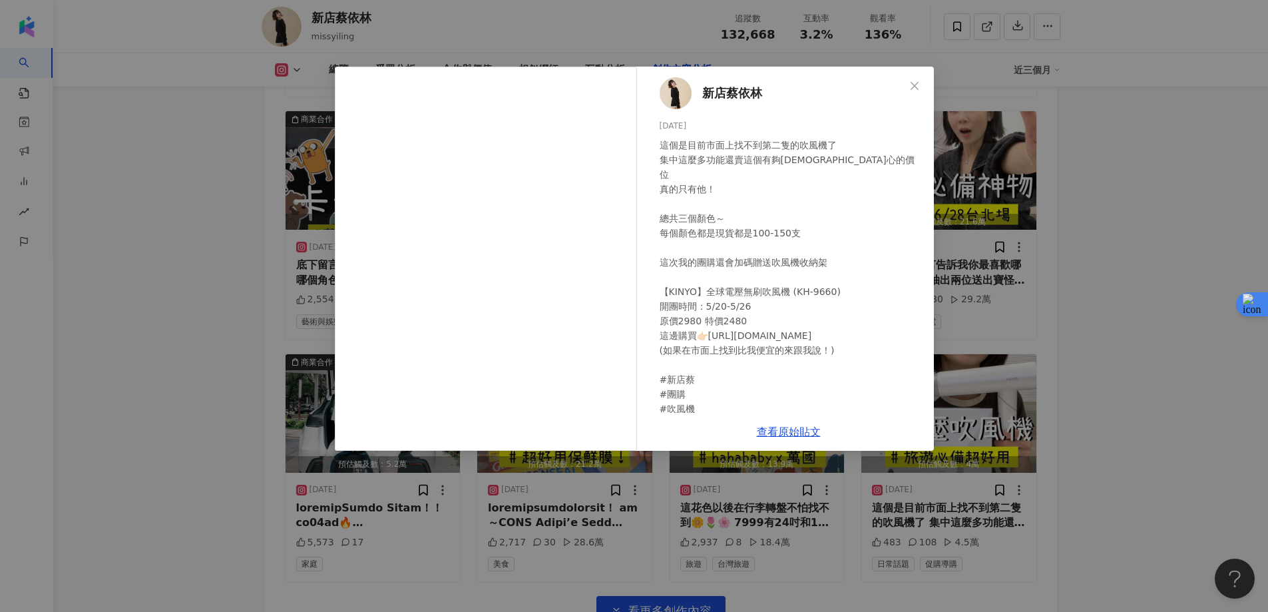
scroll to position [4248, 0]
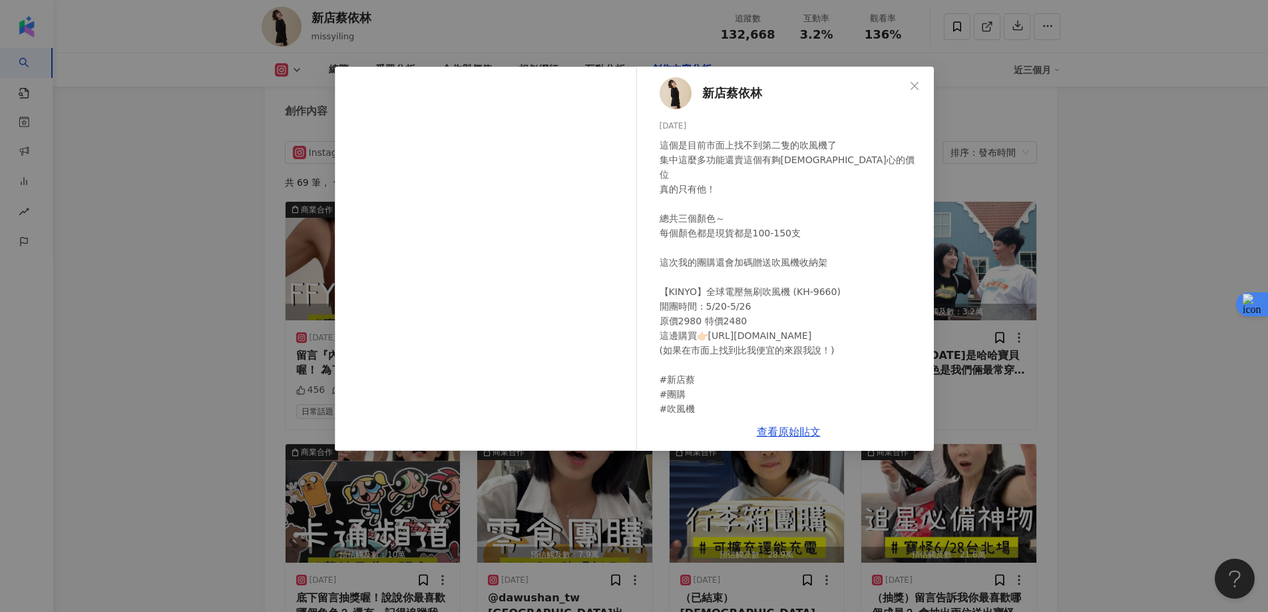
click at [1133, 228] on div "新店蔡依林 2025/5/20 這個是目前市面上找不到第二隻的吹風機了 集中這麼多功能還賣這個有夠佛心的價位 真的只有他！ 總共三個顏色～ 每個顏色都是現貨都…" at bounding box center [634, 306] width 1268 height 612
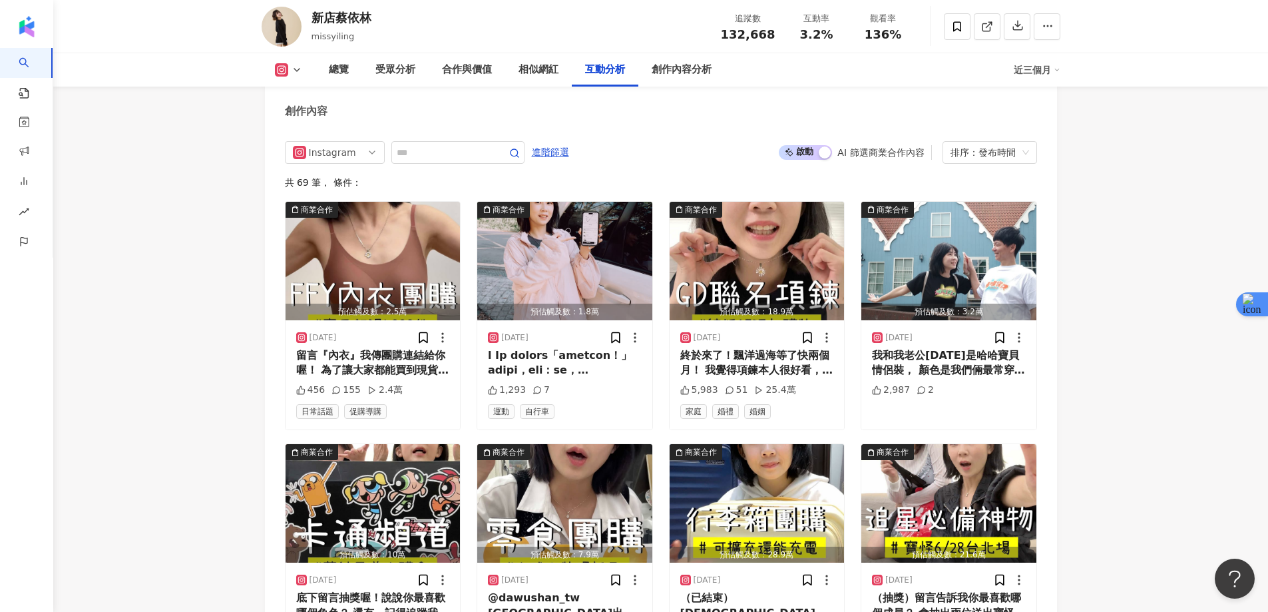
scroll to position [0, 0]
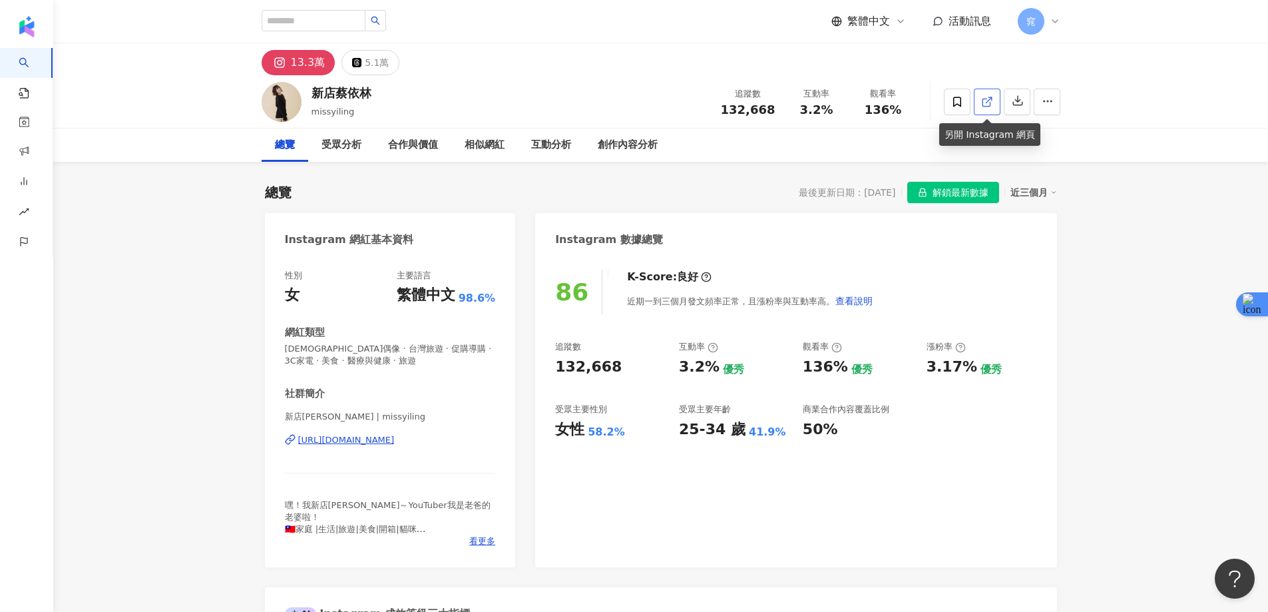
click at [994, 101] on link at bounding box center [987, 102] width 27 height 27
drag, startPoint x: 378, startPoint y: 96, endPoint x: 312, endPoint y: 93, distance: 65.3
click at [312, 93] on div "新店蔡依林 missyiling 追蹤數 132,668 互動率 3.2% 觀看率 136%" at bounding box center [661, 101] width 852 height 53
copy div "新店蔡依林"
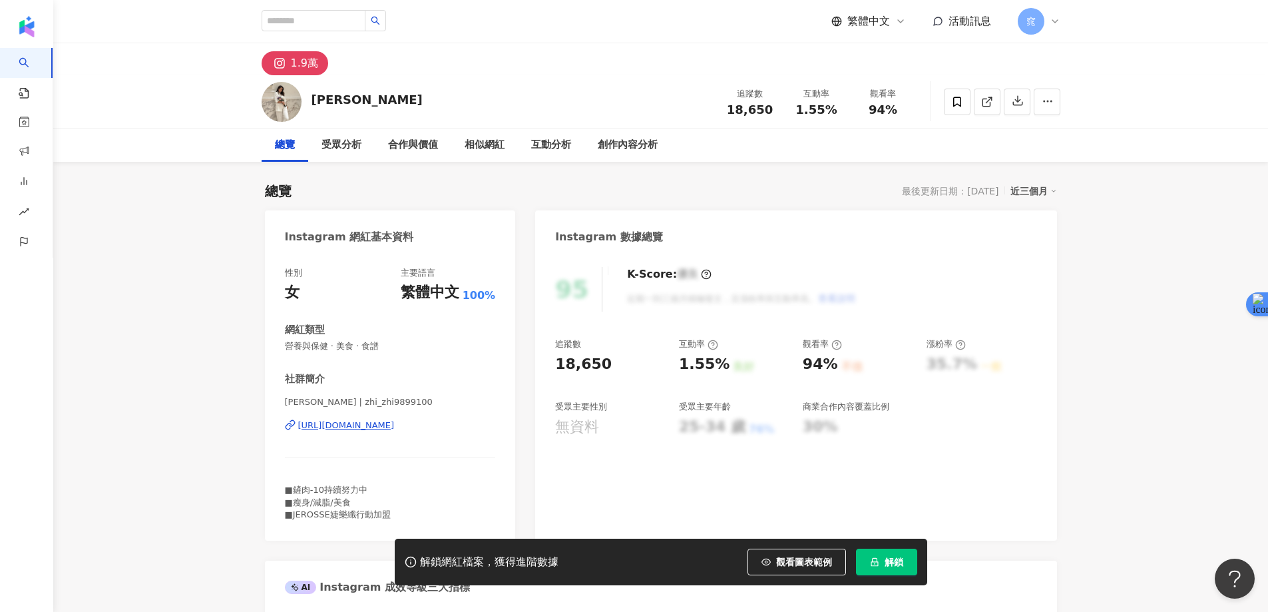
click at [880, 558] on button "解鎖" at bounding box center [886, 562] width 61 height 27
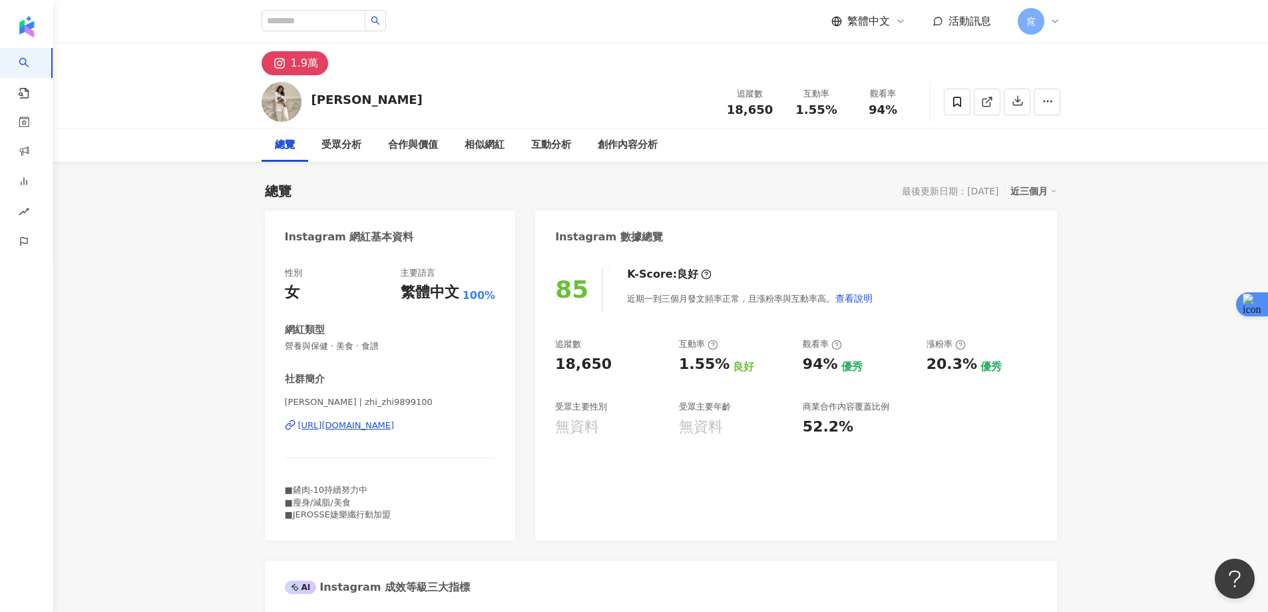
drag, startPoint x: 1216, startPoint y: 195, endPoint x: 1201, endPoint y: 194, distance: 14.7
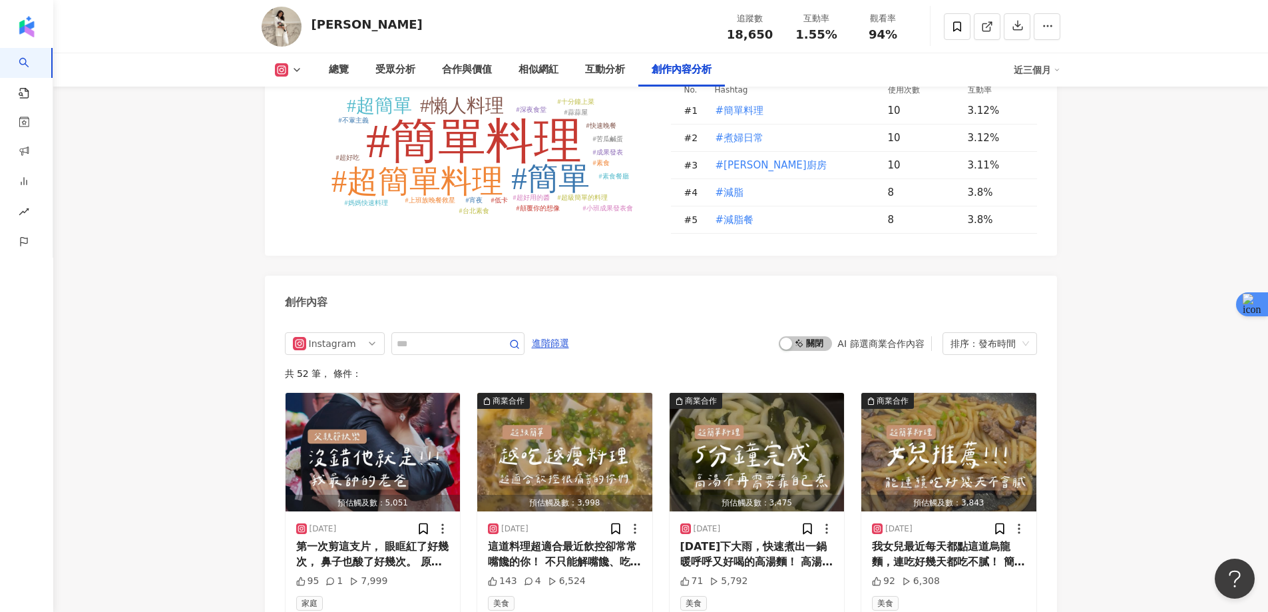
scroll to position [4062, 0]
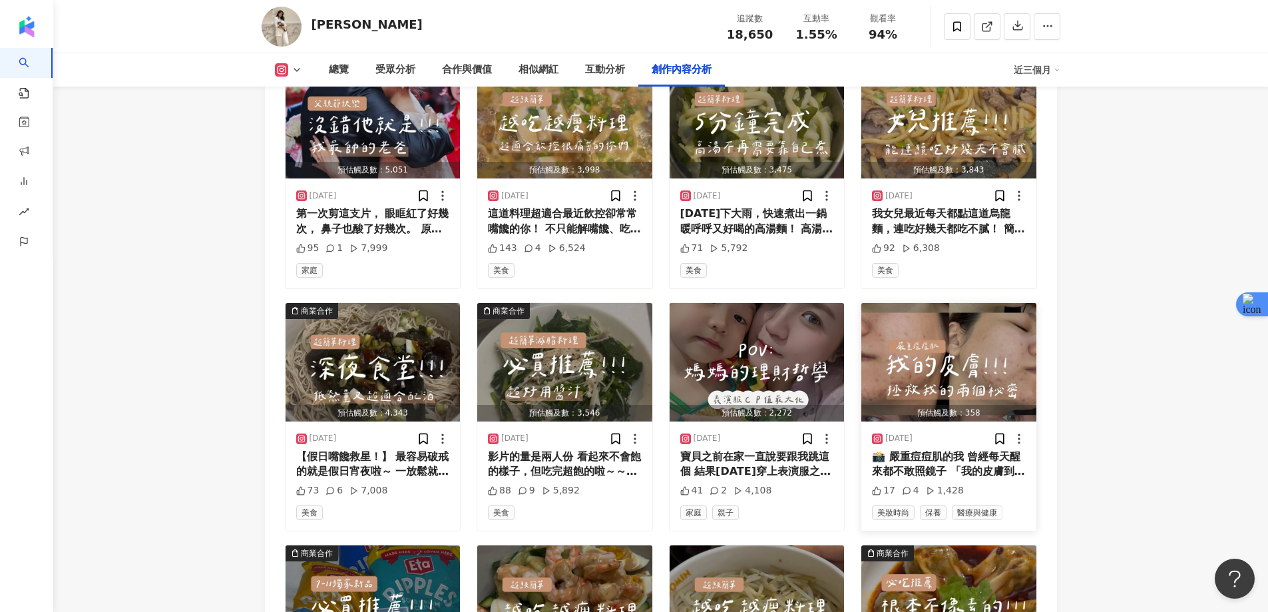
click at [960, 362] on img "button" at bounding box center [949, 362] width 175 height 119
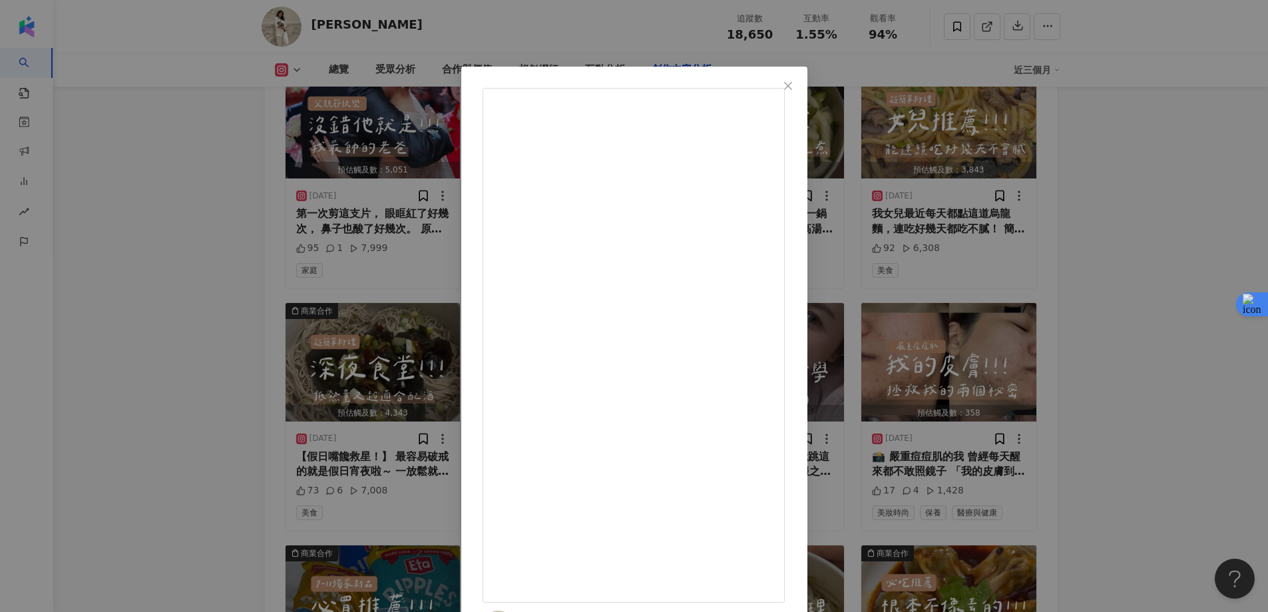
click at [1069, 163] on div "[PERSON_NAME]芝 [DATE] 📸 嚴重痘痘肌的我 曾經每天醒來都不敢照鏡子 「我的皮膚到底怎麼了？！」 那種容貌焦慮，真的讓我快崩潰… 直到我遇…" at bounding box center [634, 306] width 1268 height 612
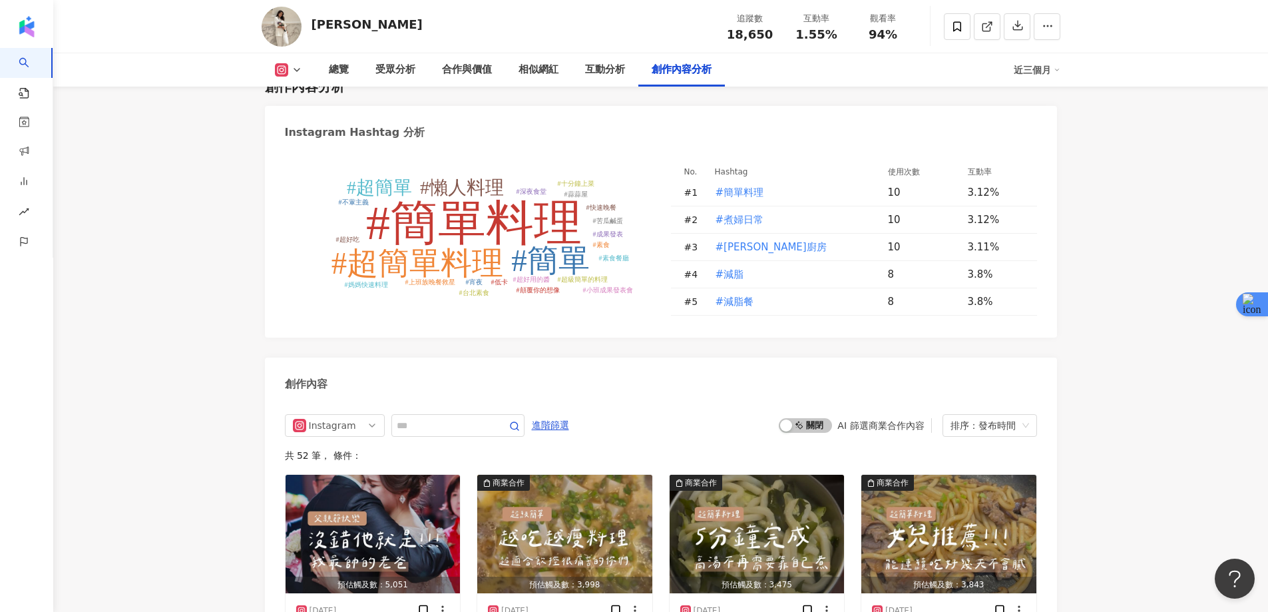
scroll to position [3646, 0]
